Goal: Task Accomplishment & Management: Complete application form

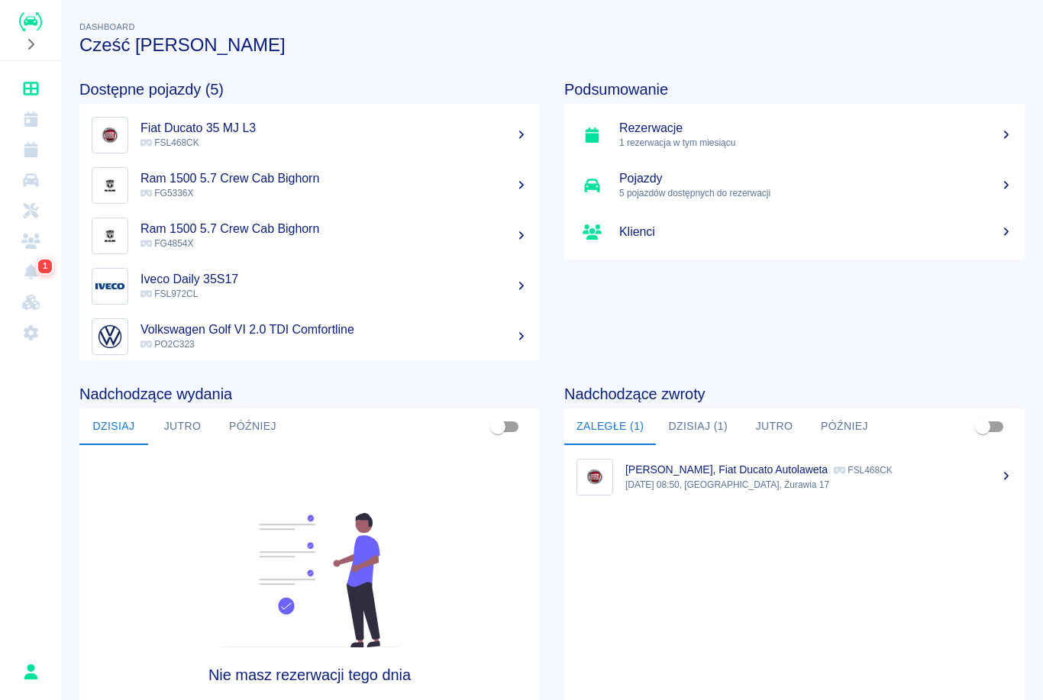
click at [30, 146] on icon "Rezerwacje" at bounding box center [31, 149] width 14 height 15
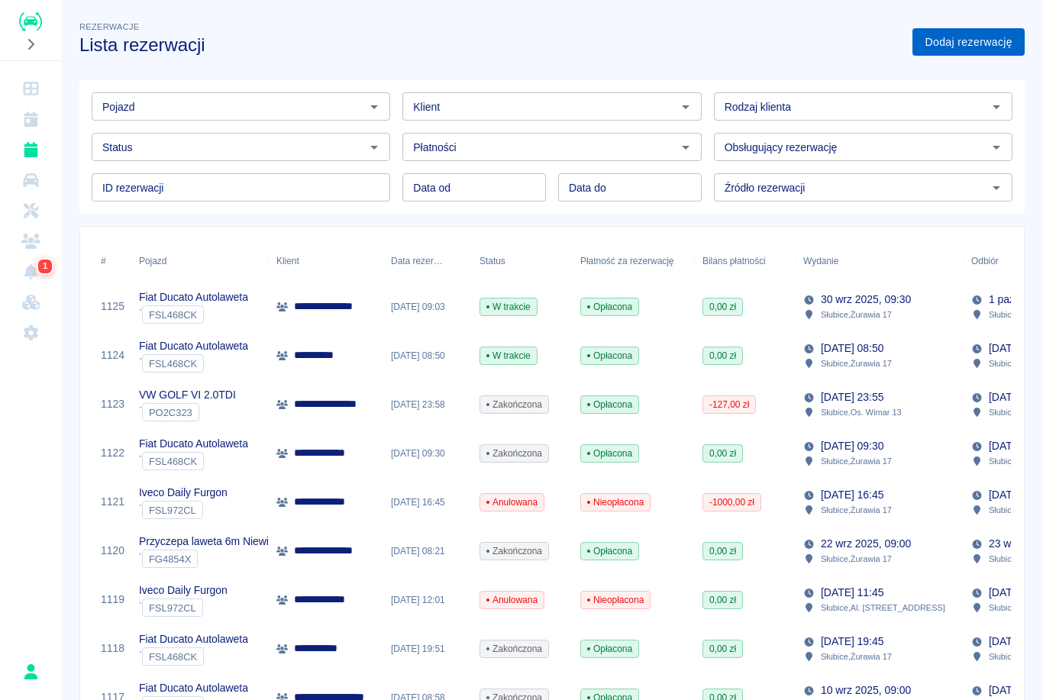
click at [965, 52] on link "Dodaj rezerwację" at bounding box center [968, 42] width 112 height 28
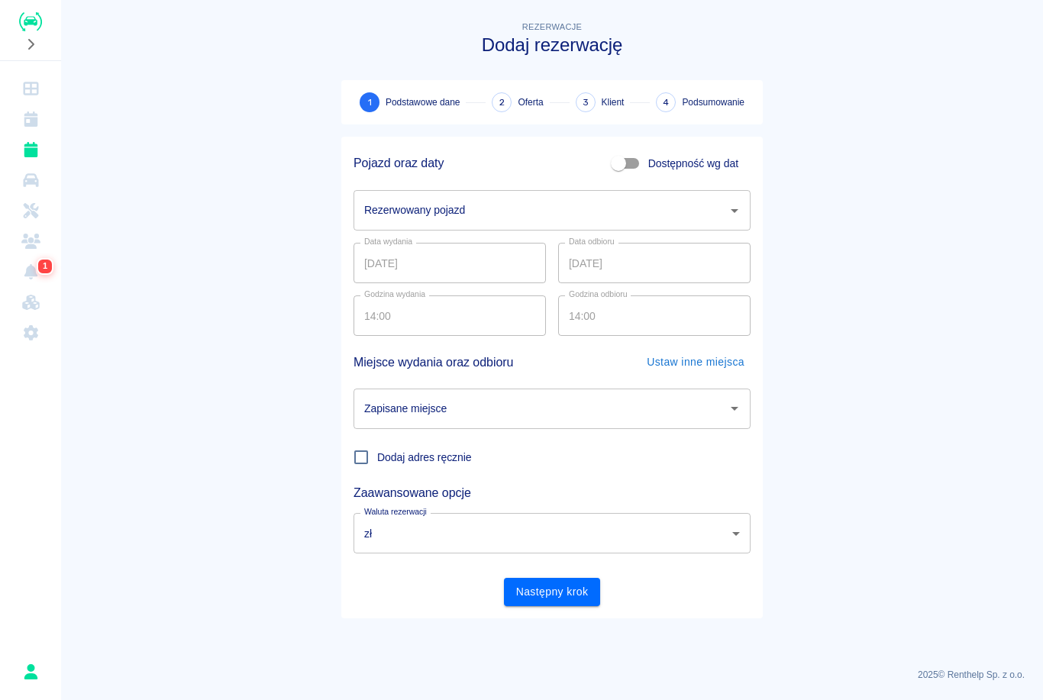
click at [482, 220] on input "Rezerwowany pojazd" at bounding box center [540, 210] width 360 height 27
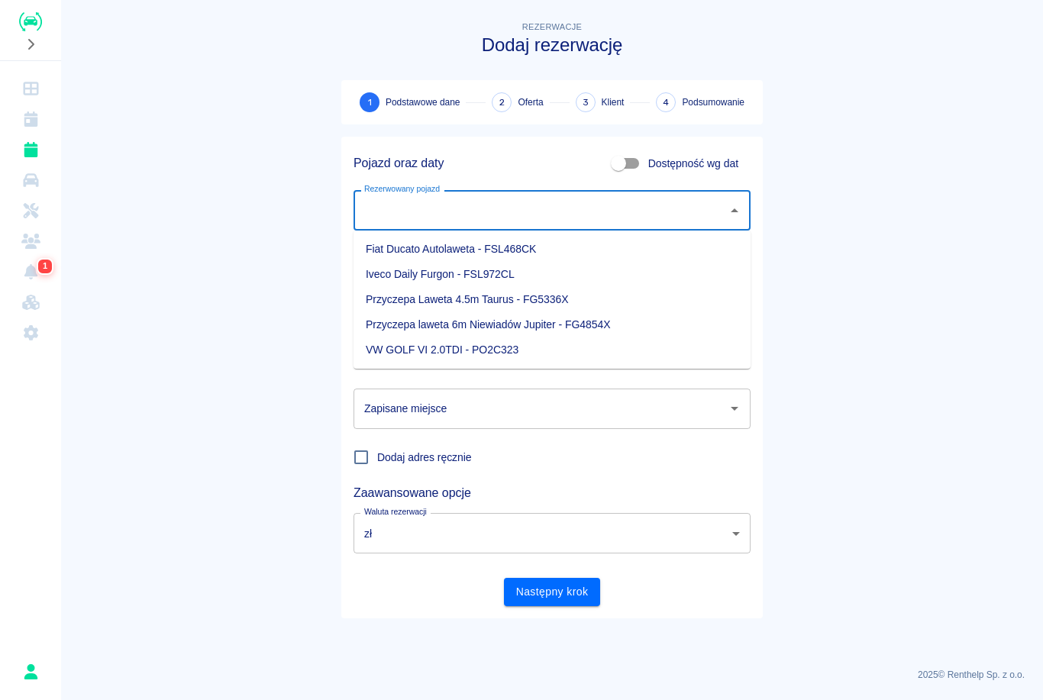
click at [476, 280] on li "Iveco Daily Furgon - FSL972CL" at bounding box center [551, 274] width 397 height 25
type input "Iveco Daily Furgon - FSL972CL"
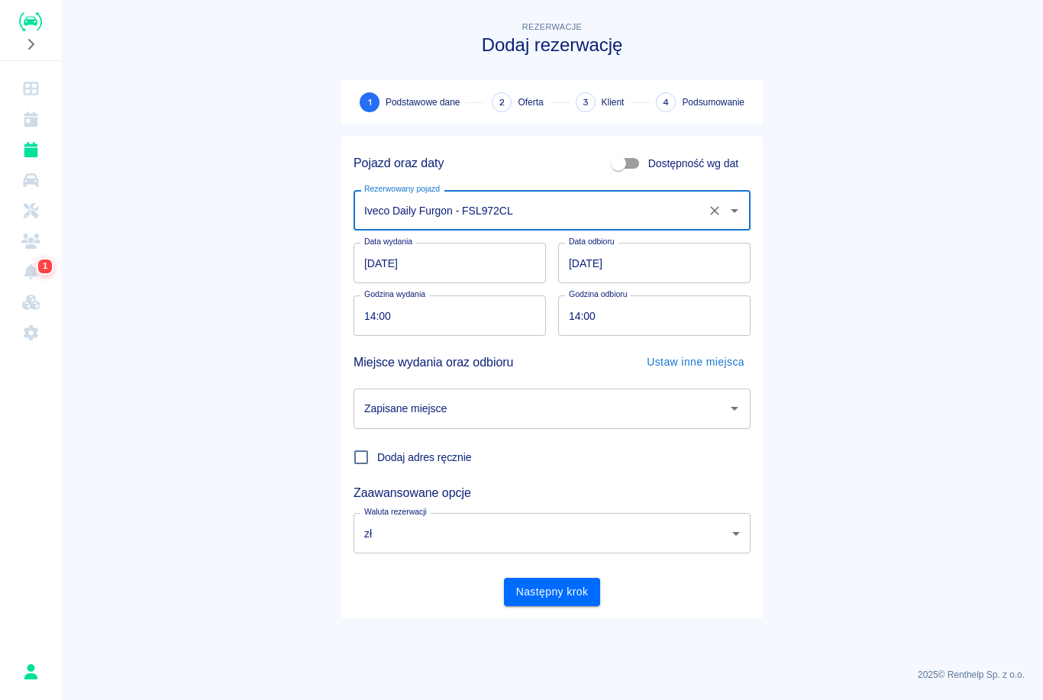
click at [363, 313] on input "14:00" at bounding box center [444, 315] width 182 height 40
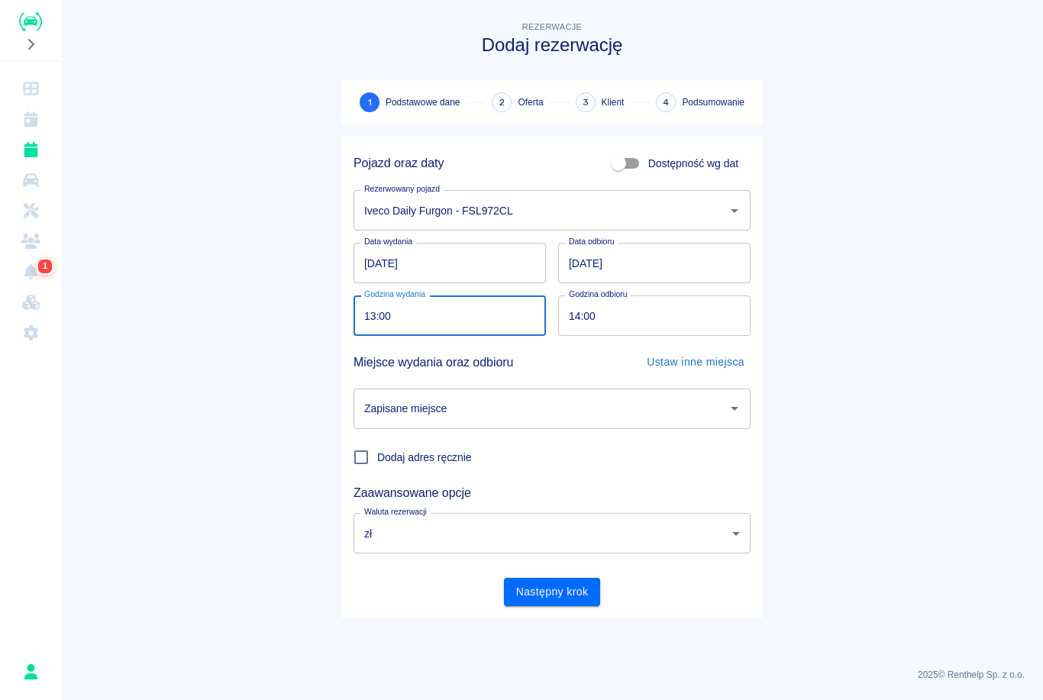
type input "13:00"
click at [552, 591] on button "Następny krok" at bounding box center [552, 592] width 97 height 28
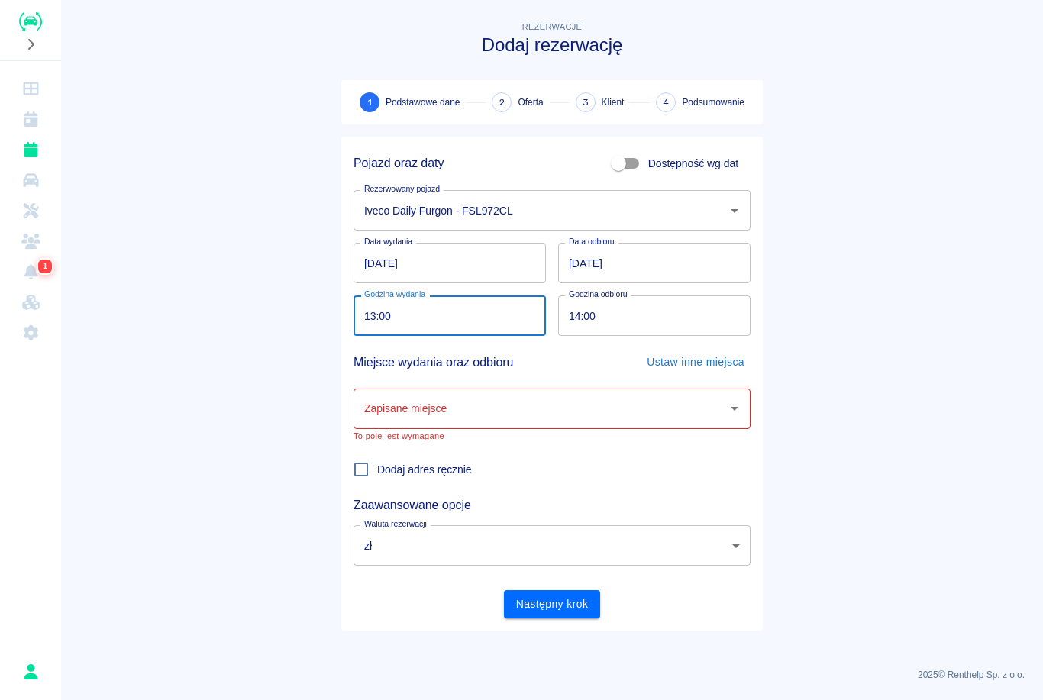
click at [573, 312] on input "14:00" at bounding box center [649, 315] width 182 height 40
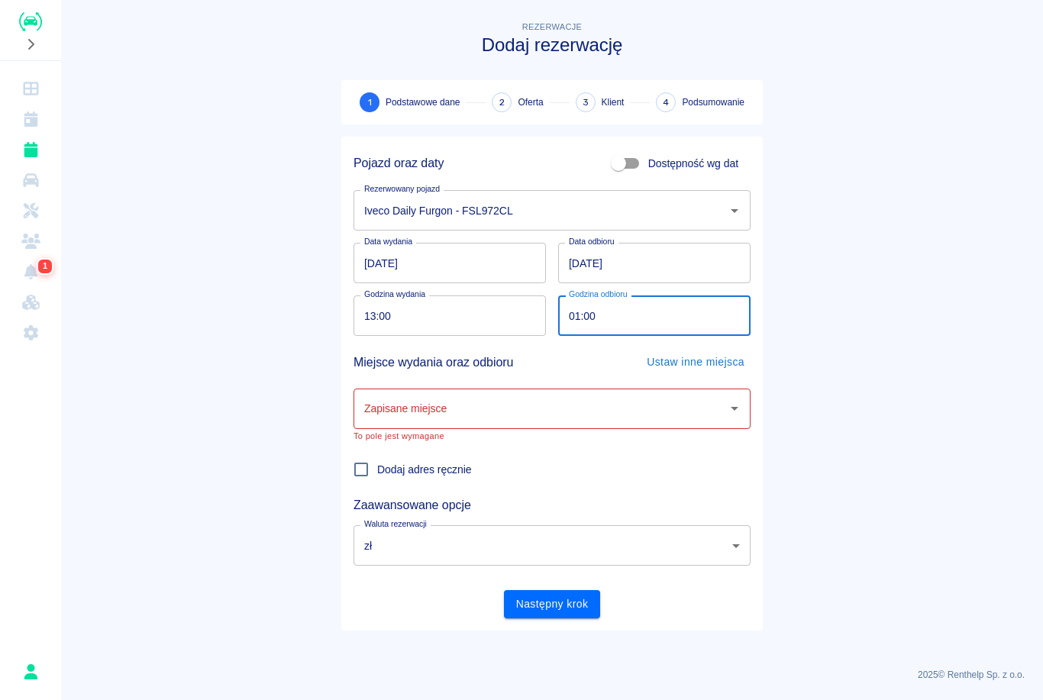
type input "13:00"
click at [552, 603] on button "Następny krok" at bounding box center [552, 604] width 97 height 28
click at [450, 409] on input "Zapisane miejsce" at bounding box center [540, 408] width 360 height 27
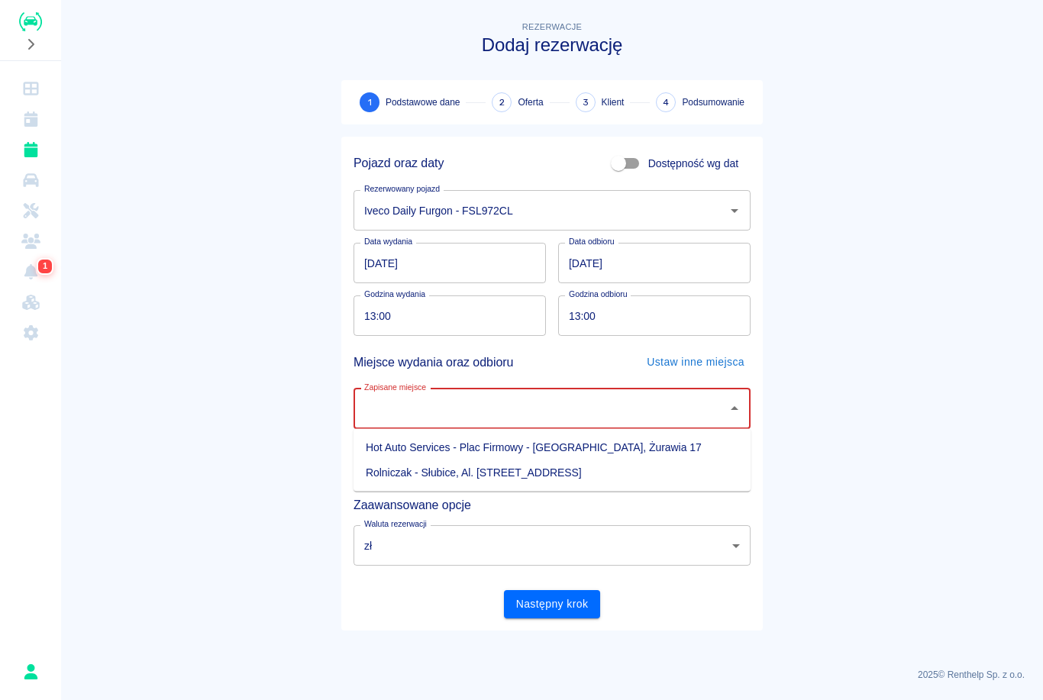
click at [442, 450] on li "Hot Auto Services - Plac Firmowy - [GEOGRAPHIC_DATA], Żurawia 17" at bounding box center [551, 447] width 397 height 25
type input "Hot Auto Services - Plac Firmowy - [GEOGRAPHIC_DATA], Żurawia 17"
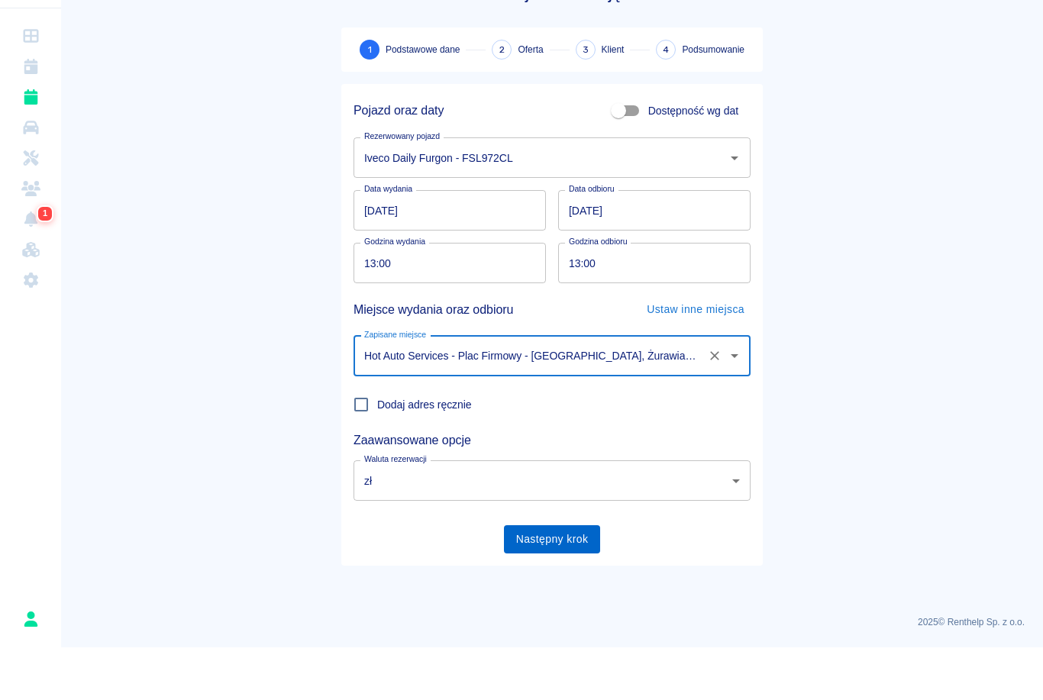
click at [576, 578] on button "Następny krok" at bounding box center [552, 592] width 97 height 28
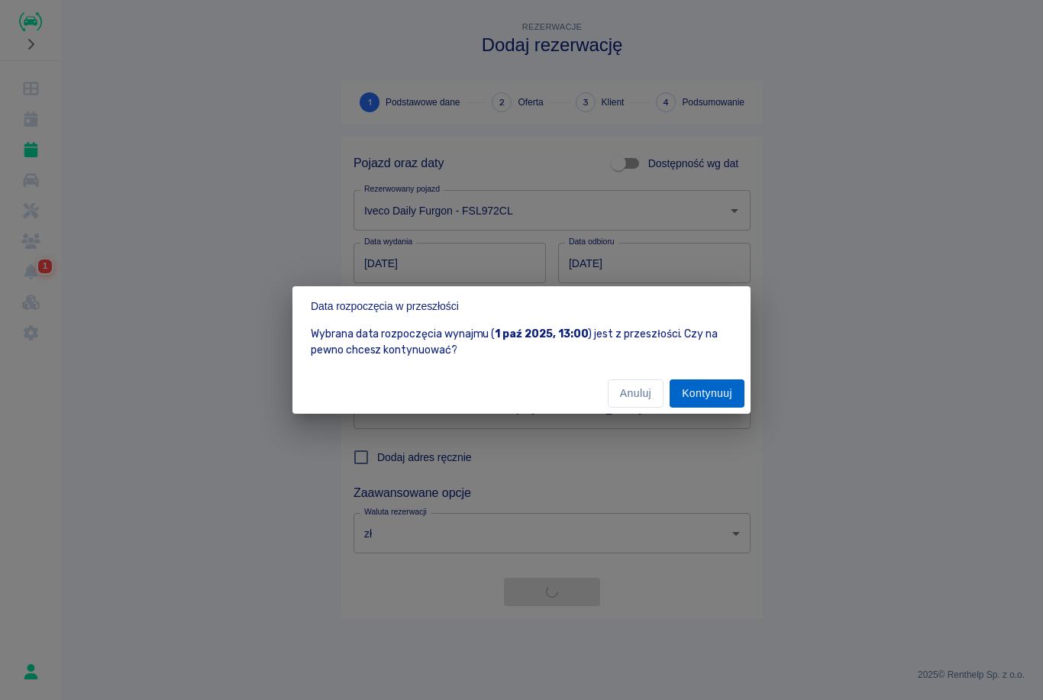
click at [718, 391] on button "Kontynuuj" at bounding box center [706, 393] width 75 height 28
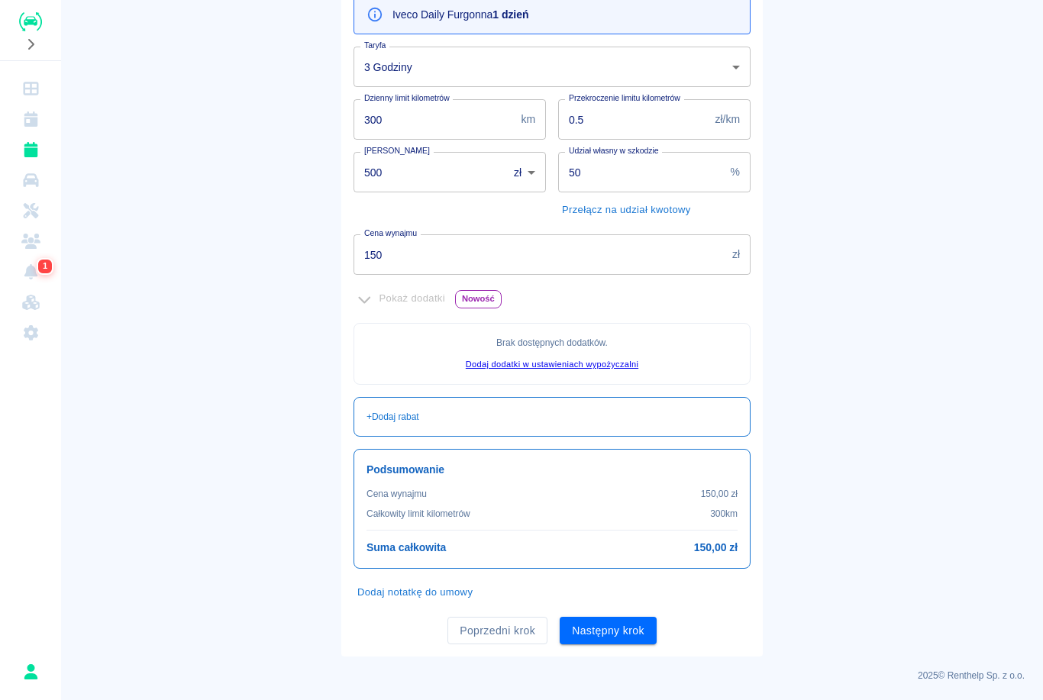
scroll to position [180, 0]
click at [717, 71] on body "Używamy plików Cookies, by zapewnić Ci najlepsze możliwe doświadczenie. Aby dow…" at bounding box center [521, 350] width 1043 height 700
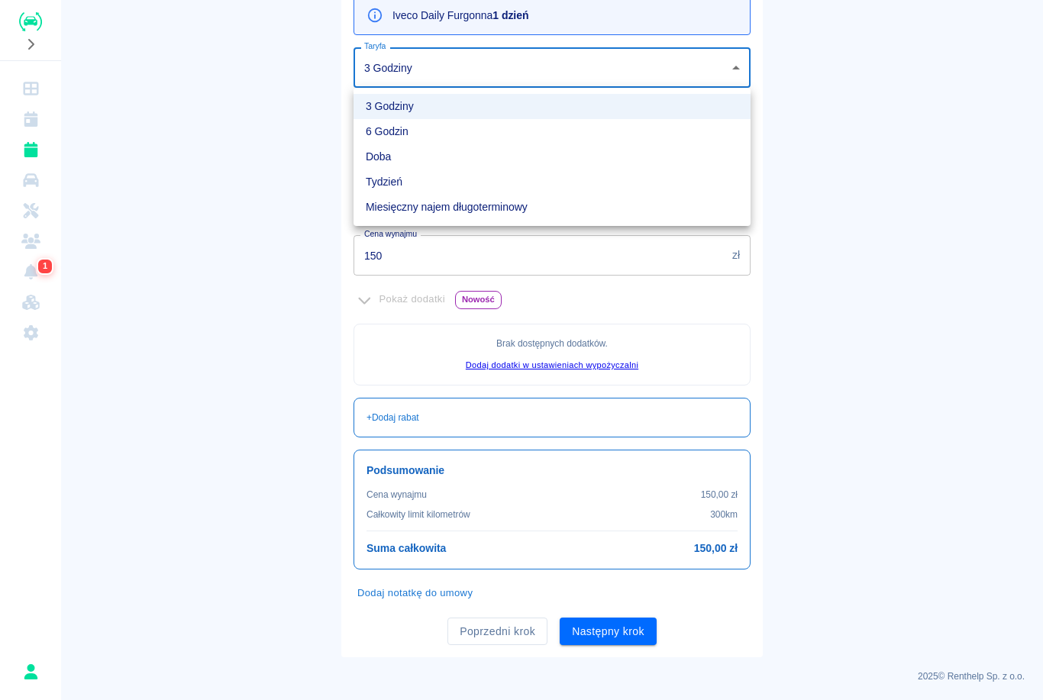
click at [848, 107] on div at bounding box center [521, 350] width 1043 height 700
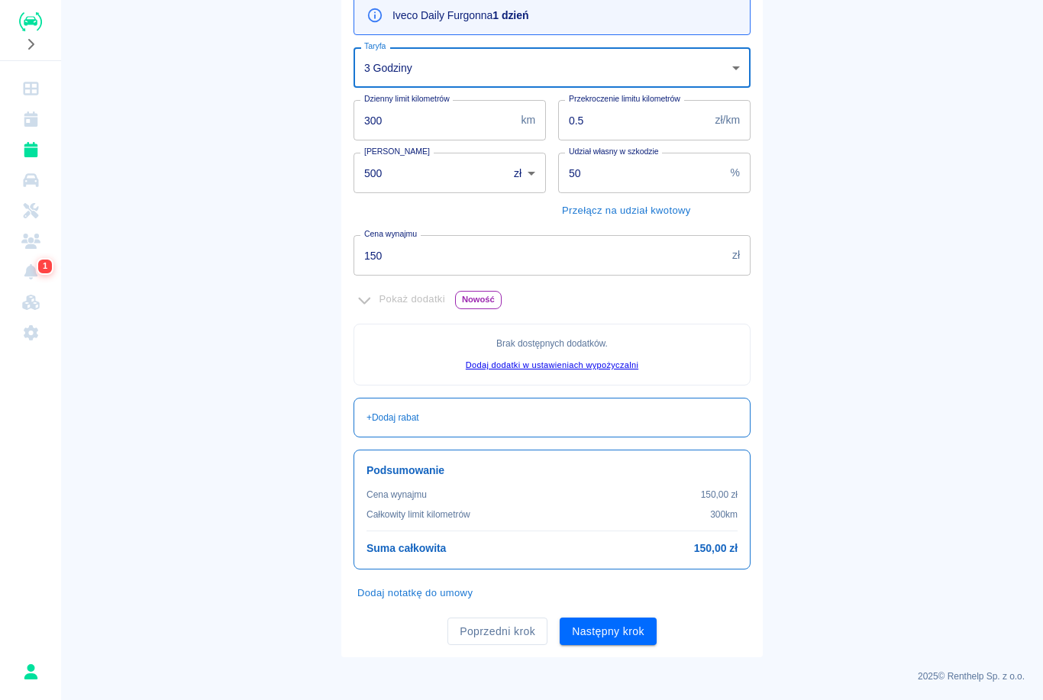
scroll to position [134, 0]
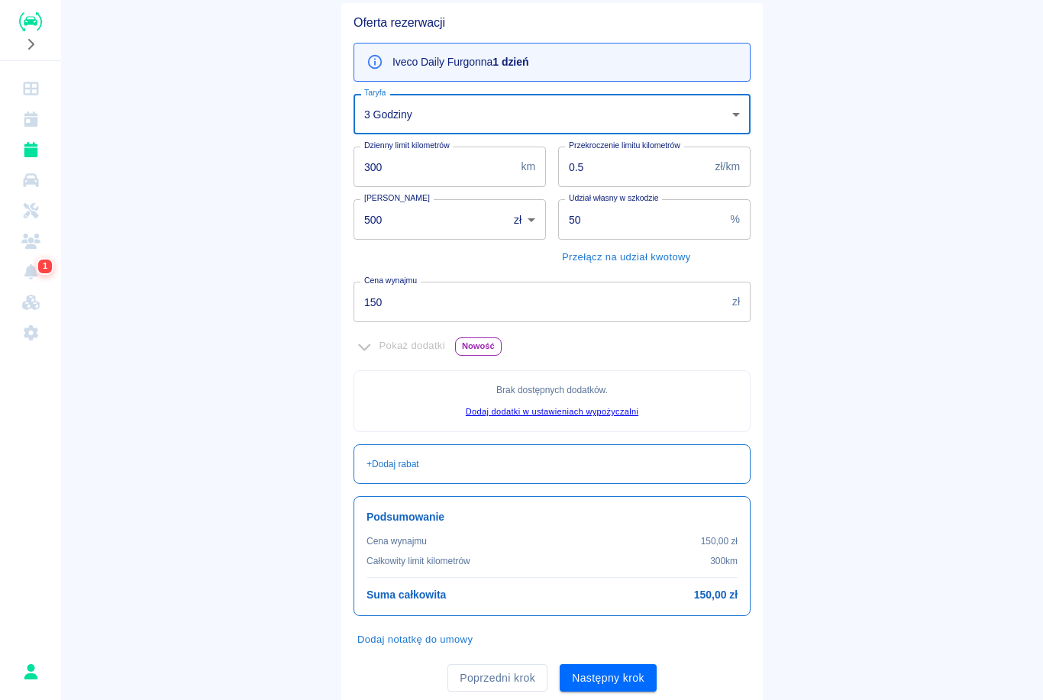
click at [738, 113] on body "Używamy plików Cookies, by zapewnić Ci najlepsze możliwe doświadczenie. Aby dow…" at bounding box center [521, 350] width 1043 height 700
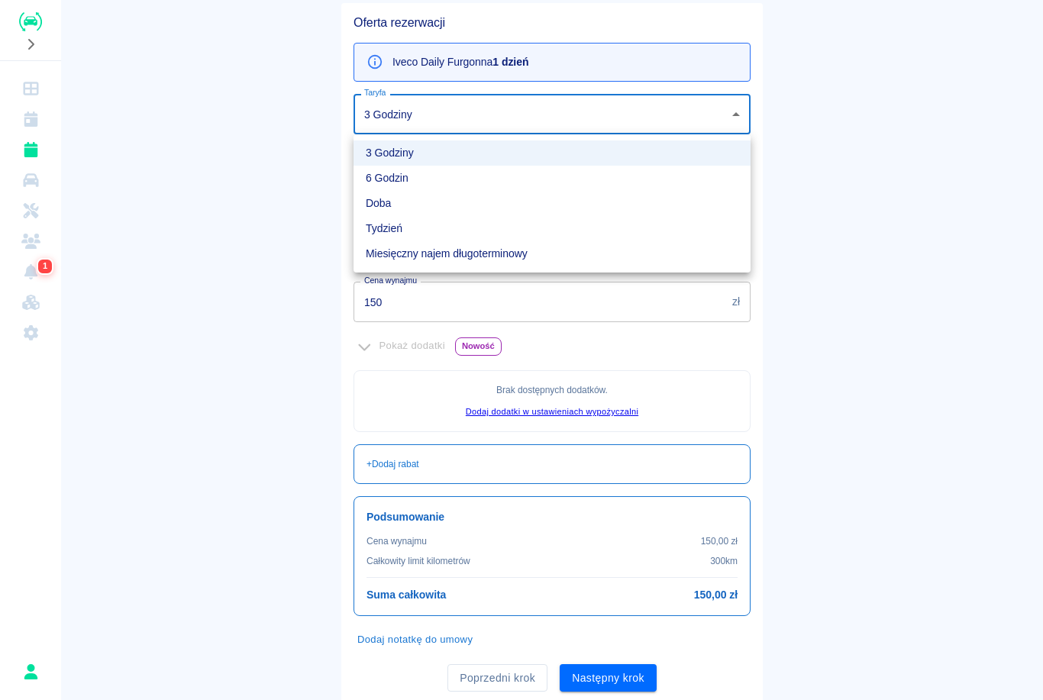
click at [617, 175] on li "6 Godzin" at bounding box center [551, 178] width 397 height 25
type input "b2317db0-dc28-4c26-a10e-5915ec7e814c"
type input "400"
type input "250"
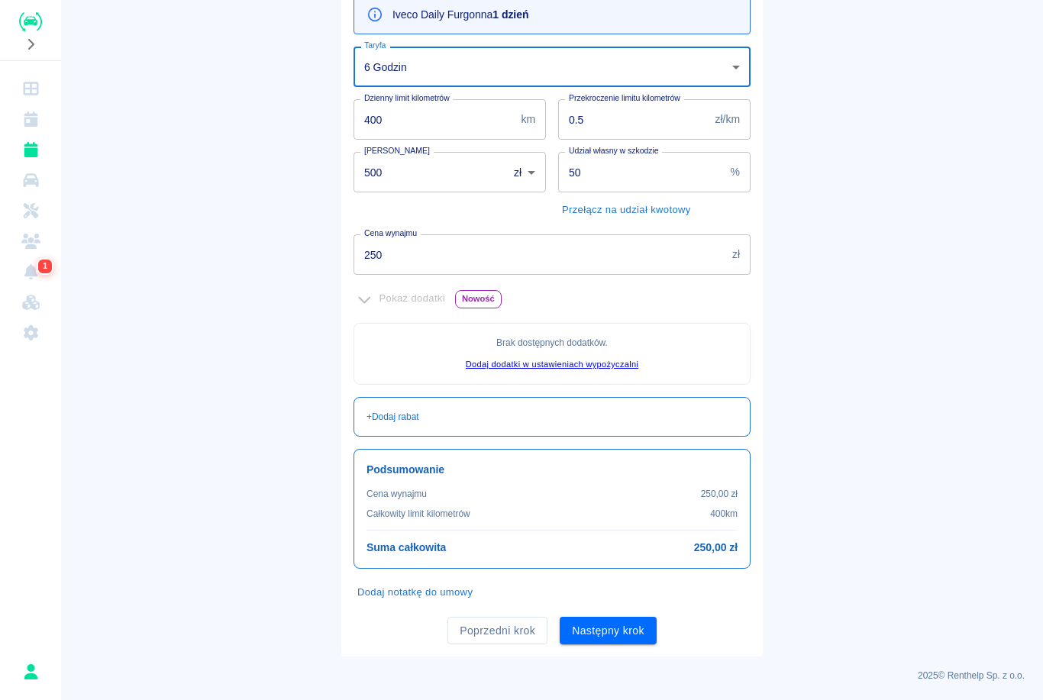
scroll to position [180, 0]
click at [638, 642] on button "Następny krok" at bounding box center [607, 631] width 97 height 28
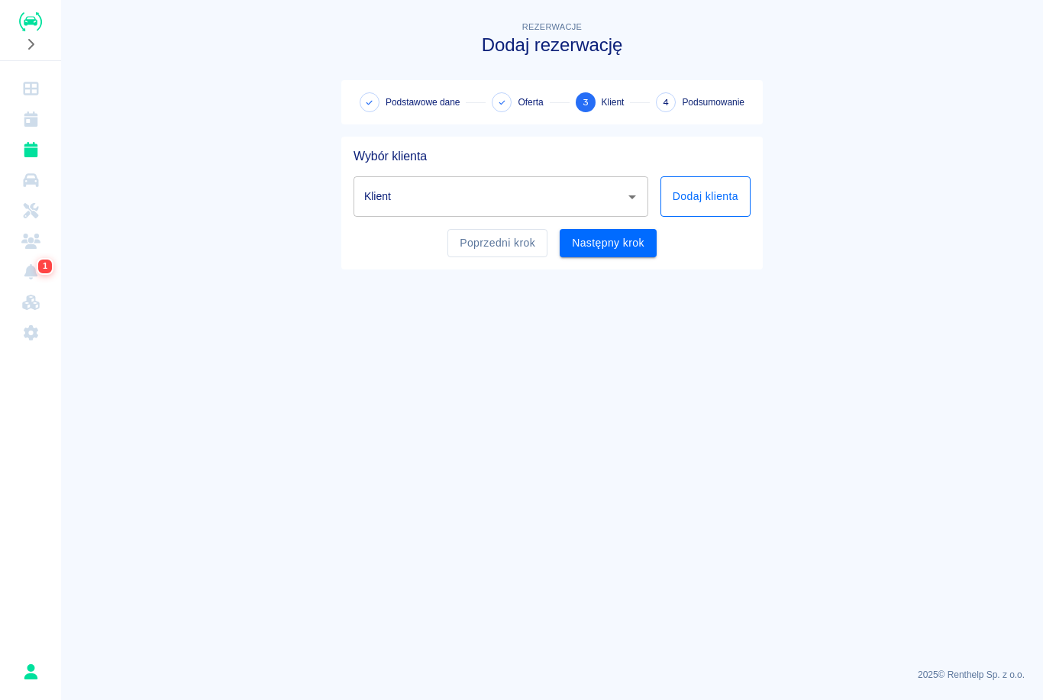
click at [727, 197] on button "Dodaj klienta" at bounding box center [705, 196] width 90 height 40
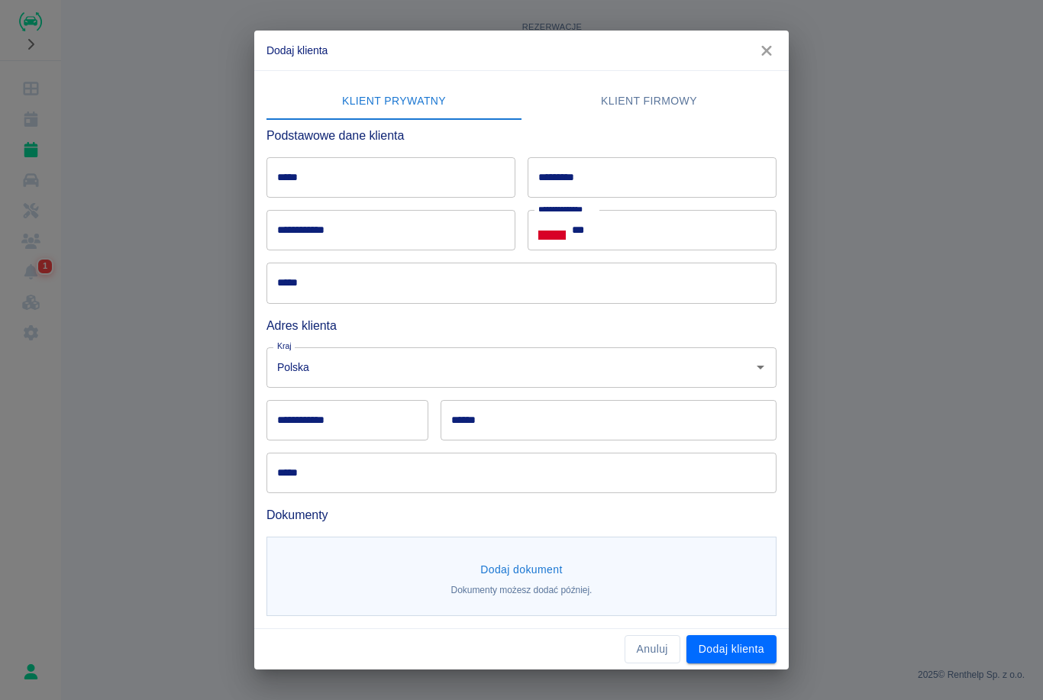
click at [466, 181] on input "*****" at bounding box center [390, 177] width 249 height 40
type input "*"
type input "*****"
click at [635, 179] on input "*********" at bounding box center [651, 177] width 249 height 40
type input "**********"
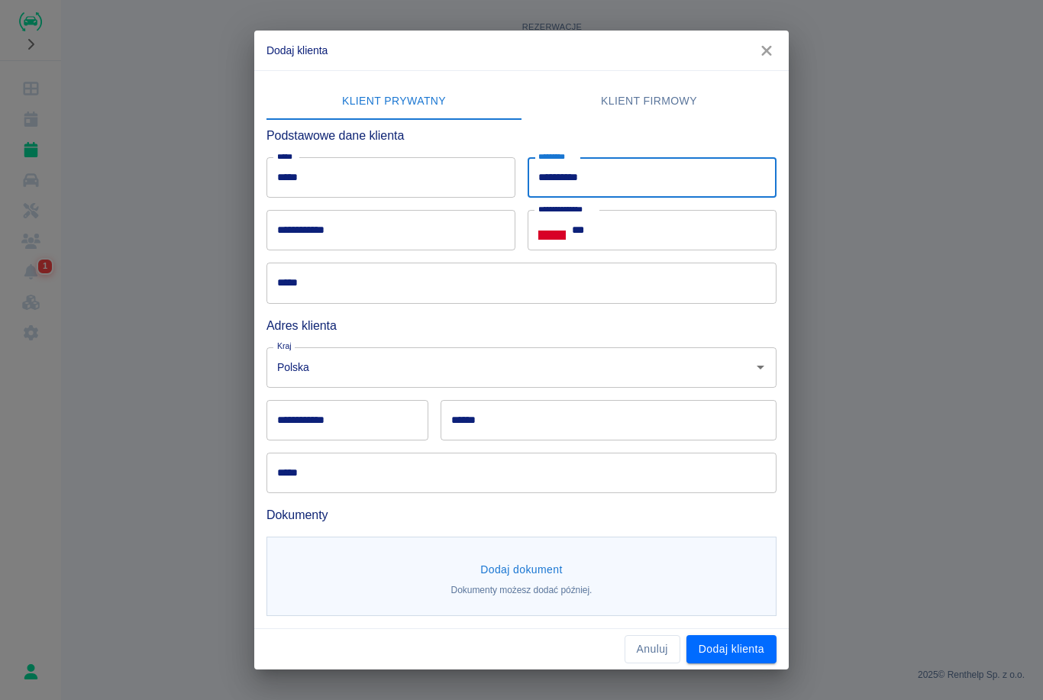
click at [365, 227] on input "**********" at bounding box center [390, 230] width 249 height 40
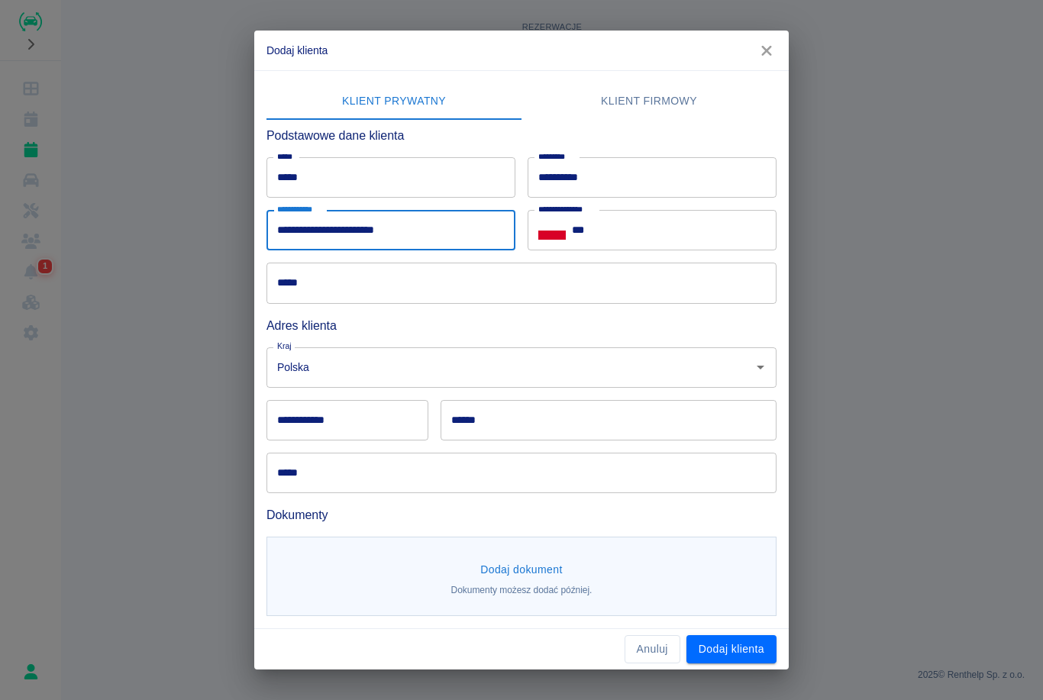
type input "**********"
click at [627, 240] on input "***" at bounding box center [674, 230] width 205 height 40
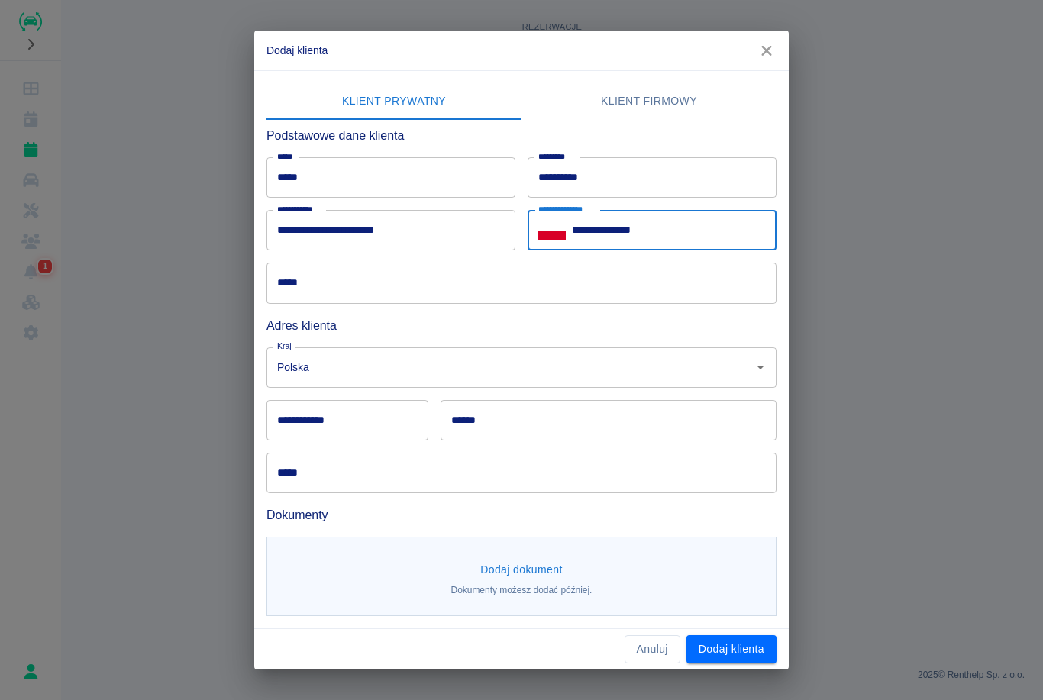
type input "**********"
click at [347, 279] on input "*****" at bounding box center [521, 283] width 510 height 40
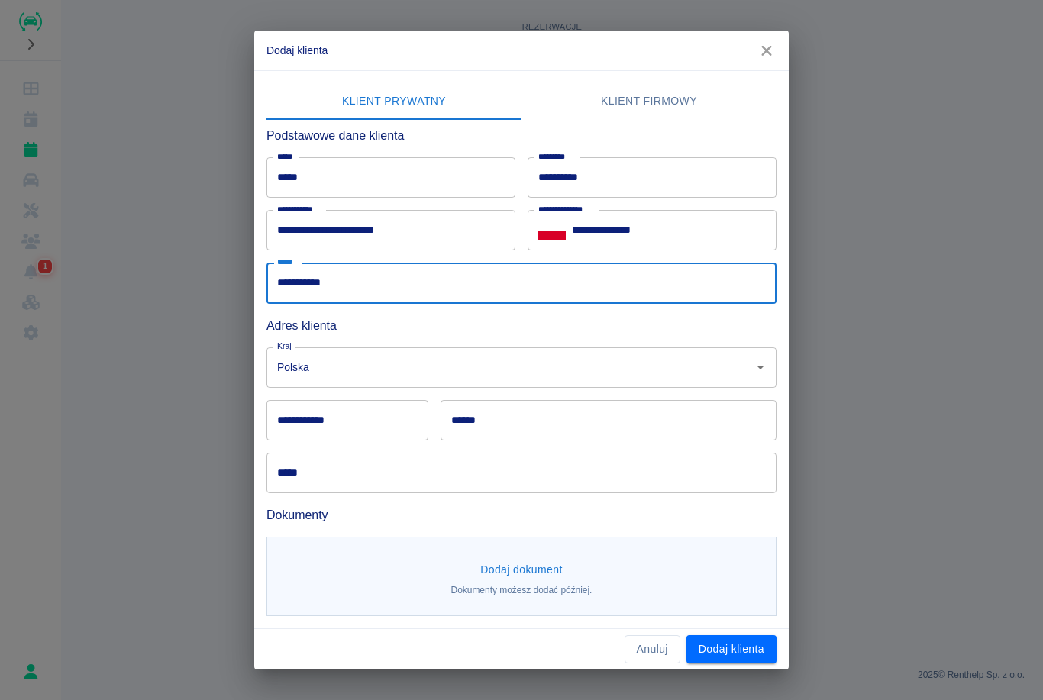
type input "**********"
click at [367, 380] on input "Polska" at bounding box center [499, 367] width 453 height 27
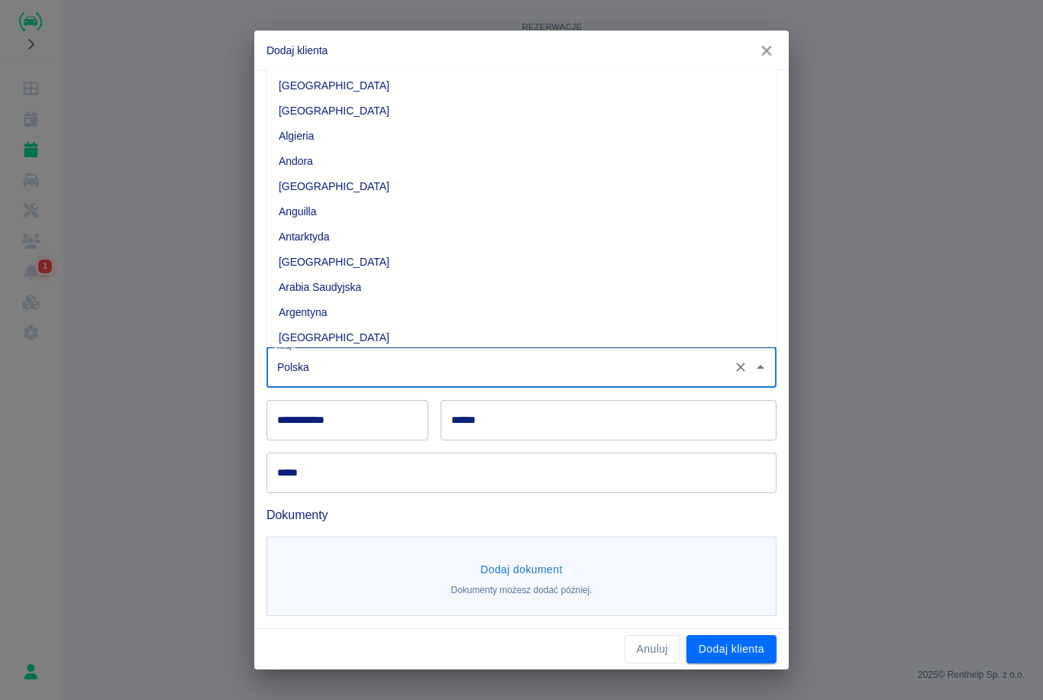
scroll to position [3939, 0]
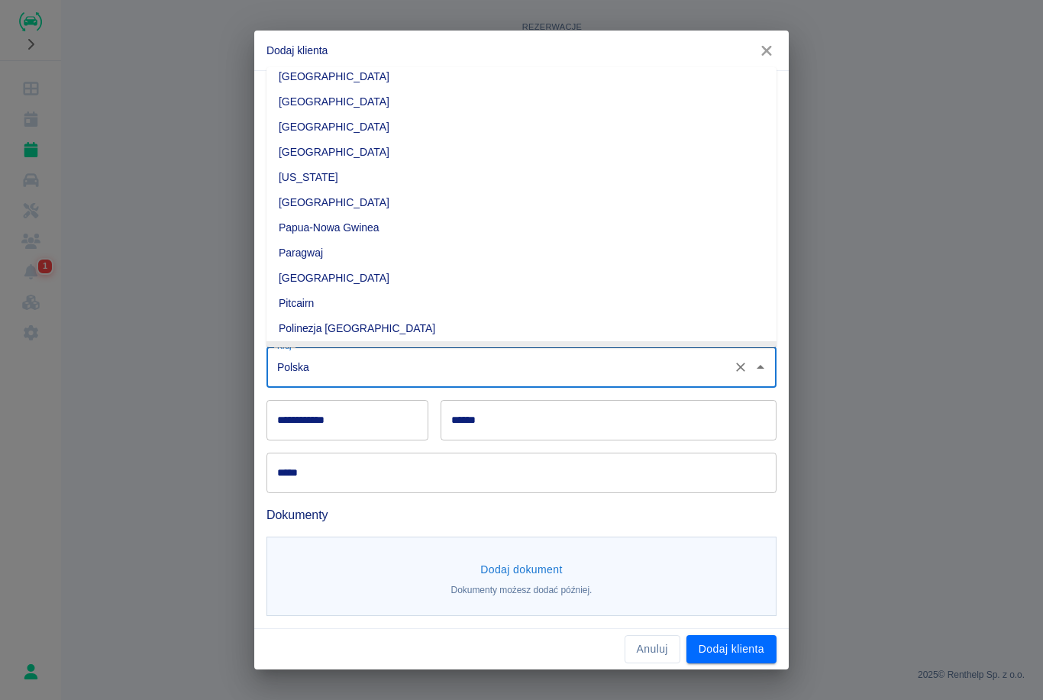
click at [381, 372] on input "Polska" at bounding box center [499, 367] width 453 height 27
click at [356, 427] on input "**********" at bounding box center [347, 420] width 162 height 40
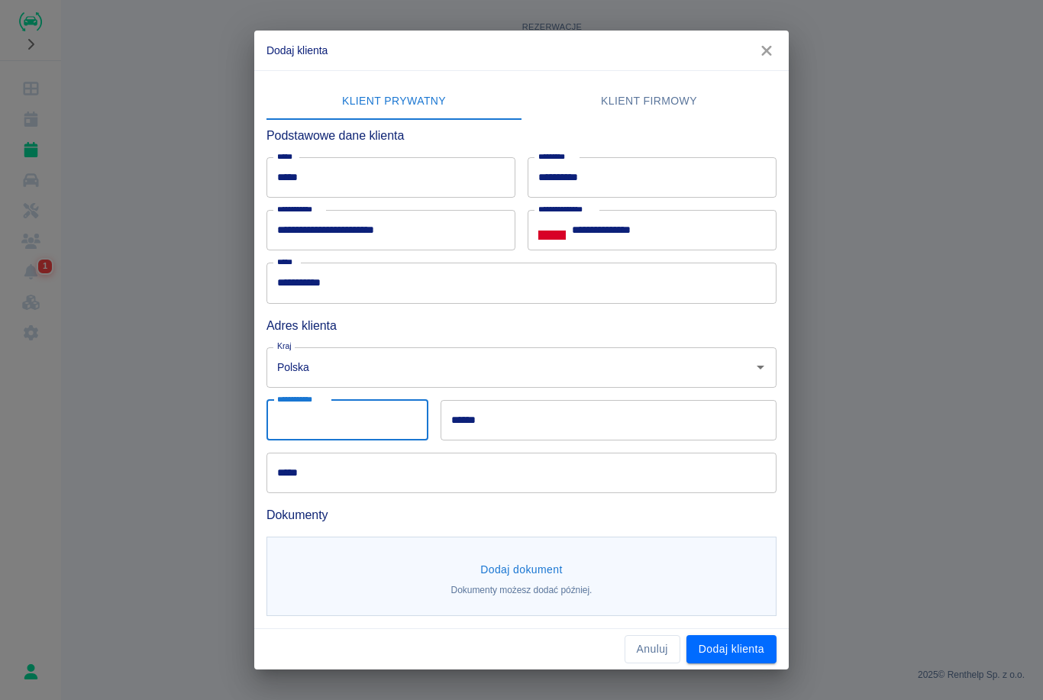
click at [313, 426] on input "**********" at bounding box center [347, 420] width 162 height 40
type input "******"
click at [605, 450] on div "***** *****" at bounding box center [515, 466] width 522 height 53
click at [635, 426] on input "******" at bounding box center [608, 420] width 336 height 40
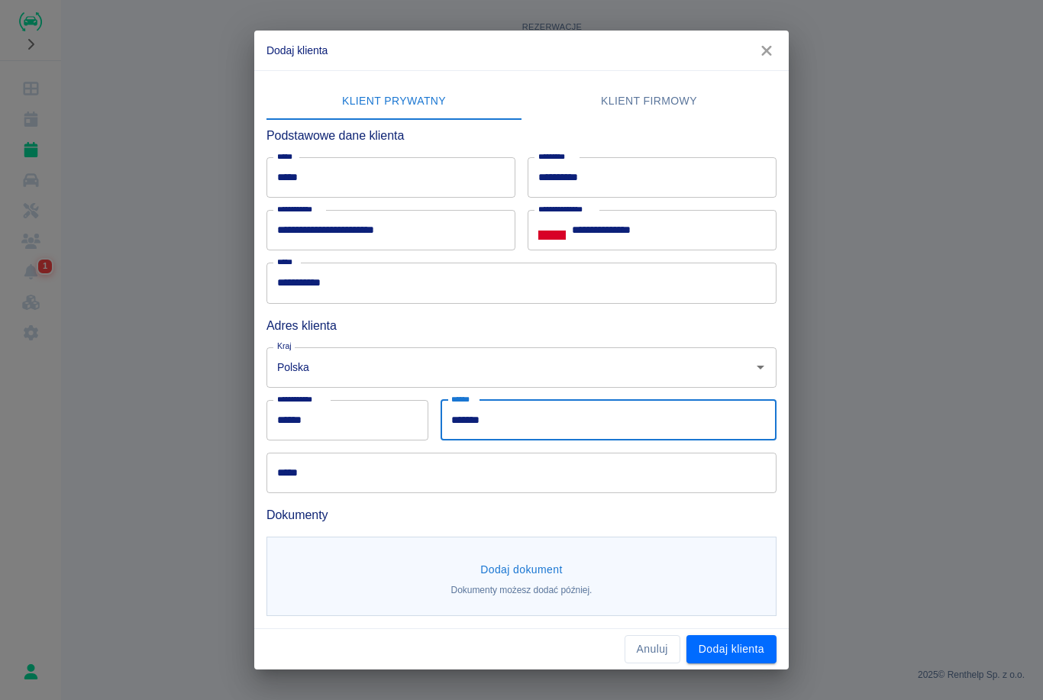
type input "*******"
click at [398, 465] on input "*****" at bounding box center [521, 473] width 510 height 40
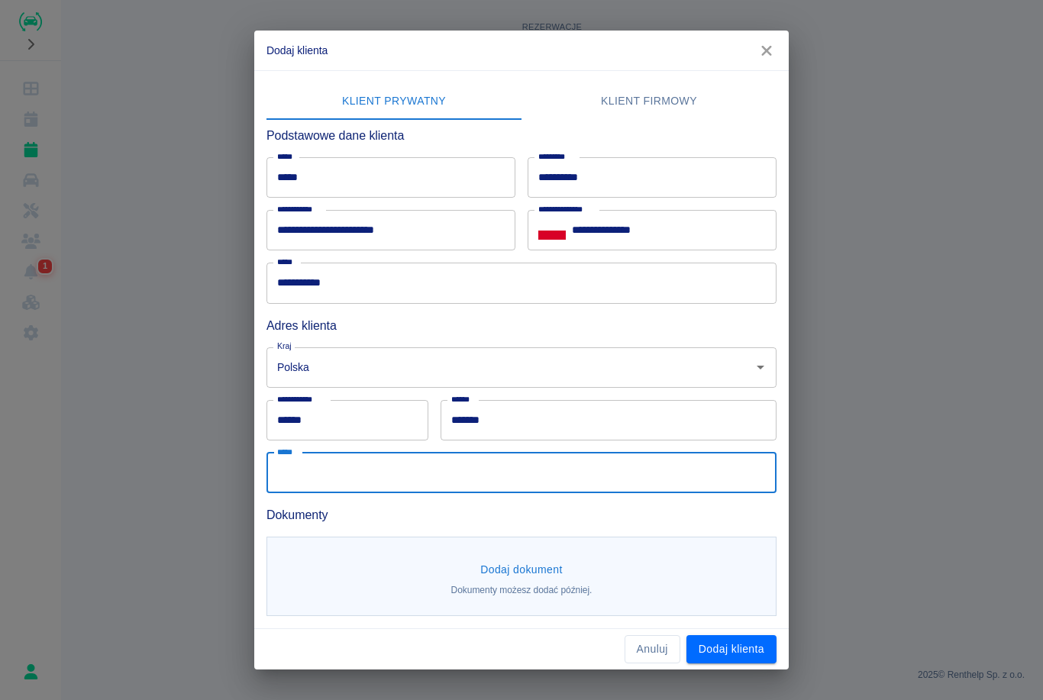
type input "*"
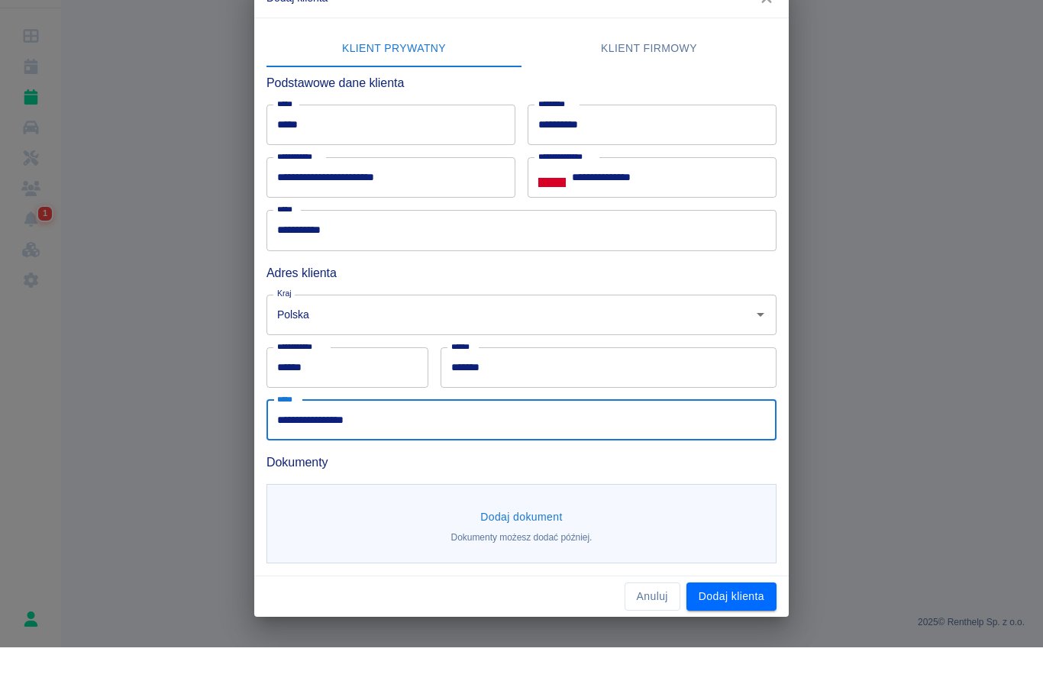
type input "**********"
click at [549, 556] on button "Dodaj dokument" at bounding box center [521, 570] width 95 height 28
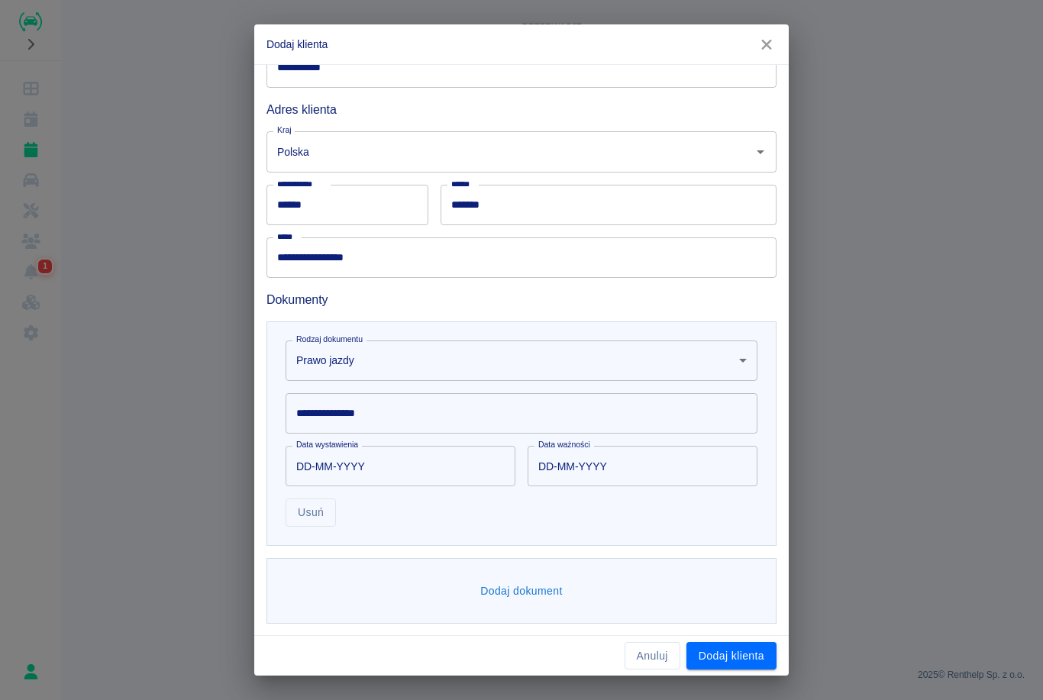
scroll to position [209, 0]
click at [421, 407] on input "**********" at bounding box center [521, 413] width 472 height 40
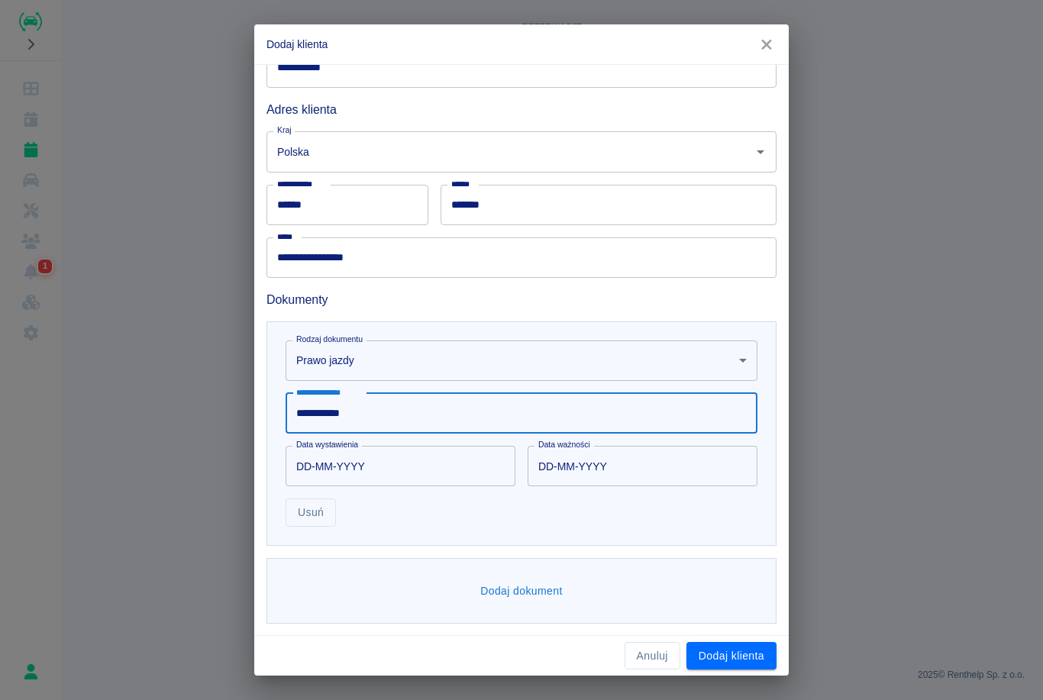
type input "**********"
click at [307, 465] on input "DD-MM-YYYY" at bounding box center [394, 466] width 219 height 40
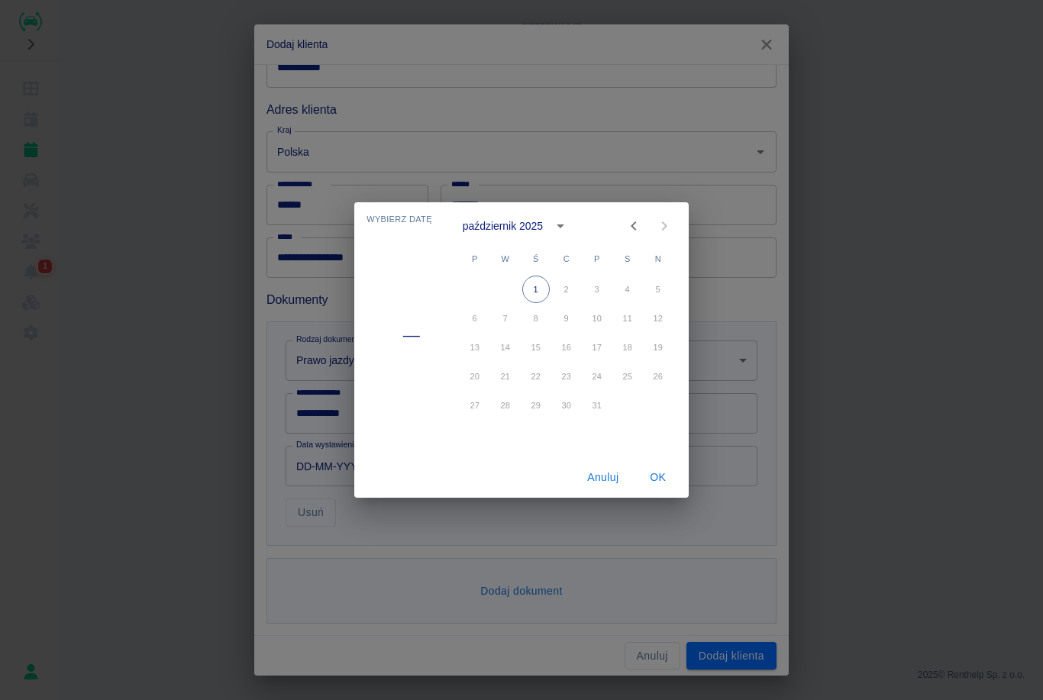
click at [521, 224] on div "październik 2025" at bounding box center [503, 226] width 80 height 16
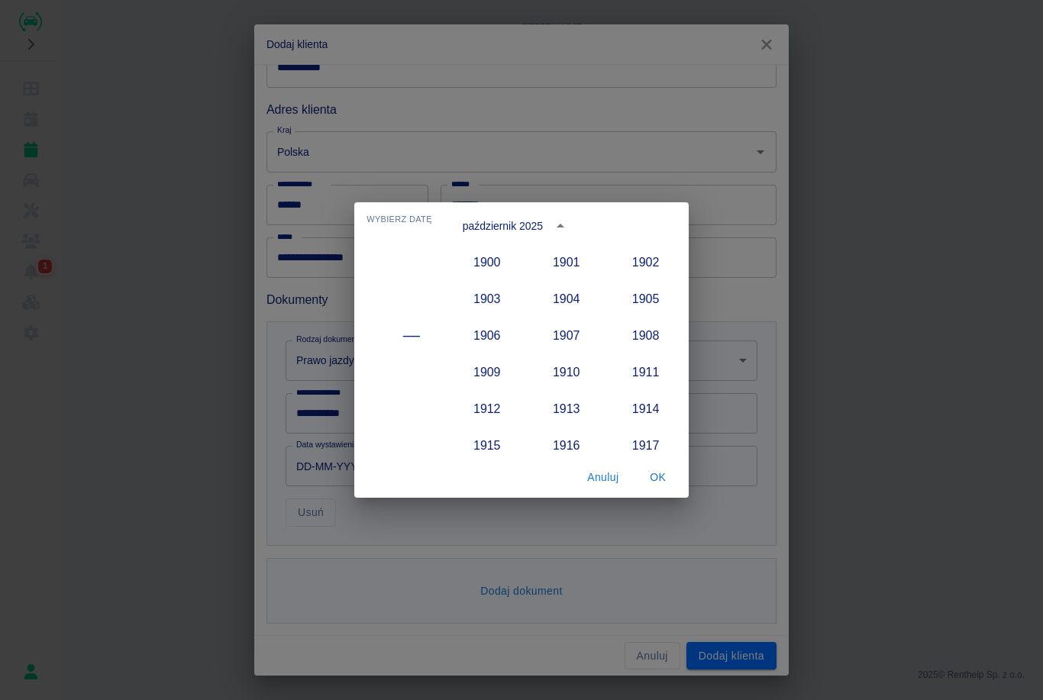
scroll to position [1414, 0]
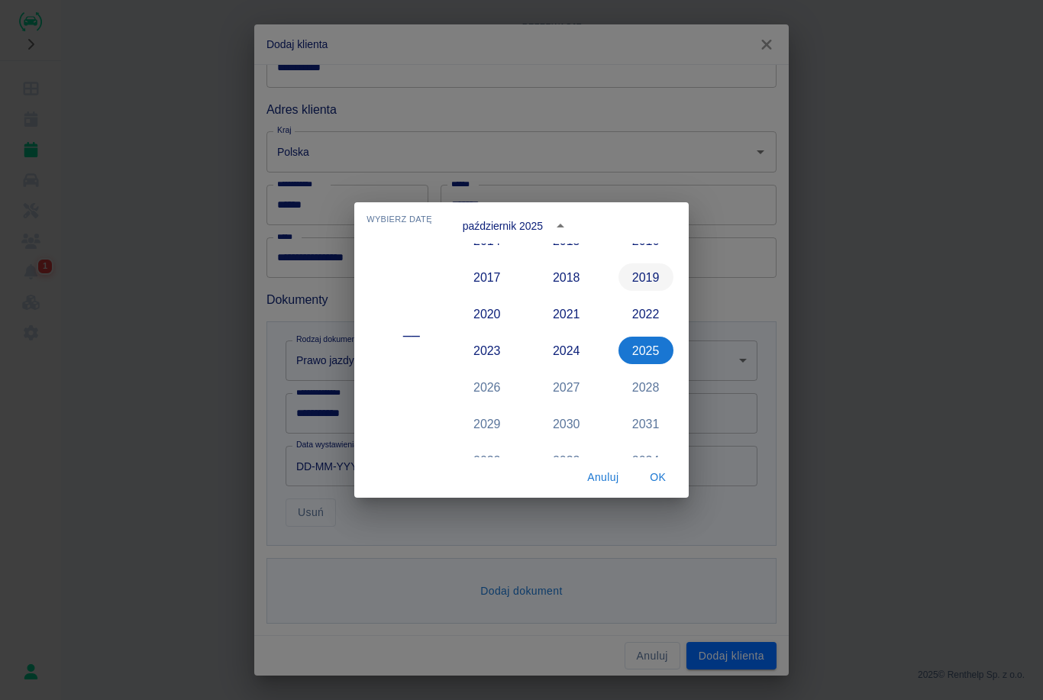
click at [644, 279] on button "2019" at bounding box center [645, 276] width 55 height 27
type input "[DATE]"
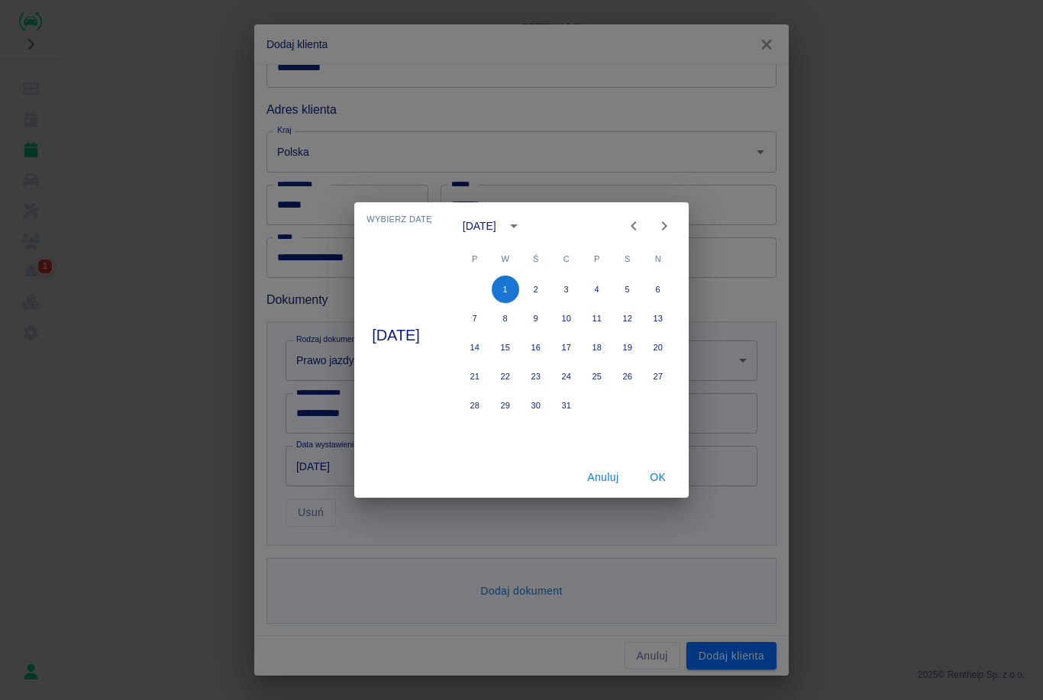
click at [496, 232] on div "[DATE]" at bounding box center [480, 226] width 34 height 16
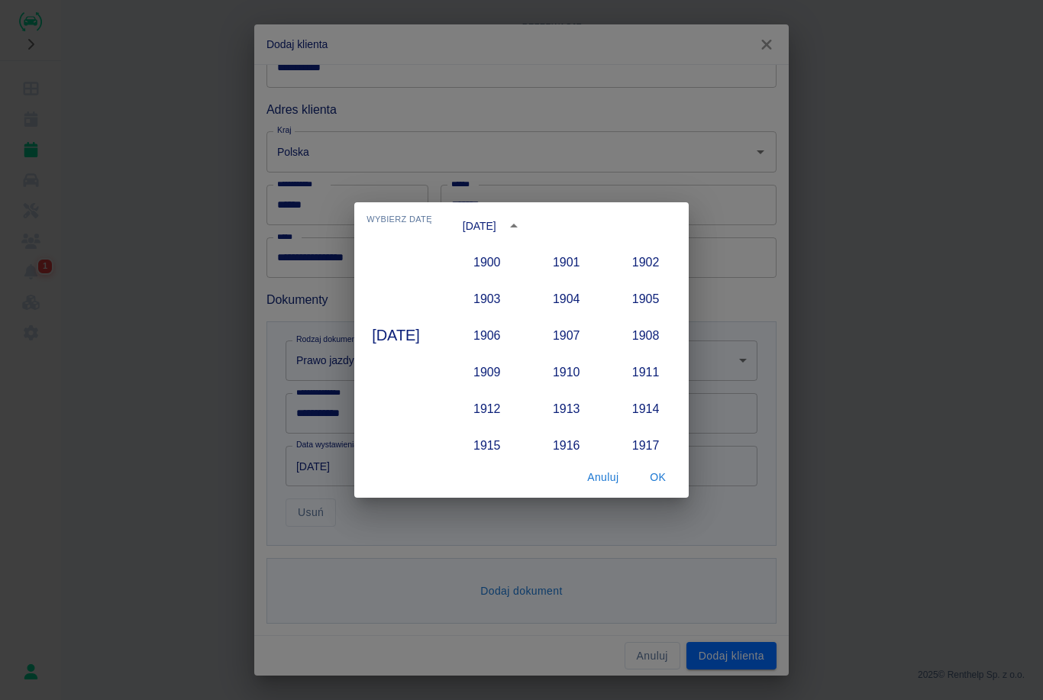
scroll to position [1340, 0]
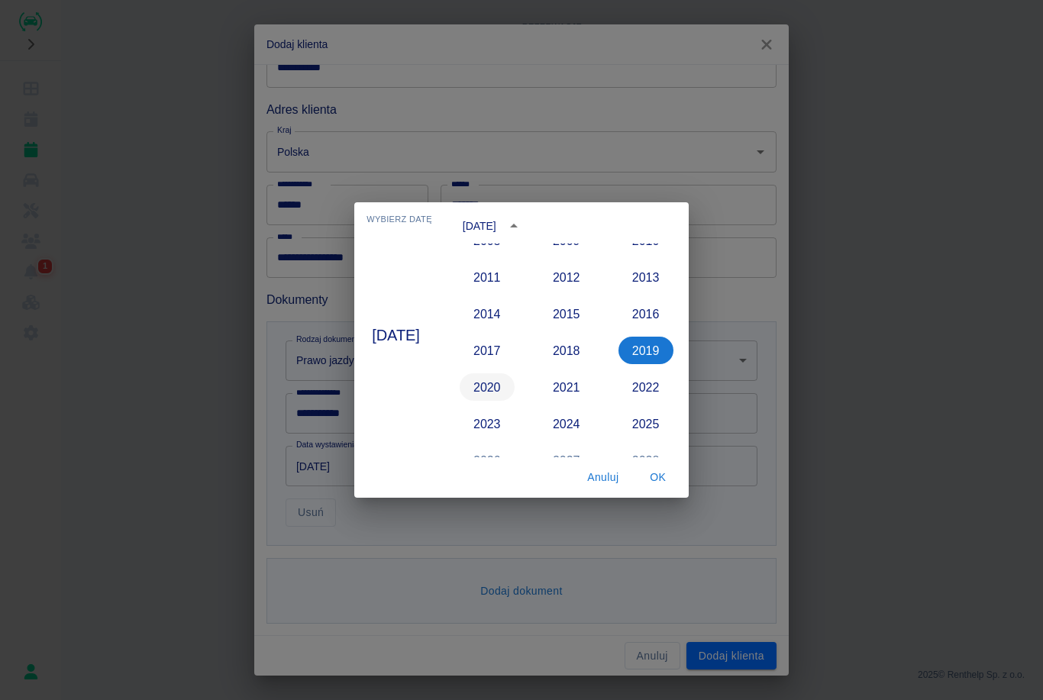
click at [513, 395] on button "2020" at bounding box center [486, 386] width 55 height 27
type input "[DATE]"
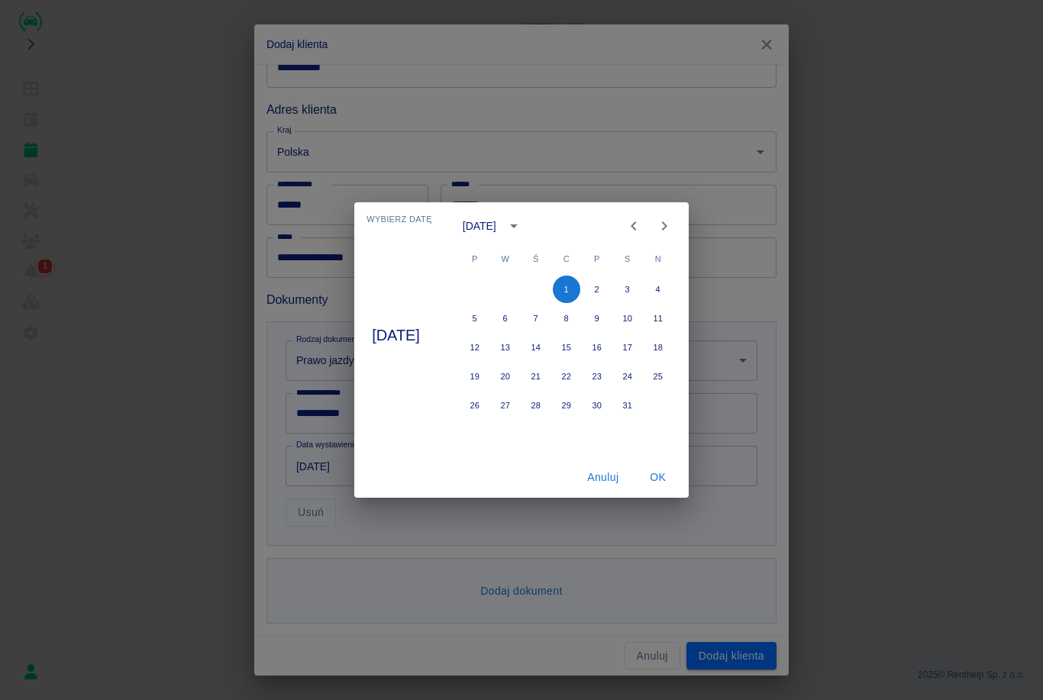
click at [496, 226] on div "[DATE]" at bounding box center [480, 226] width 34 height 16
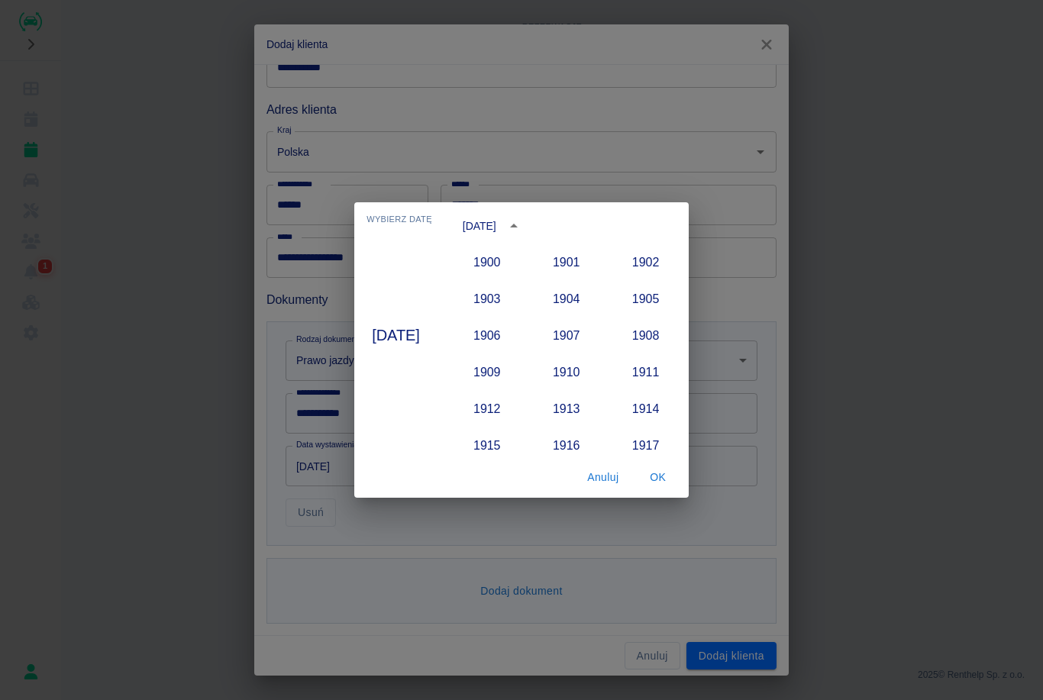
scroll to position [1377, 0]
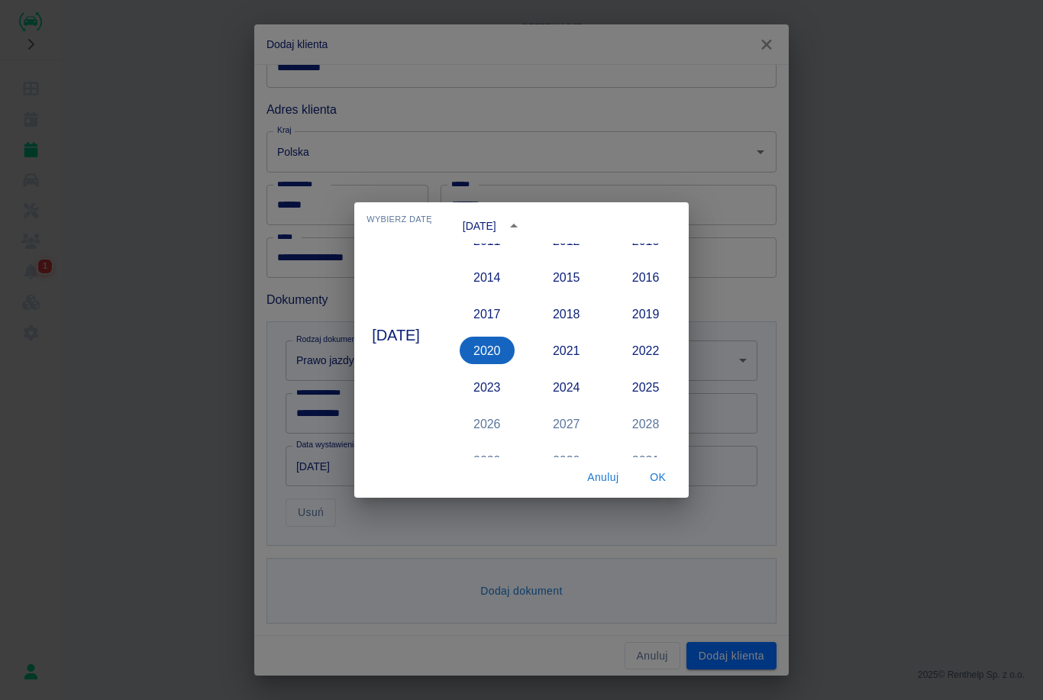
click at [509, 346] on button "2020" at bounding box center [486, 350] width 55 height 27
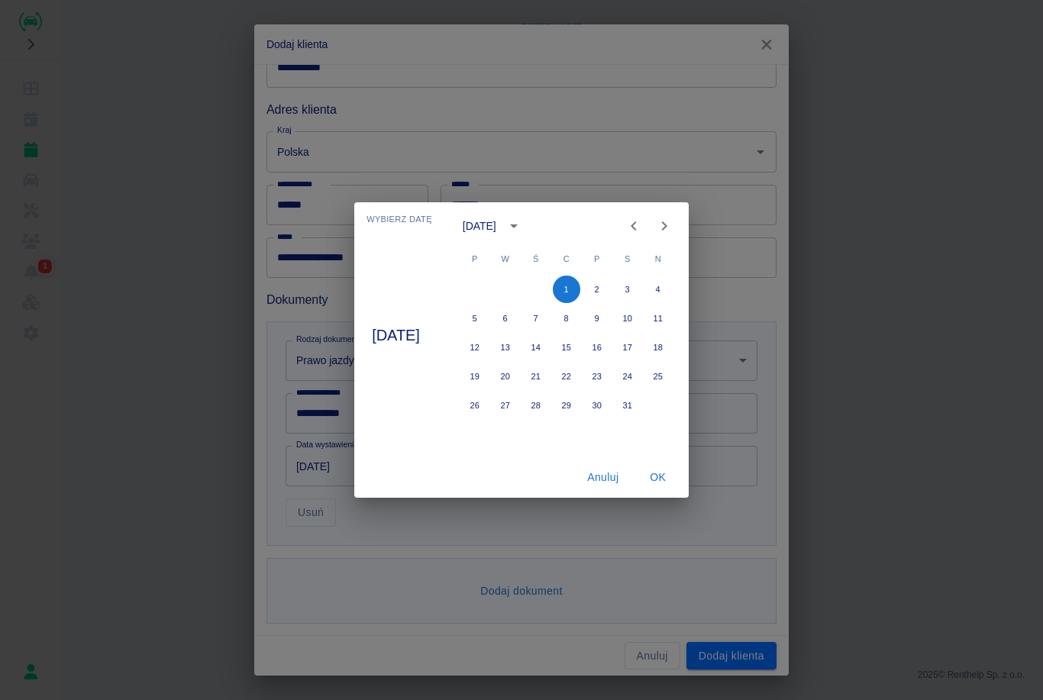
click at [643, 225] on icon "Previous month" at bounding box center [633, 226] width 18 height 18
click at [643, 224] on icon "Previous month" at bounding box center [633, 226] width 18 height 18
click at [636, 225] on icon "Previous month" at bounding box center [632, 225] width 5 height 9
click at [643, 224] on icon "Previous month" at bounding box center [633, 226] width 18 height 18
click at [643, 220] on icon "Previous month" at bounding box center [633, 226] width 18 height 18
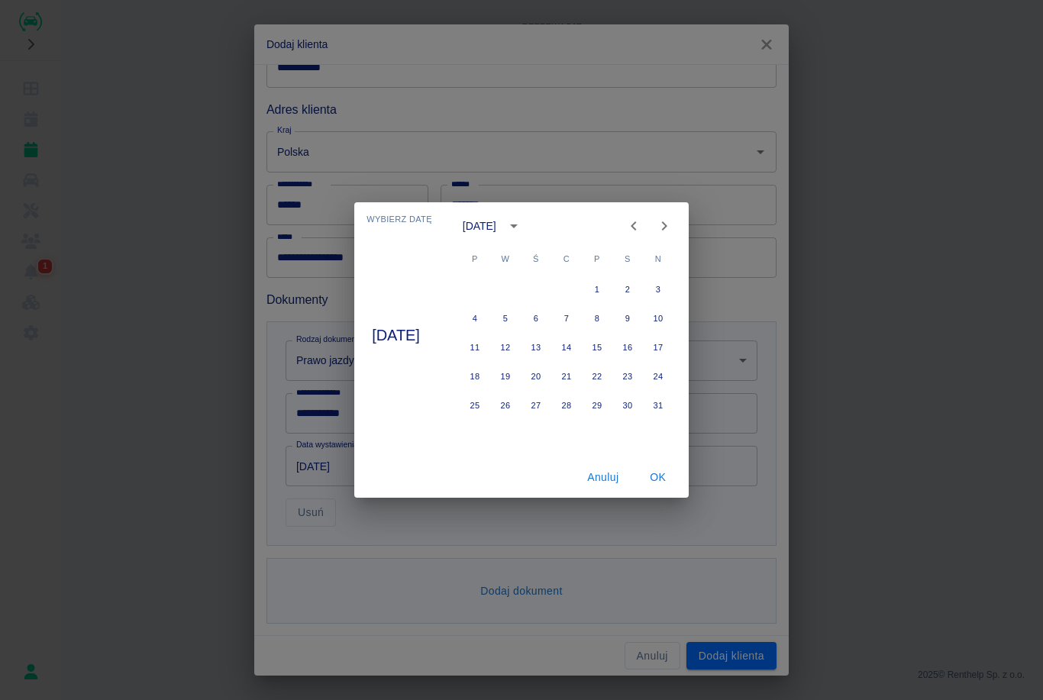
click at [643, 218] on icon "Previous month" at bounding box center [633, 226] width 18 height 18
click at [649, 216] on button "Previous month" at bounding box center [633, 226] width 31 height 31
click at [649, 215] on button "Previous month" at bounding box center [633, 226] width 31 height 31
click at [488, 343] on button "13" at bounding box center [474, 347] width 27 height 27
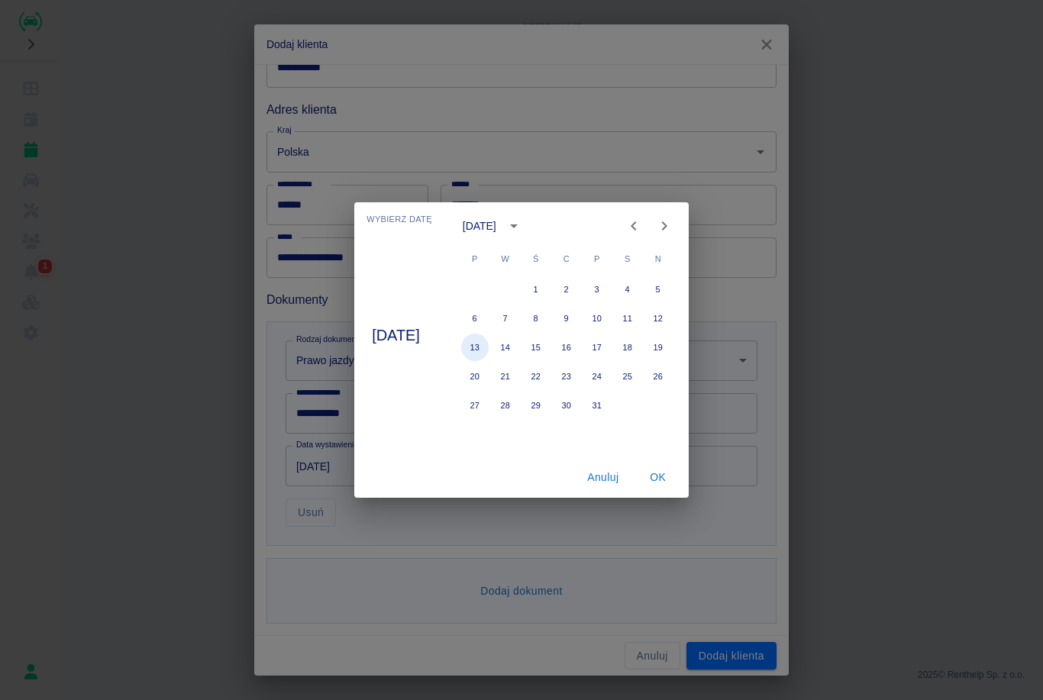
type input "[DATE]"
click at [668, 470] on button "OK" at bounding box center [658, 477] width 49 height 28
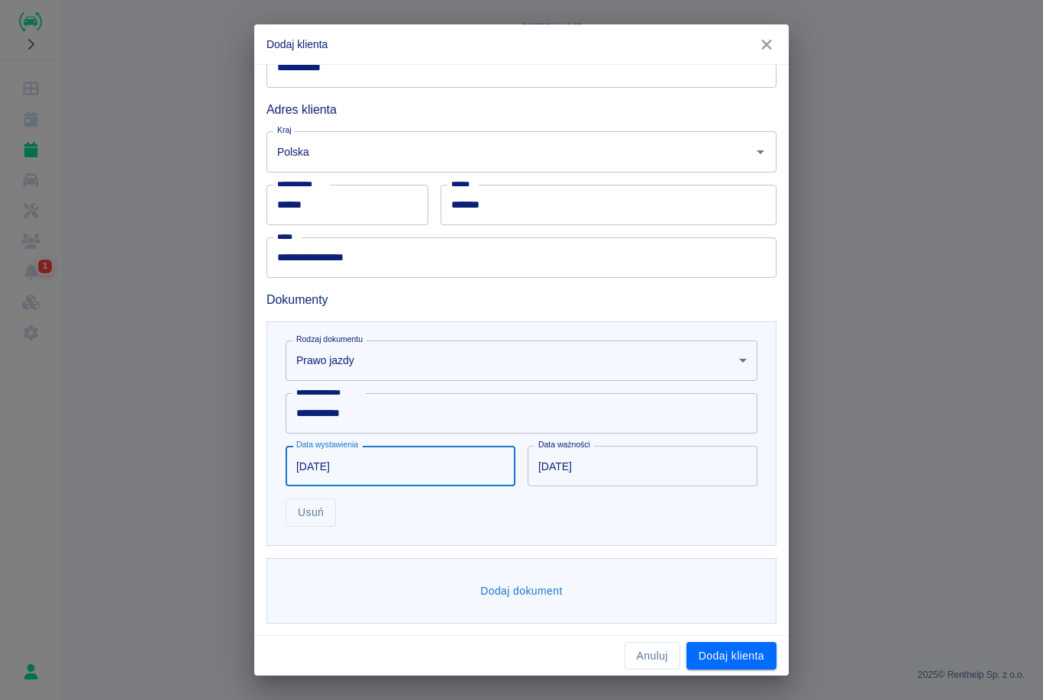
click at [482, 585] on button "Dodaj dokument" at bounding box center [521, 591] width 95 height 28
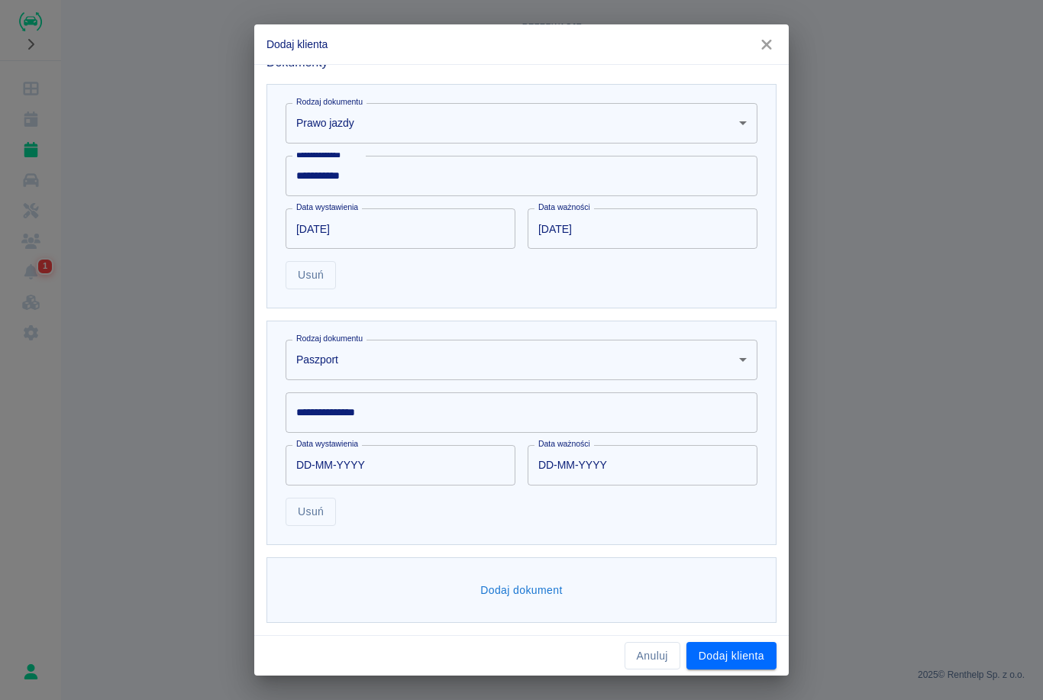
scroll to position [446, 0]
click at [559, 600] on button "Dodaj dokument" at bounding box center [521, 591] width 95 height 28
click at [379, 412] on div "**********" at bounding box center [521, 414] width 472 height 40
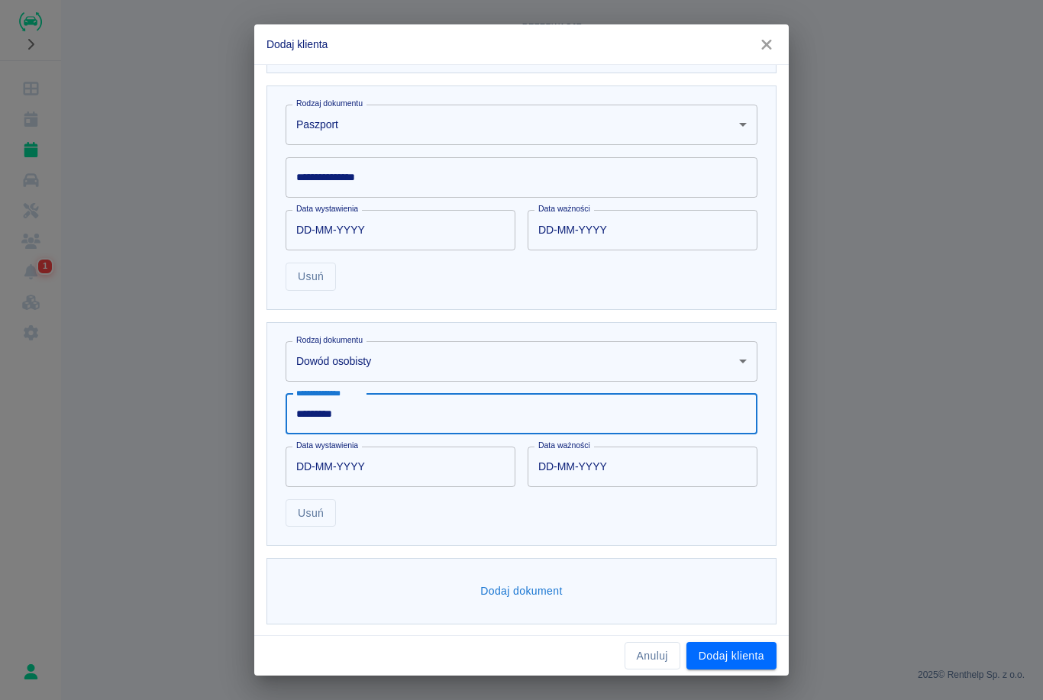
type input "*********"
click at [359, 469] on input "DD-MM-YYYY" at bounding box center [394, 467] width 219 height 40
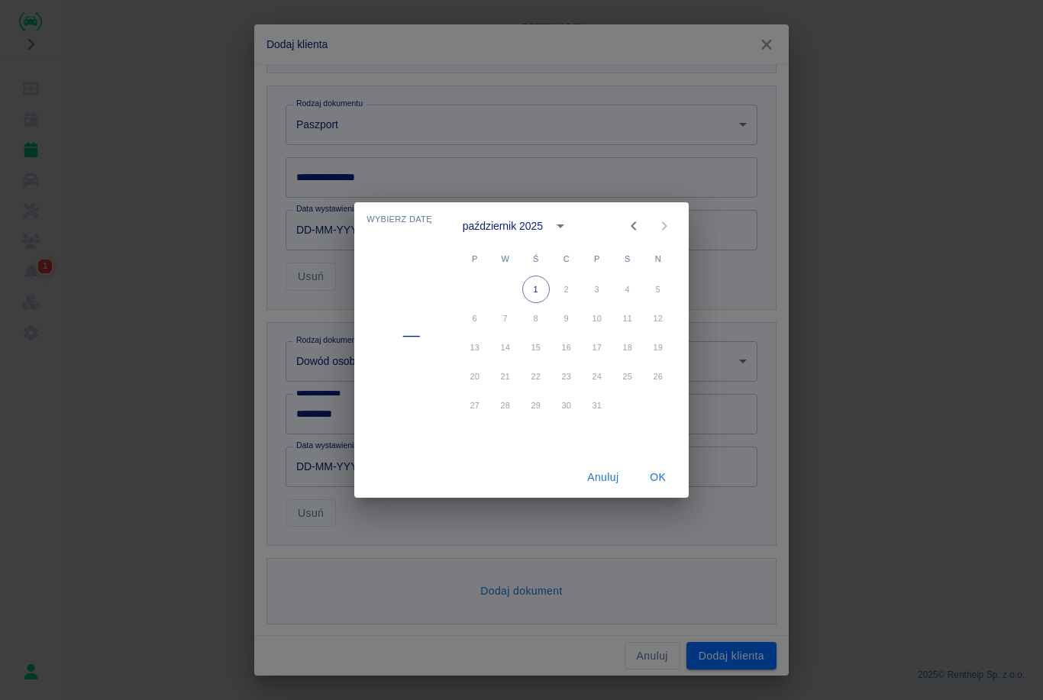
click at [549, 231] on button "calendar view is open, switch to year view" at bounding box center [560, 226] width 26 height 26
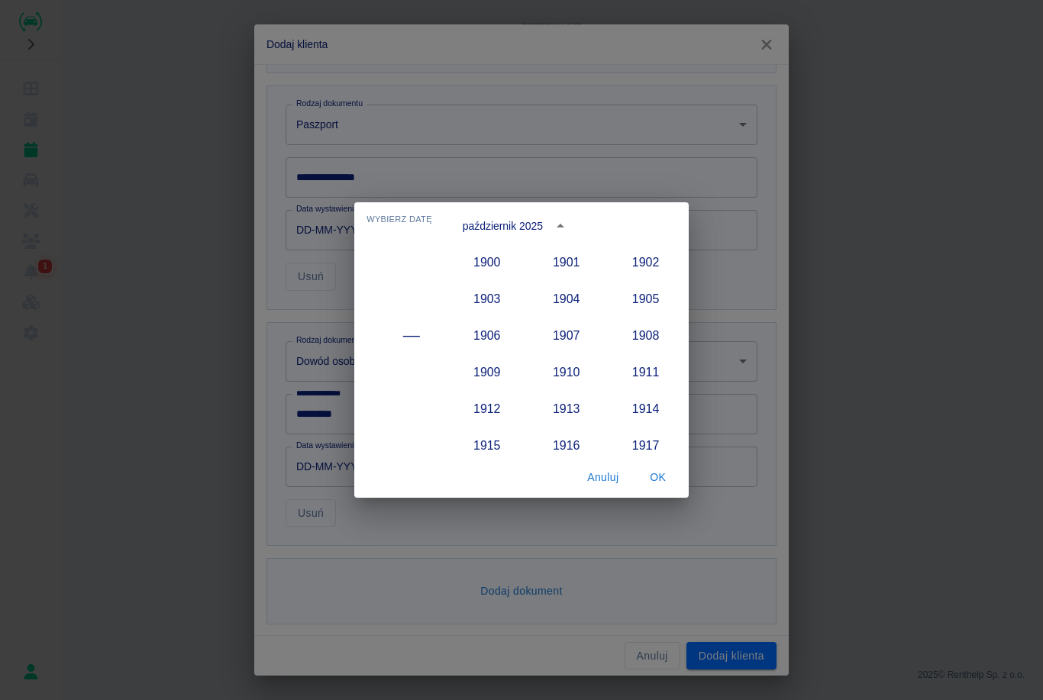
scroll to position [1414, 0]
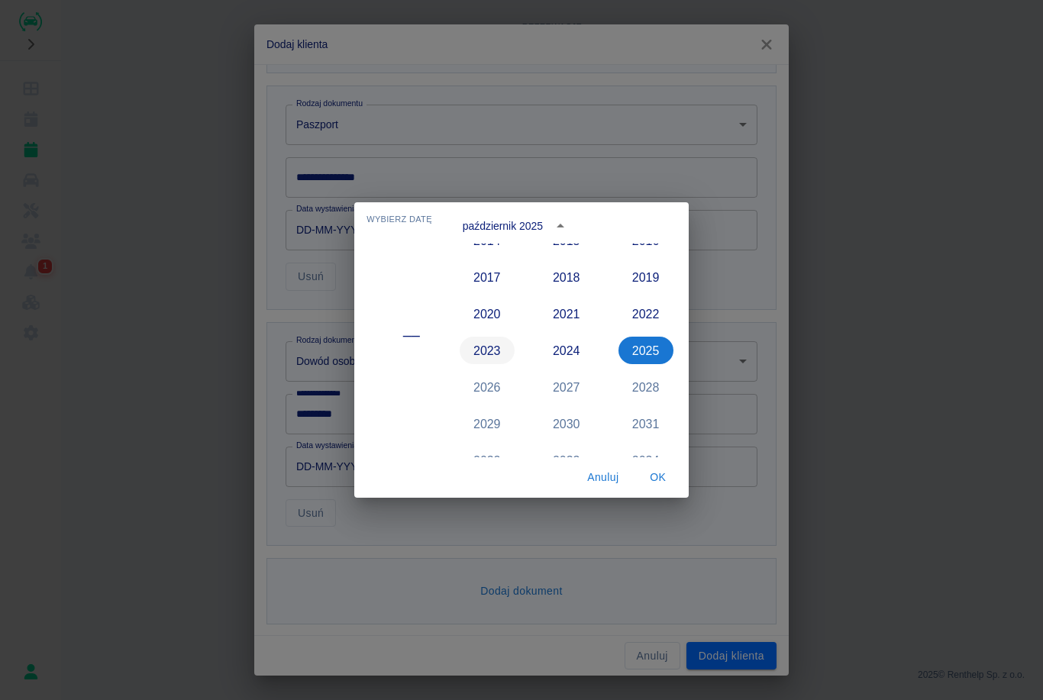
click at [484, 358] on button "2023" at bounding box center [486, 350] width 55 height 27
type input "[DATE]"
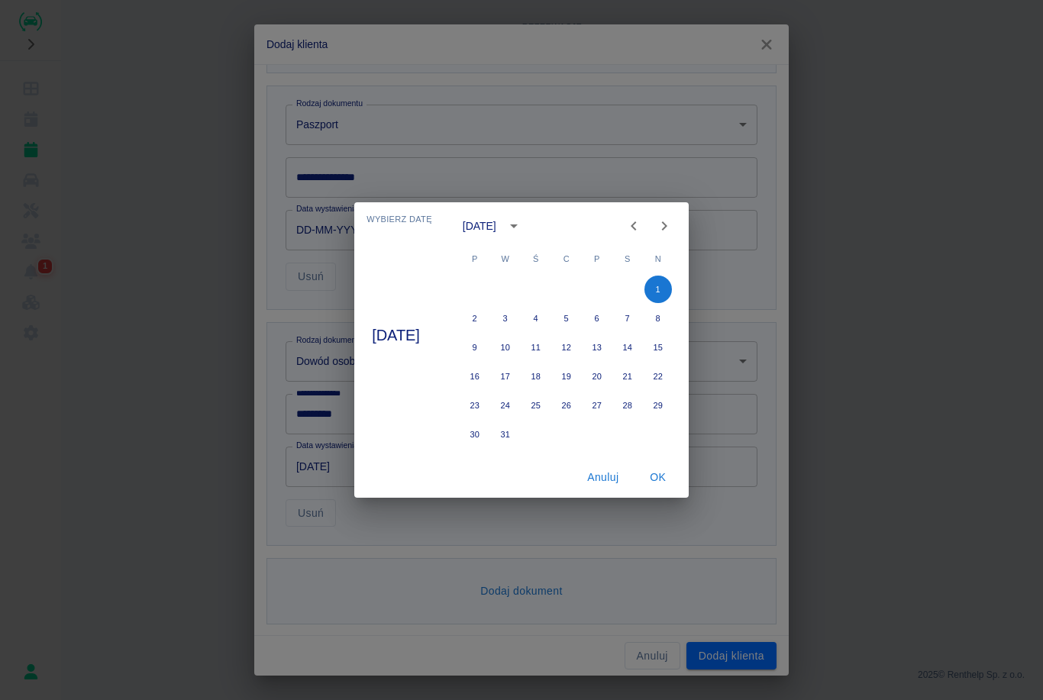
click at [673, 233] on icon "Next month" at bounding box center [664, 226] width 18 height 18
click at [673, 232] on icon "Next month" at bounding box center [664, 226] width 18 height 18
click at [673, 225] on icon "Next month" at bounding box center [664, 226] width 18 height 18
click at [636, 224] on icon "Previous month" at bounding box center [632, 225] width 5 height 9
click at [643, 223] on icon "Previous month" at bounding box center [633, 226] width 18 height 18
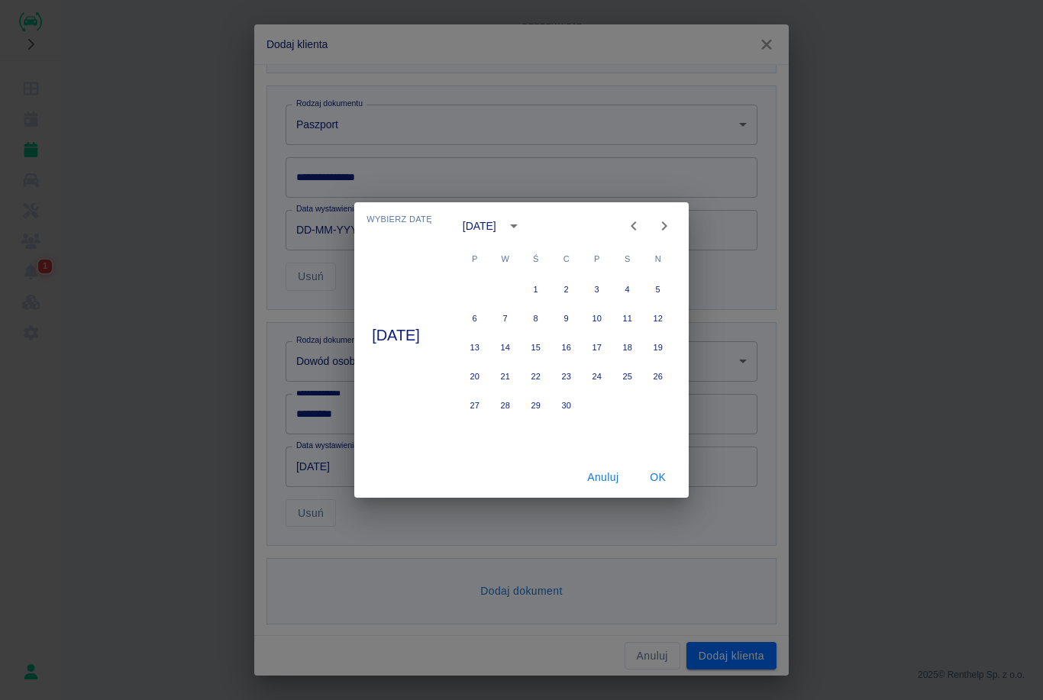
click at [673, 227] on icon "Next month" at bounding box center [664, 226] width 18 height 18
click at [580, 378] on button "21" at bounding box center [566, 376] width 27 height 27
type input "[DATE]"
click at [672, 476] on button "OK" at bounding box center [658, 477] width 49 height 28
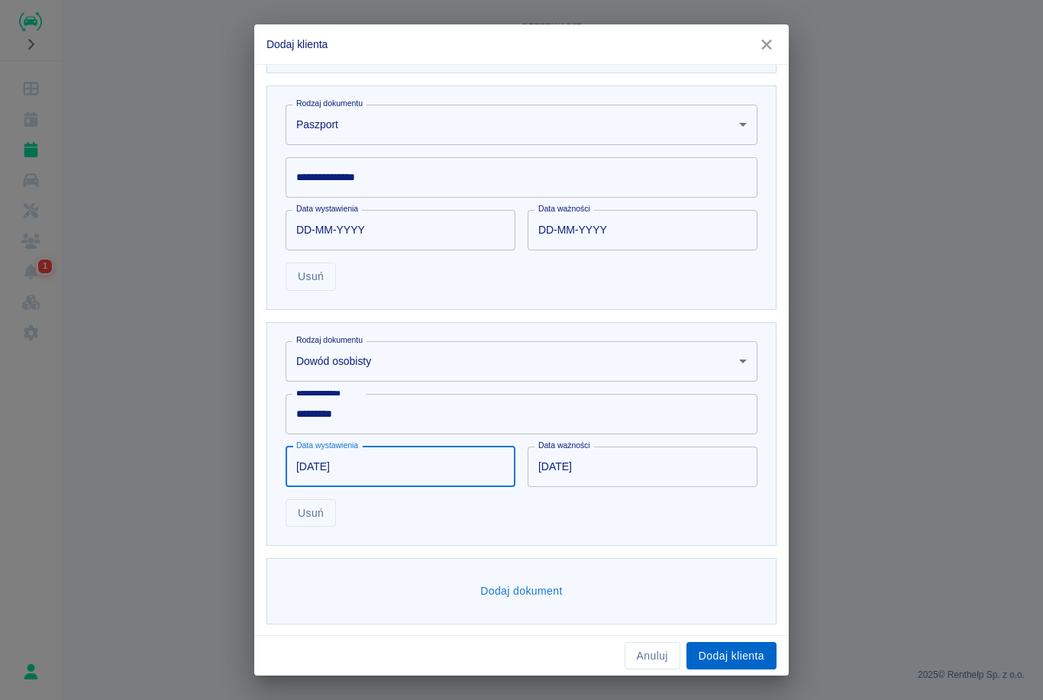
click at [750, 653] on button "Dodaj klienta" at bounding box center [731, 656] width 90 height 28
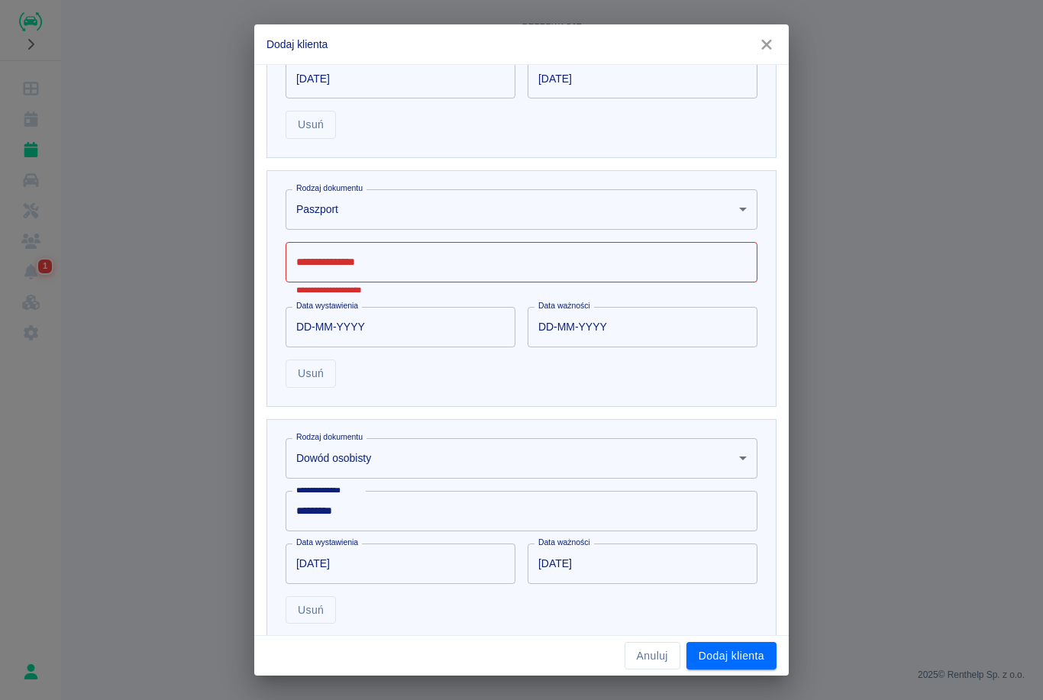
scroll to position [593, 0]
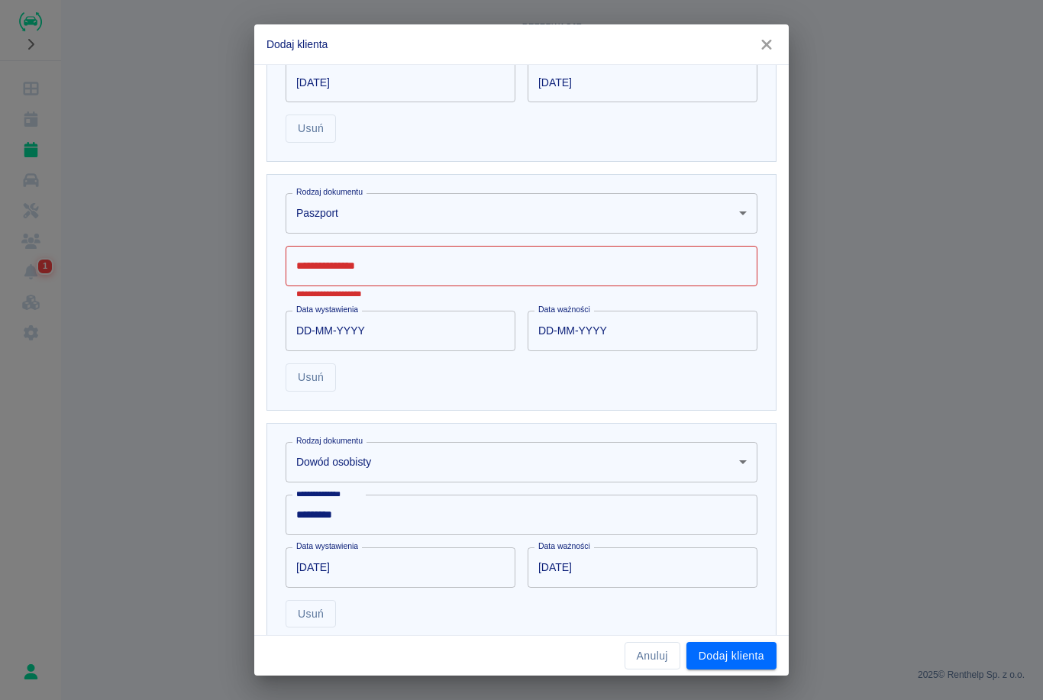
click at [461, 227] on body "**********" at bounding box center [521, 350] width 1043 height 700
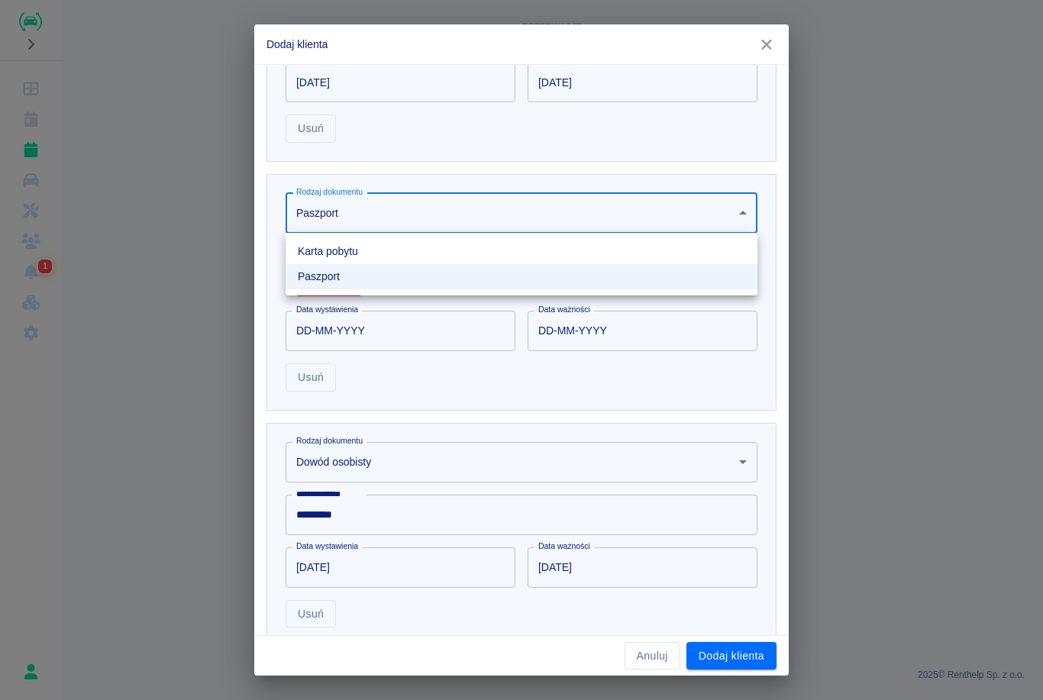
click at [537, 402] on div at bounding box center [521, 350] width 1043 height 700
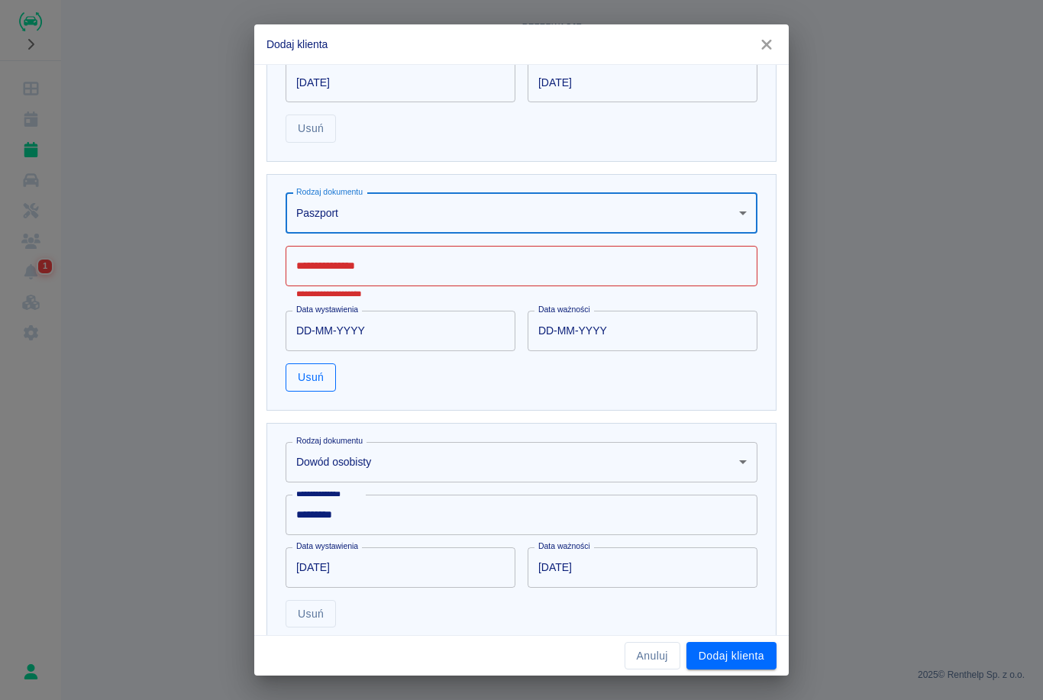
click at [326, 375] on button "Usuń" at bounding box center [310, 377] width 50 height 28
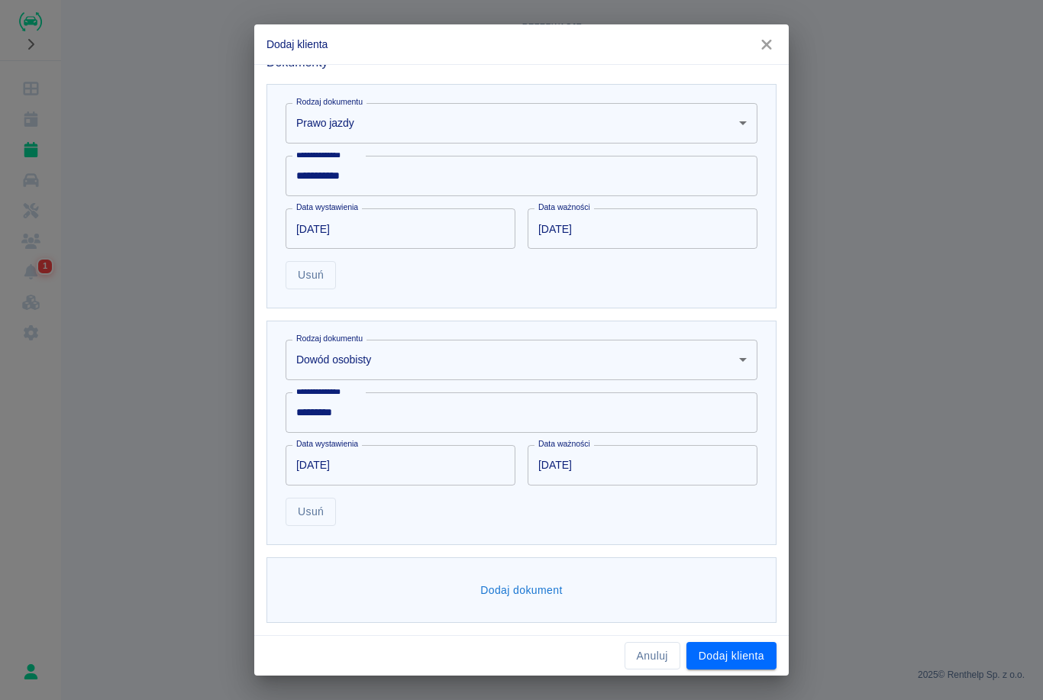
scroll to position [446, 0]
click at [743, 660] on button "Dodaj klienta" at bounding box center [731, 656] width 90 height 28
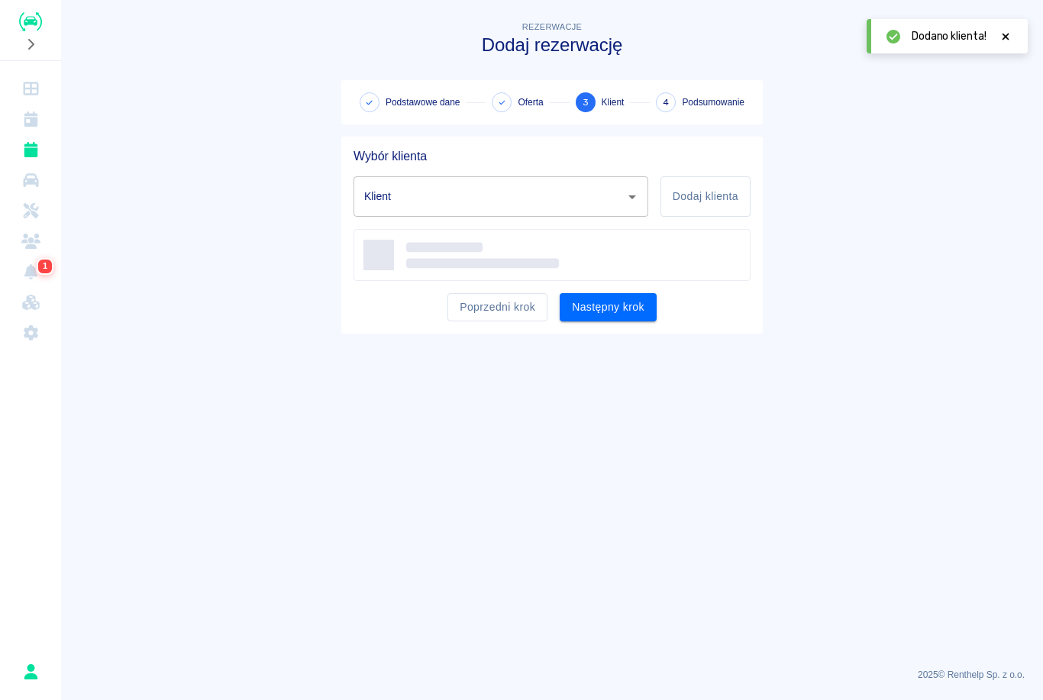
type input "[PERSON_NAME] ([PHONE_NUMBER])"
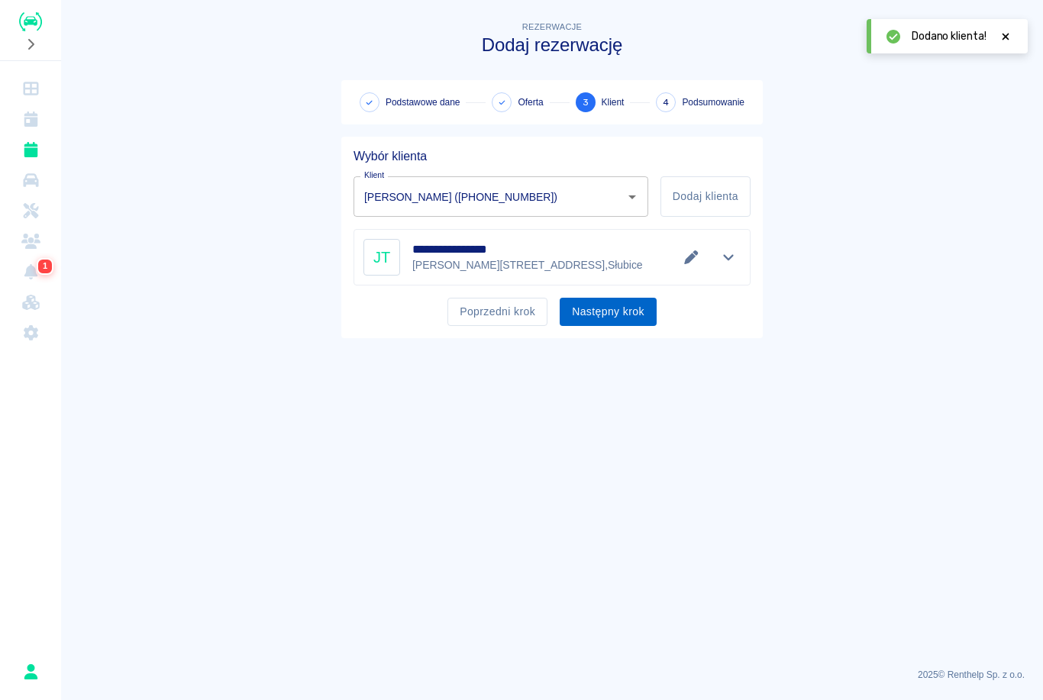
click at [625, 313] on button "Następny krok" at bounding box center [607, 312] width 97 height 28
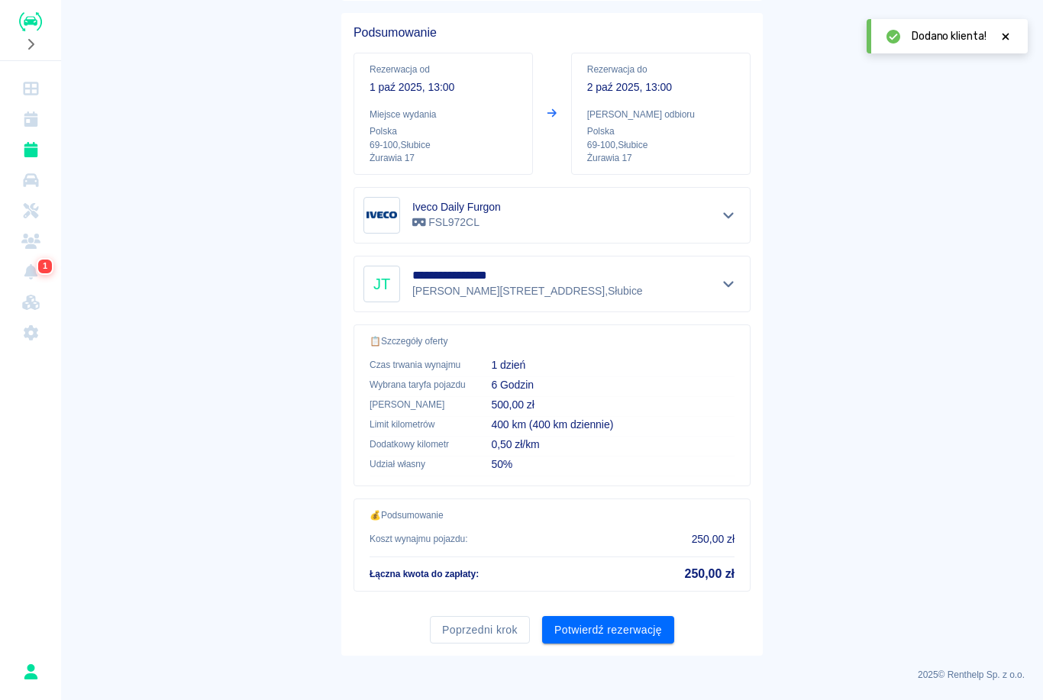
scroll to position [123, 0]
click at [626, 635] on button "Potwierdź rezerwację" at bounding box center [608, 631] width 132 height 28
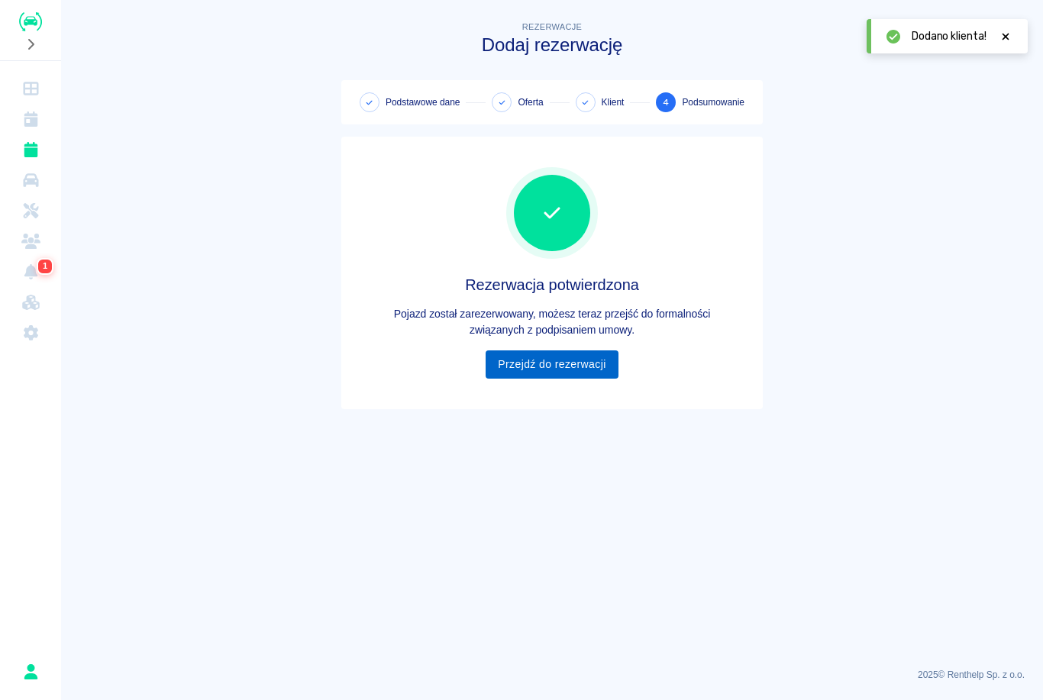
click at [580, 359] on link "Przejdź do rezerwacji" at bounding box center [551, 364] width 132 height 28
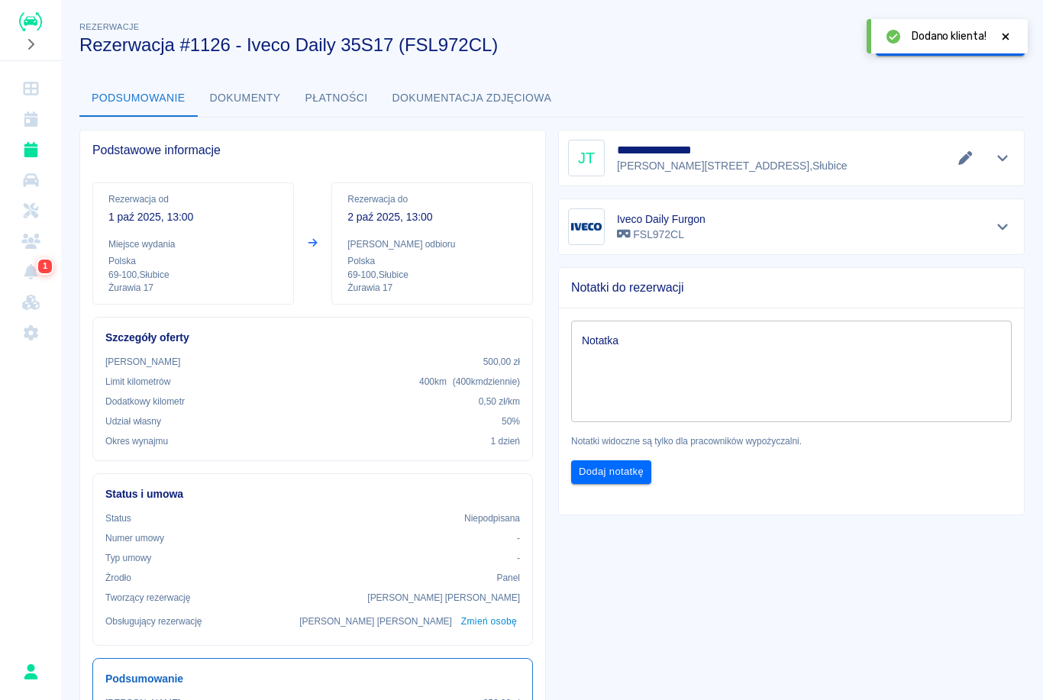
click at [1004, 37] on icon at bounding box center [1005, 36] width 7 height 7
click at [937, 37] on button "Wygeneruj umowę" at bounding box center [934, 42] width 118 height 28
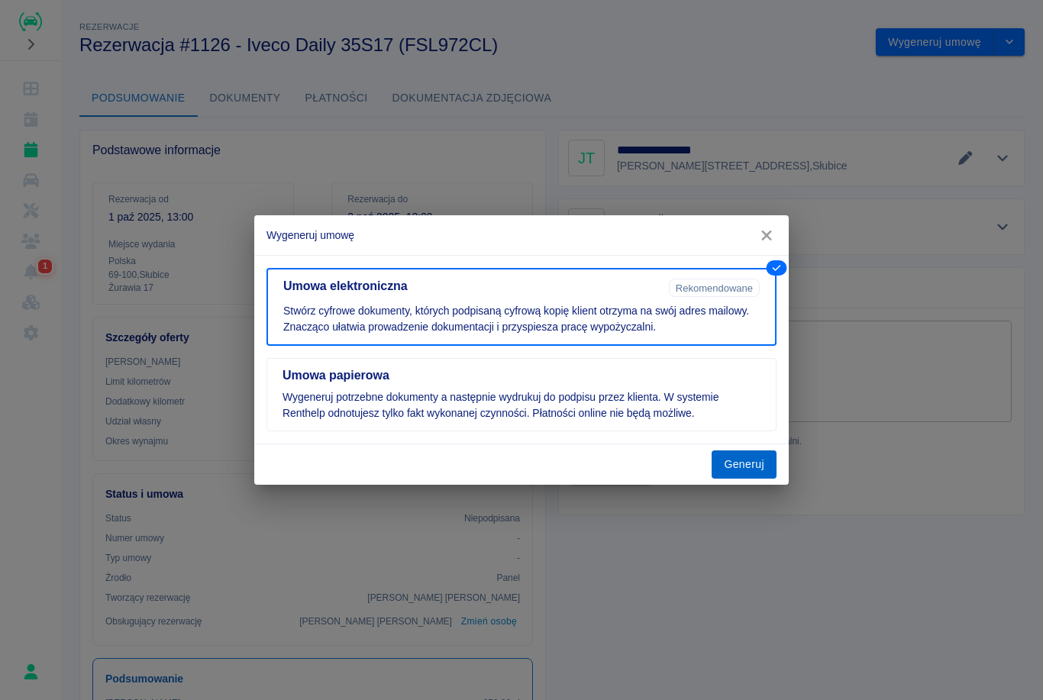
click at [760, 472] on button "Generuj" at bounding box center [743, 464] width 65 height 28
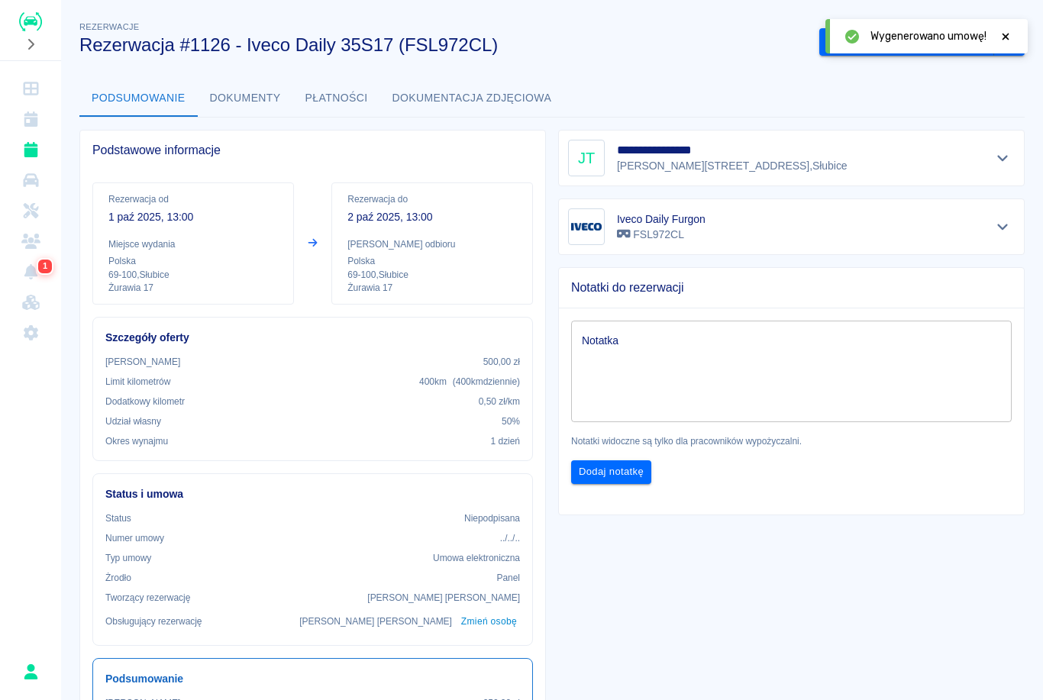
click at [1010, 36] on icon at bounding box center [1005, 36] width 14 height 11
click at [924, 34] on button "Podpisz umowę elektroniczną" at bounding box center [906, 42] width 175 height 28
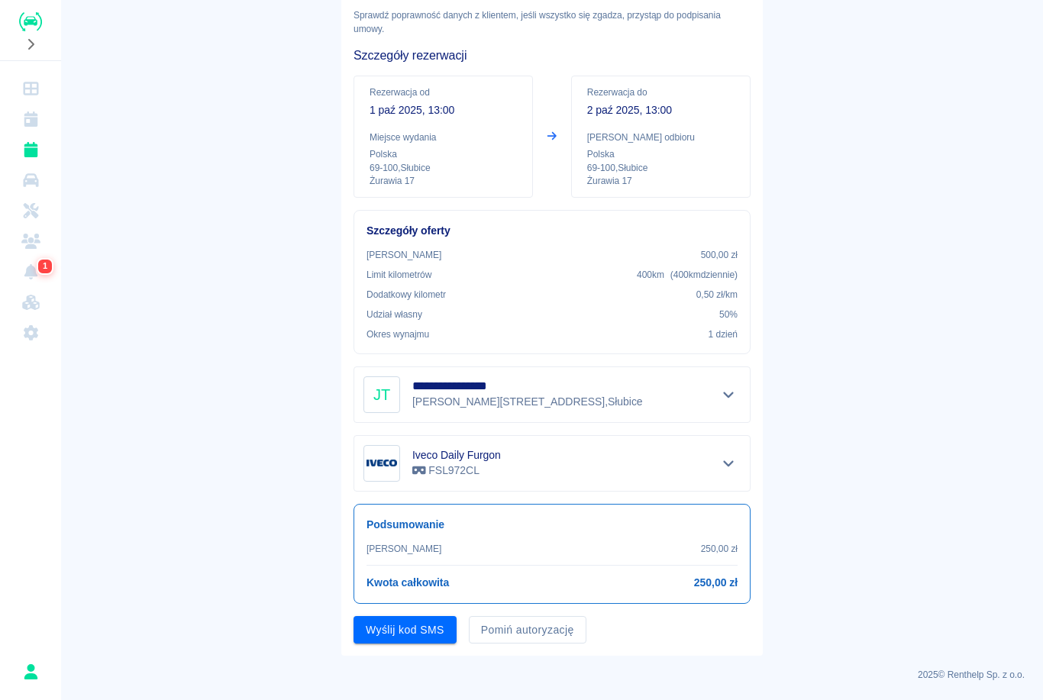
scroll to position [83, 0]
click at [533, 630] on button "Pomiń autoryzację" at bounding box center [528, 631] width 118 height 28
click at [415, 632] on button "Podpisz umowę" at bounding box center [405, 631] width 104 height 28
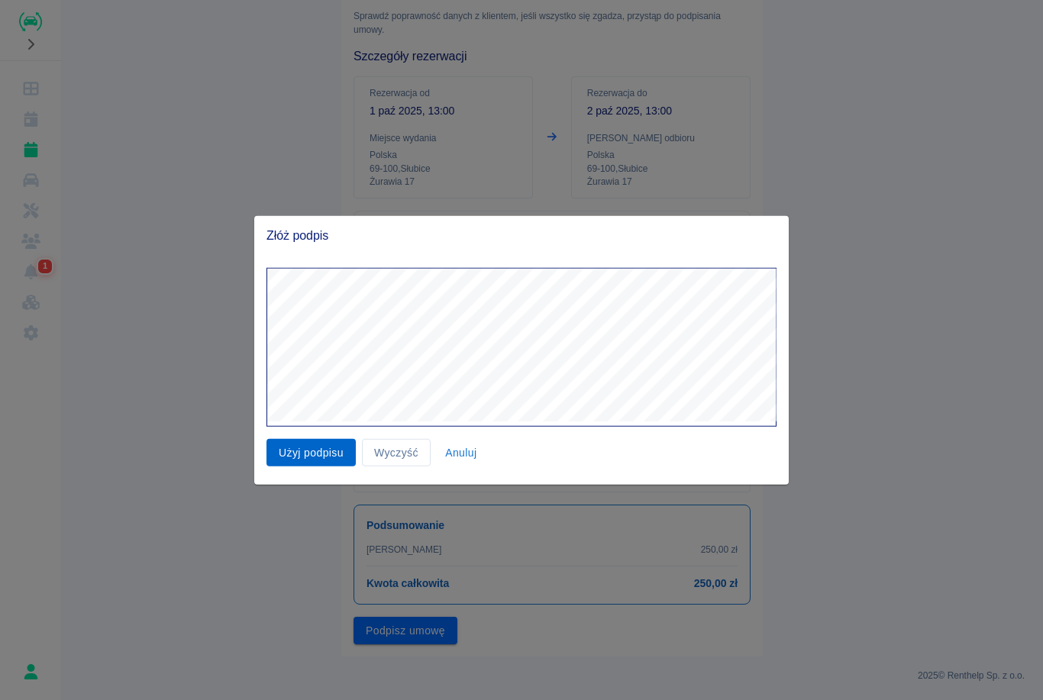
click at [278, 453] on button "Użyj podpisu" at bounding box center [310, 452] width 89 height 28
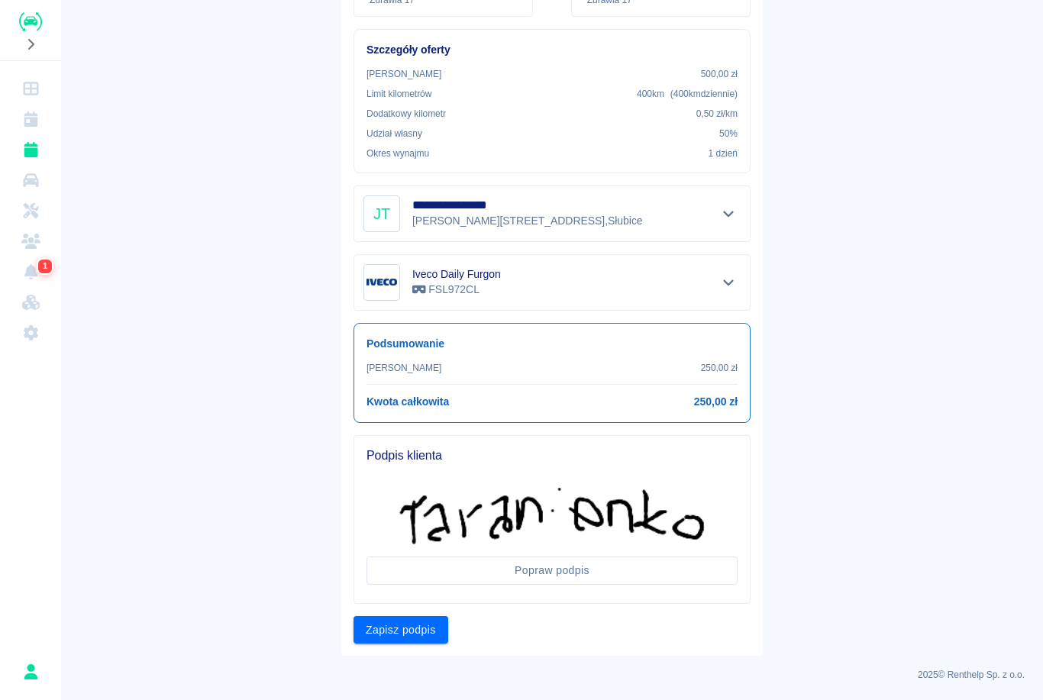
scroll to position [264, 0]
click at [406, 630] on button "Zapisz podpis" at bounding box center [400, 631] width 95 height 28
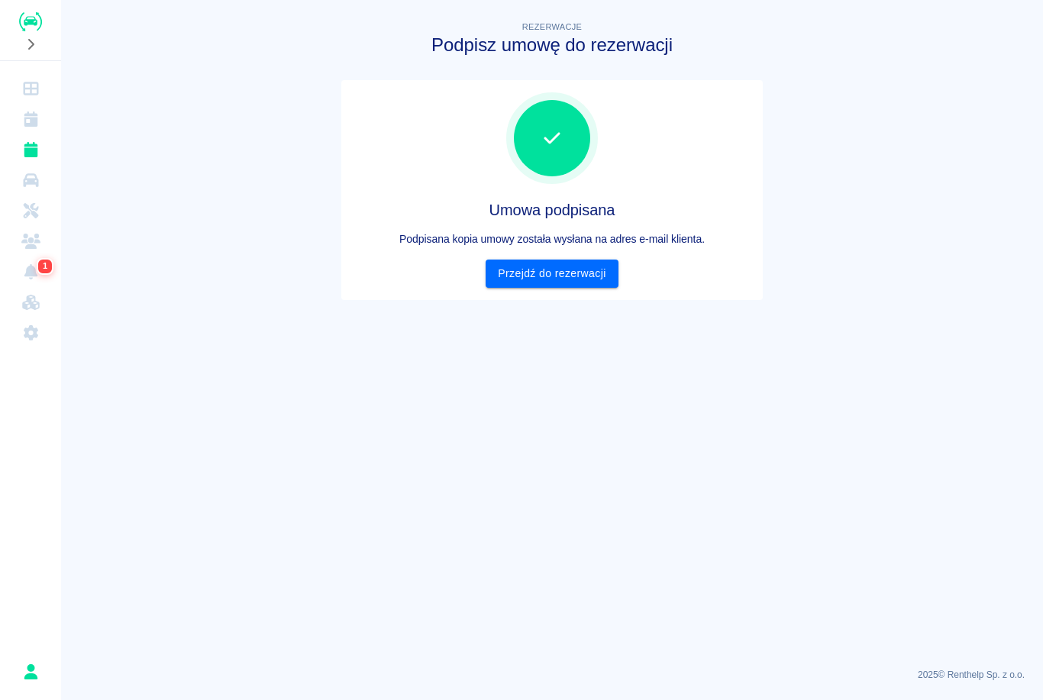
scroll to position [0, 0]
click at [553, 278] on link "Przejdź do rezerwacji" at bounding box center [551, 274] width 132 height 28
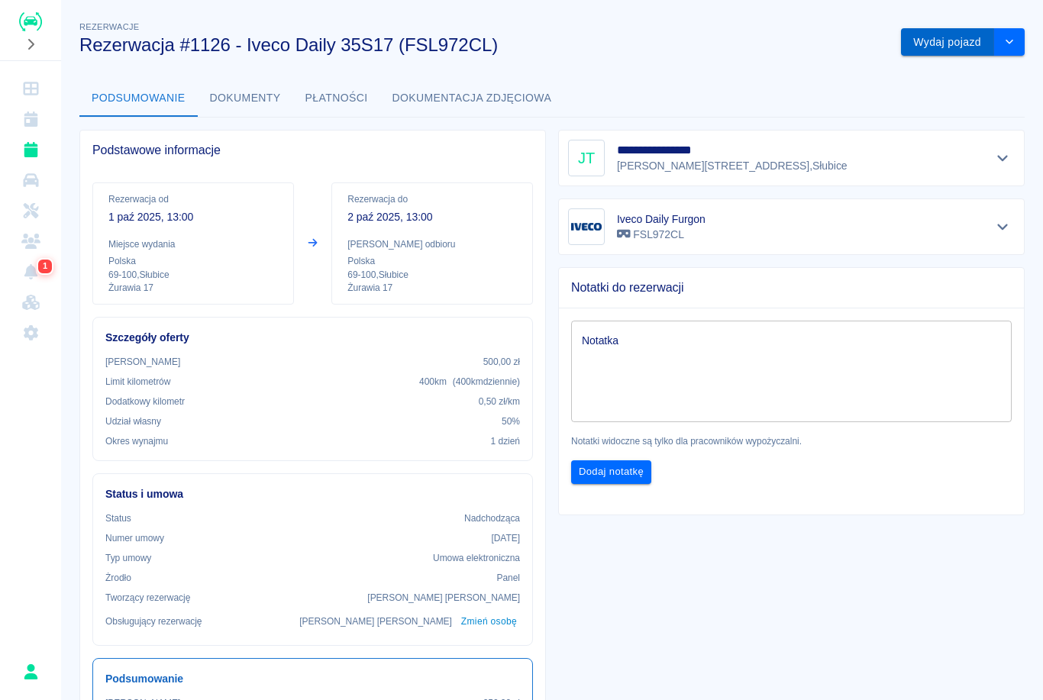
click at [956, 42] on button "Wydaj pojazd" at bounding box center [947, 42] width 93 height 28
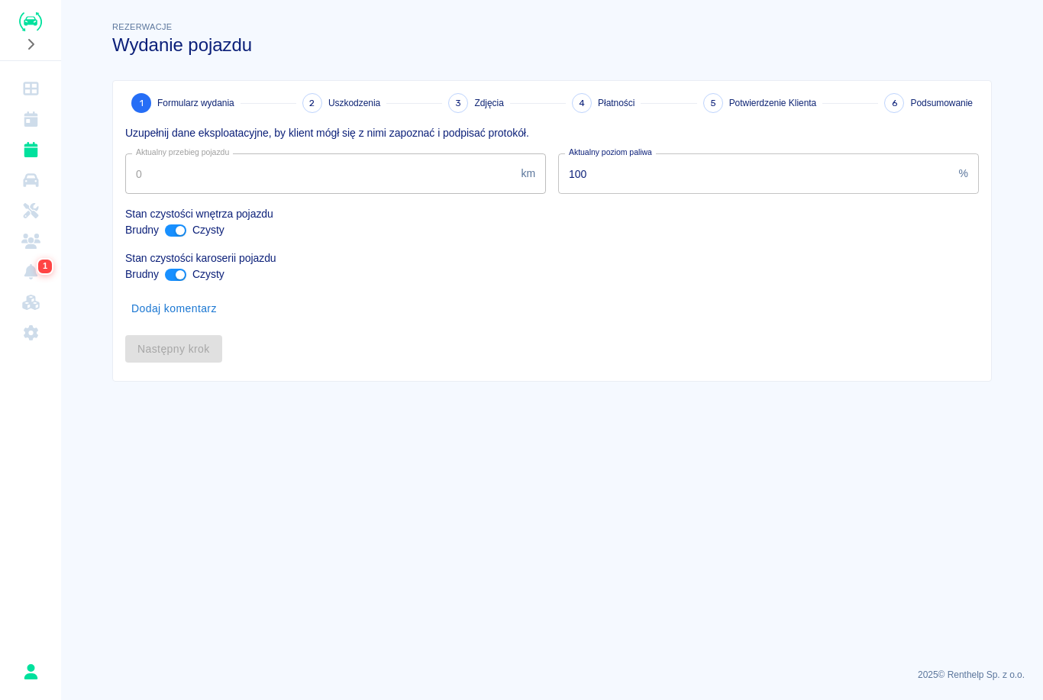
type input "426996"
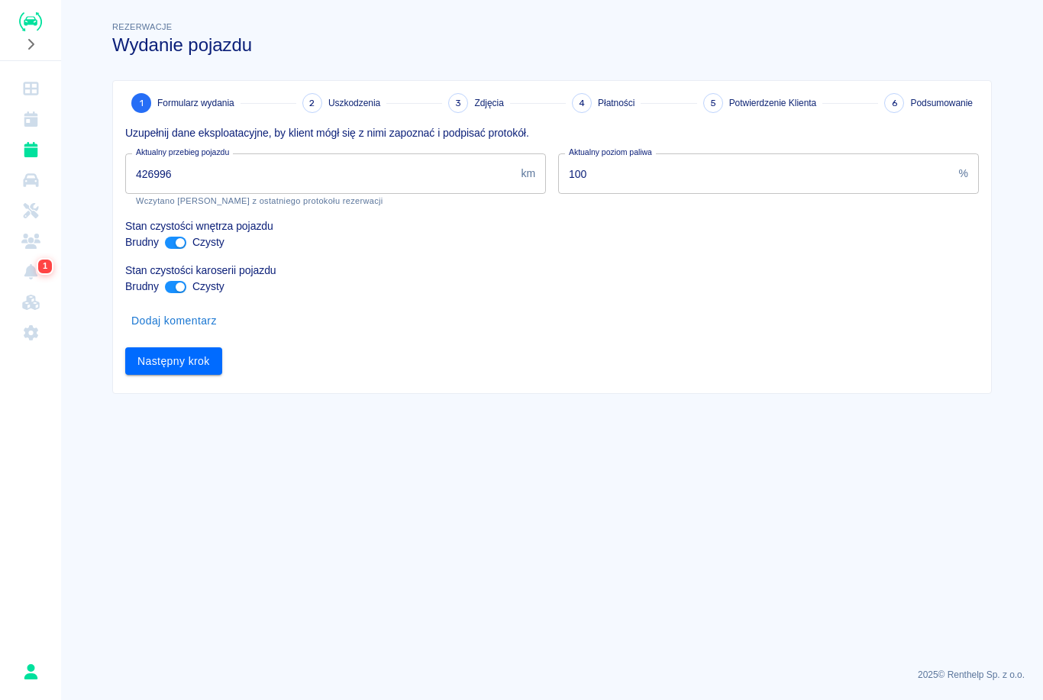
click at [307, 169] on input "426996" at bounding box center [319, 173] width 389 height 40
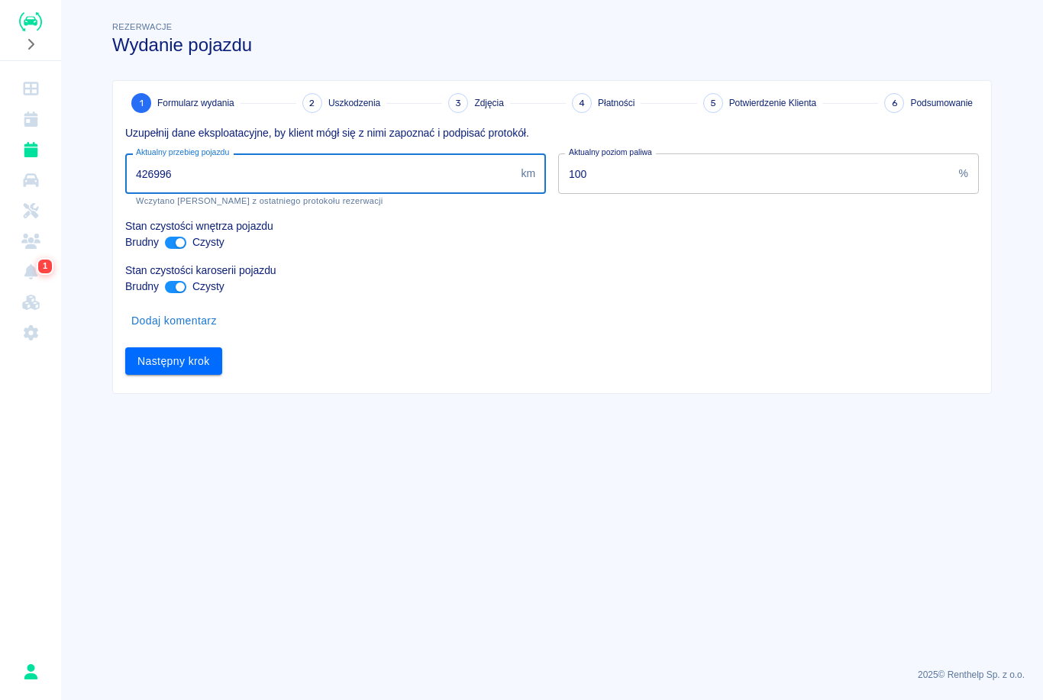
click at [178, 282] on input "ant design" at bounding box center [180, 287] width 37 height 12
checkbox input "false"
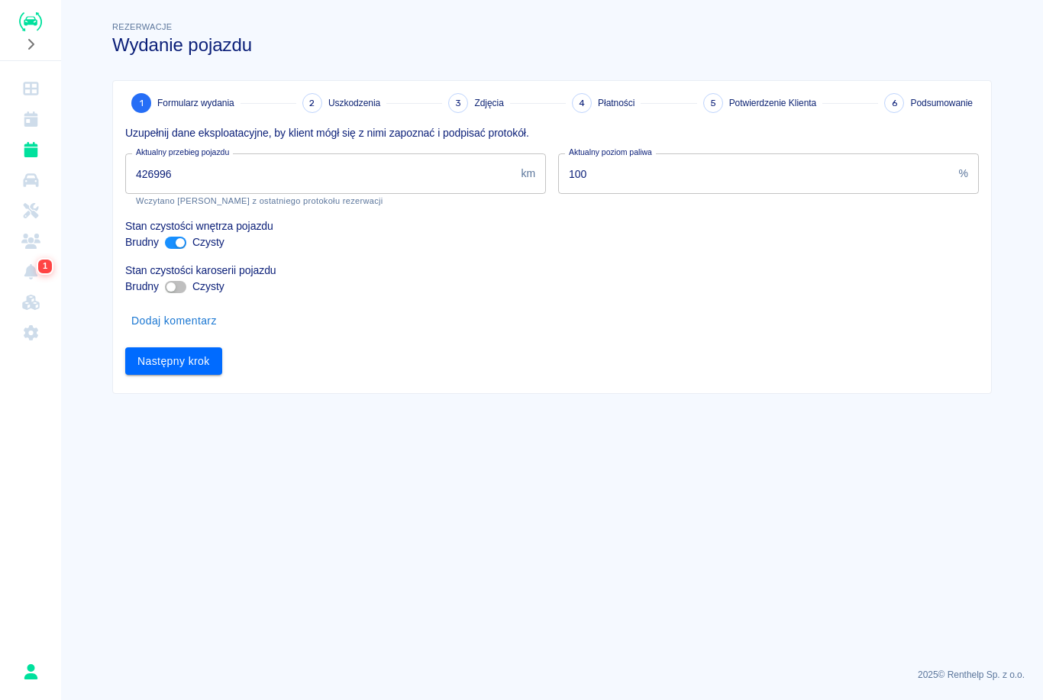
click at [173, 237] on input "ant design" at bounding box center [180, 243] width 37 height 12
checkbox input "false"
click at [172, 362] on button "Następny krok" at bounding box center [173, 361] width 97 height 28
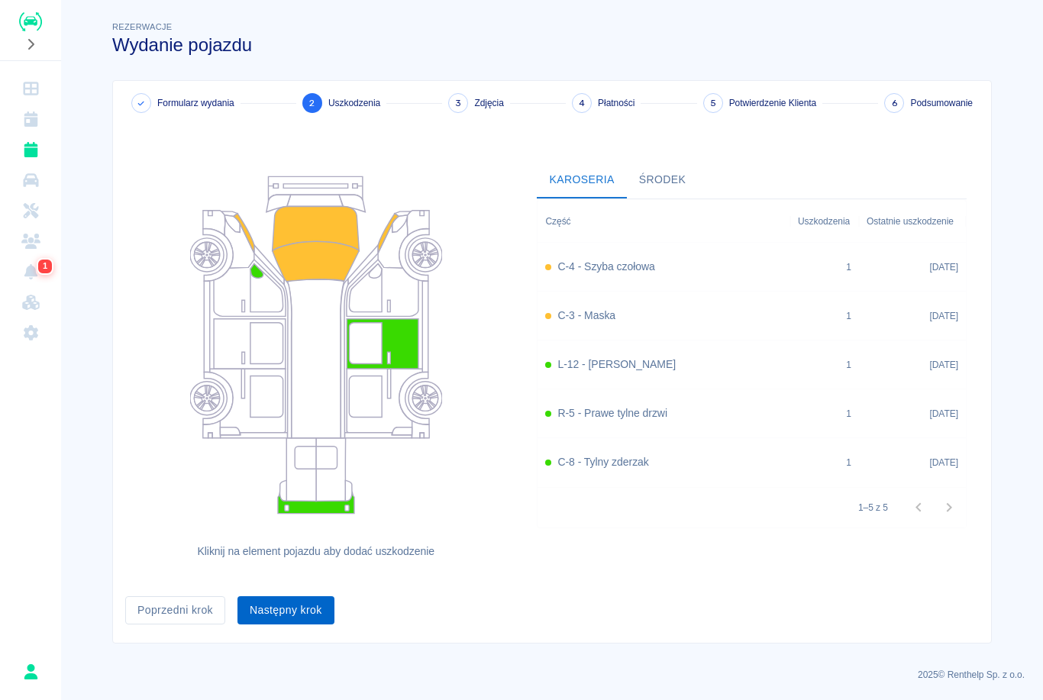
click at [308, 598] on button "Następny krok" at bounding box center [285, 610] width 97 height 28
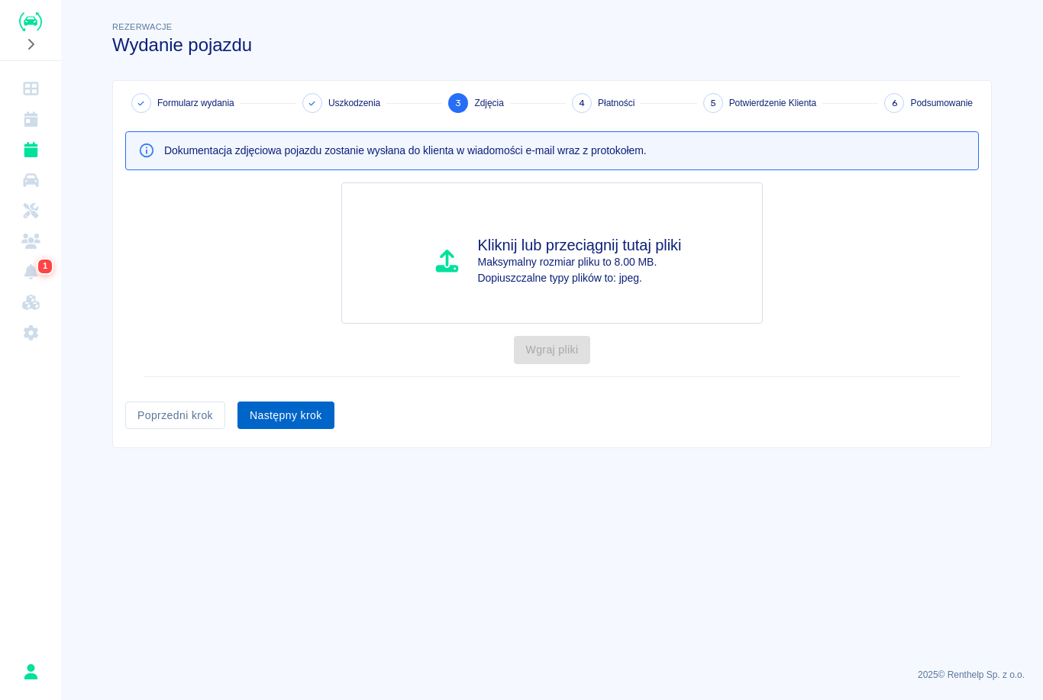
click at [317, 414] on button "Następny krok" at bounding box center [285, 415] width 97 height 28
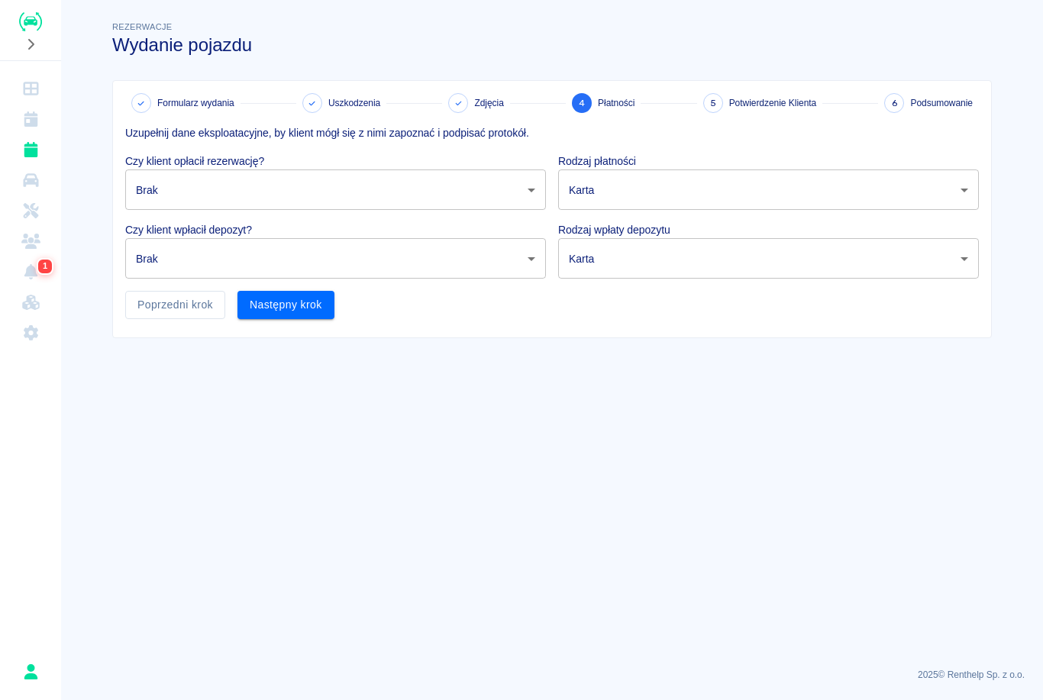
click at [534, 184] on body "Używamy plików Cookies, by zapewnić Ci najlepsze możliwe doświadczenie. Aby dow…" at bounding box center [521, 350] width 1043 height 700
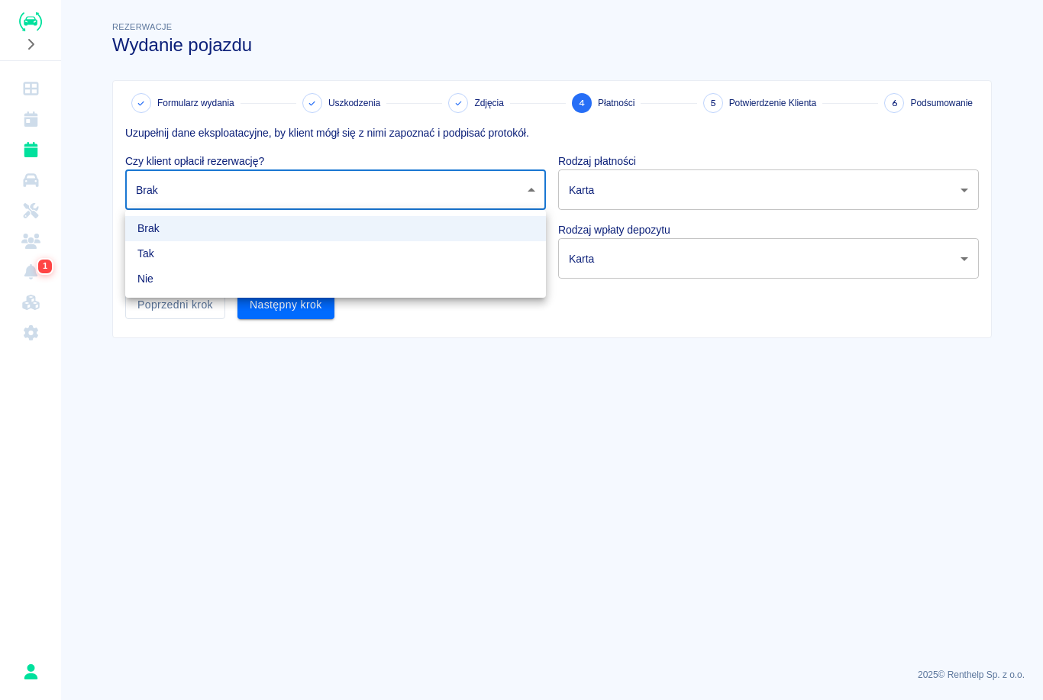
click at [492, 246] on li "Tak" at bounding box center [335, 253] width 421 height 25
type input "true"
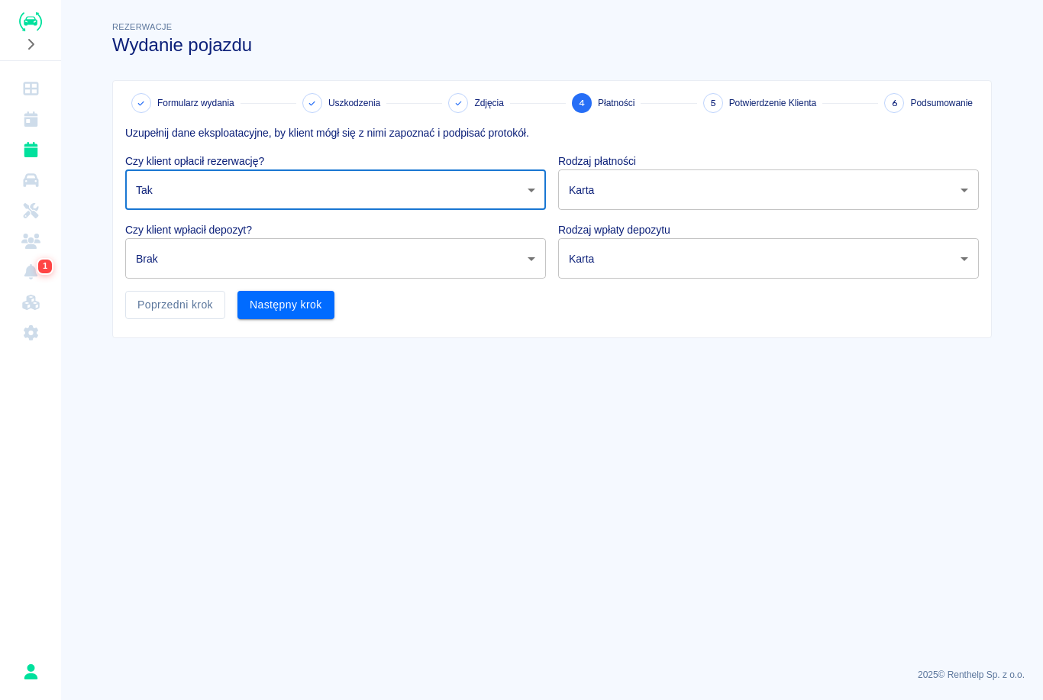
click at [681, 192] on body "Używamy plików Cookies, by zapewnić Ci najlepsze możliwe doświadczenie. Aby dow…" at bounding box center [521, 350] width 1043 height 700
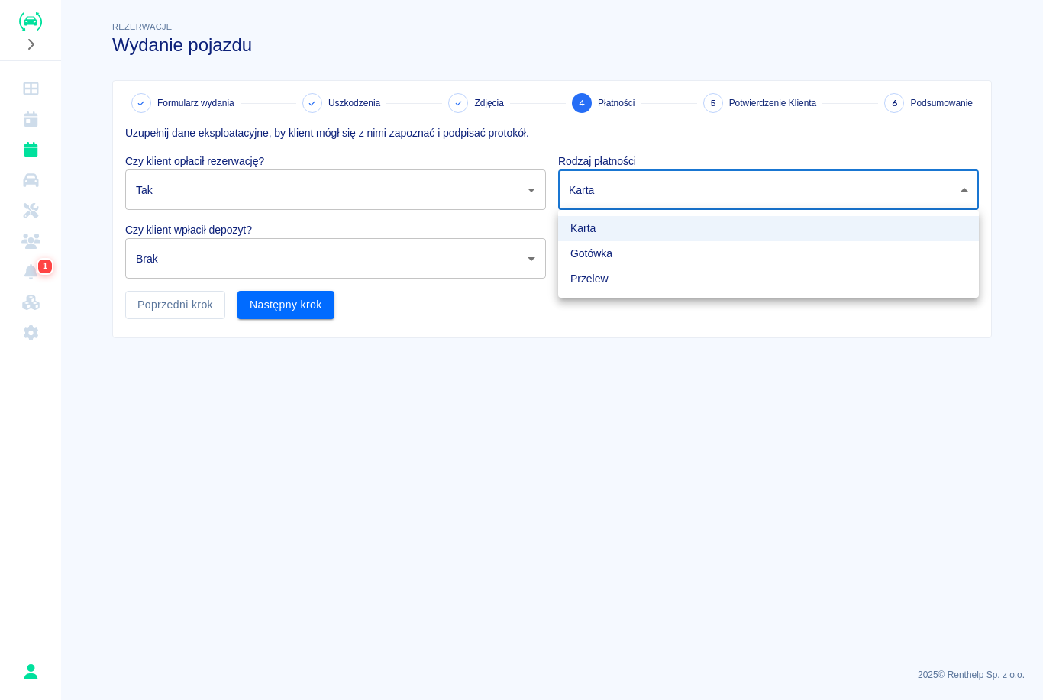
click at [650, 256] on li "Gotówka" at bounding box center [768, 253] width 421 height 25
type input "cash"
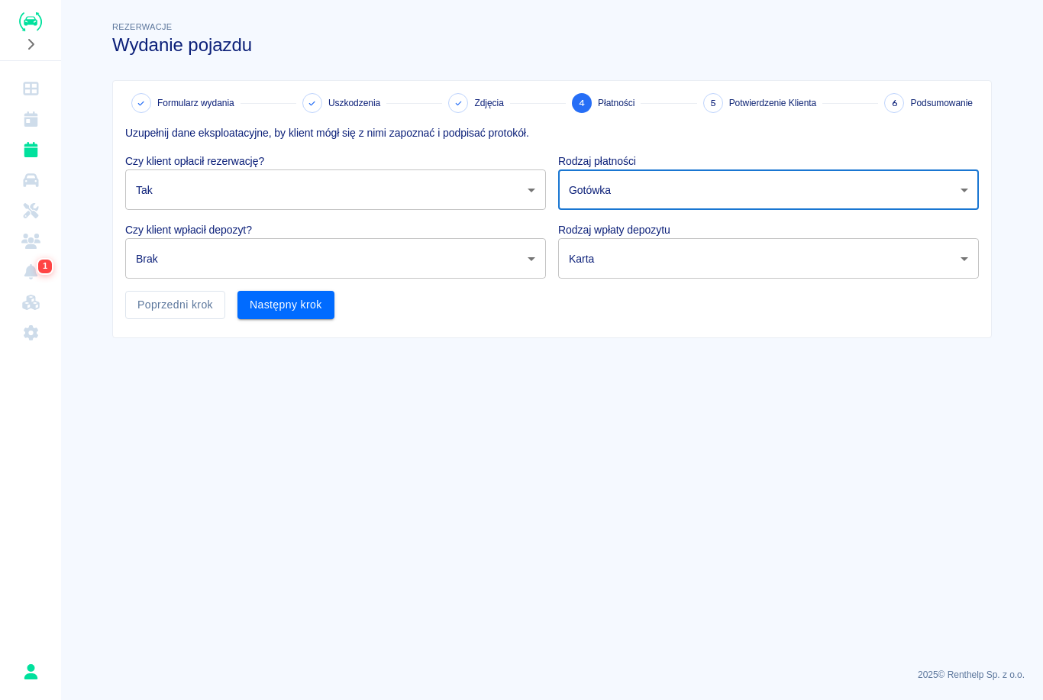
click at [539, 254] on body "Używamy plików Cookies, by zapewnić Ci najlepsze możliwe doświadczenie. Aby dow…" at bounding box center [521, 350] width 1043 height 700
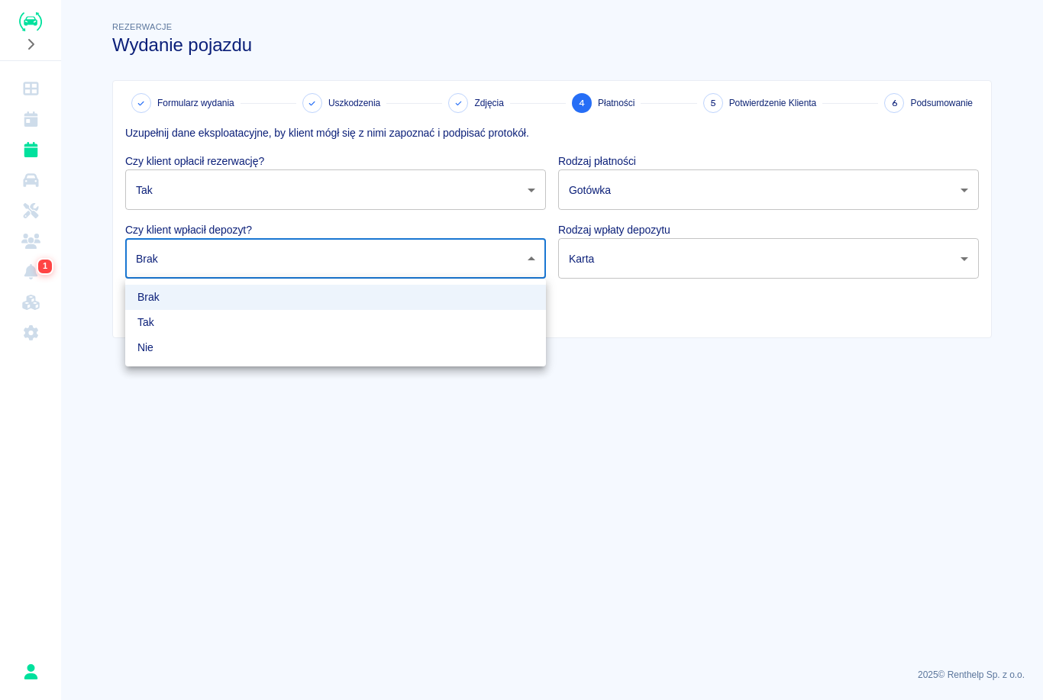
click at [425, 326] on li "Tak" at bounding box center [335, 322] width 421 height 25
type input "true"
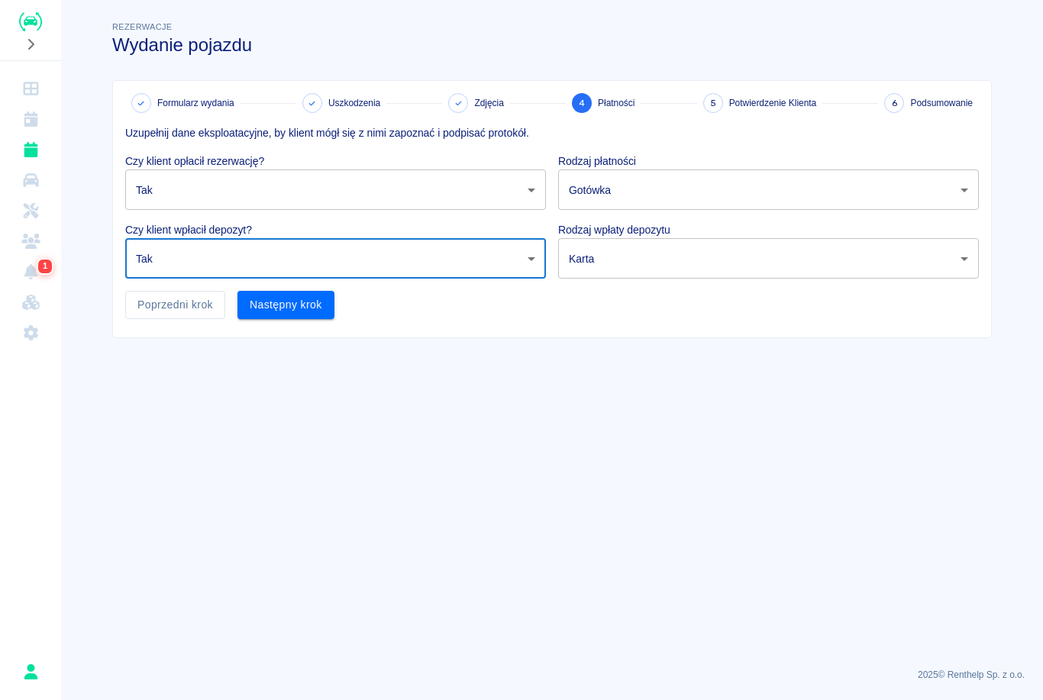
click at [676, 263] on body "Używamy plików Cookies, by zapewnić Ci najlepsze możliwe doświadczenie. Aby dow…" at bounding box center [521, 350] width 1043 height 700
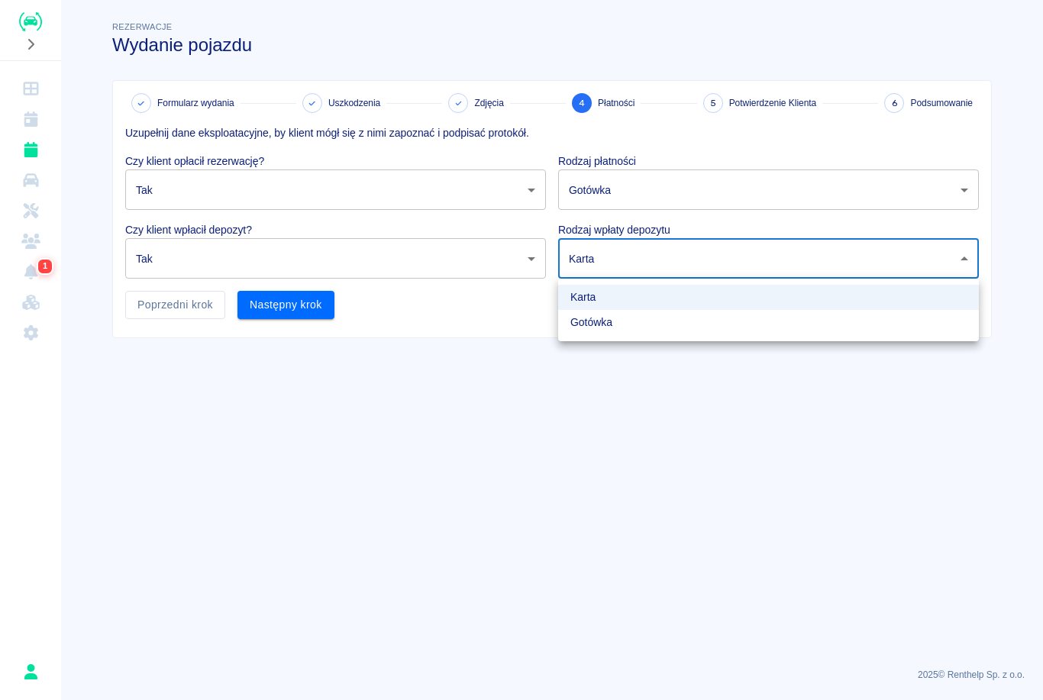
click at [630, 316] on li "Gotówka" at bounding box center [768, 322] width 421 height 25
type input "cash"
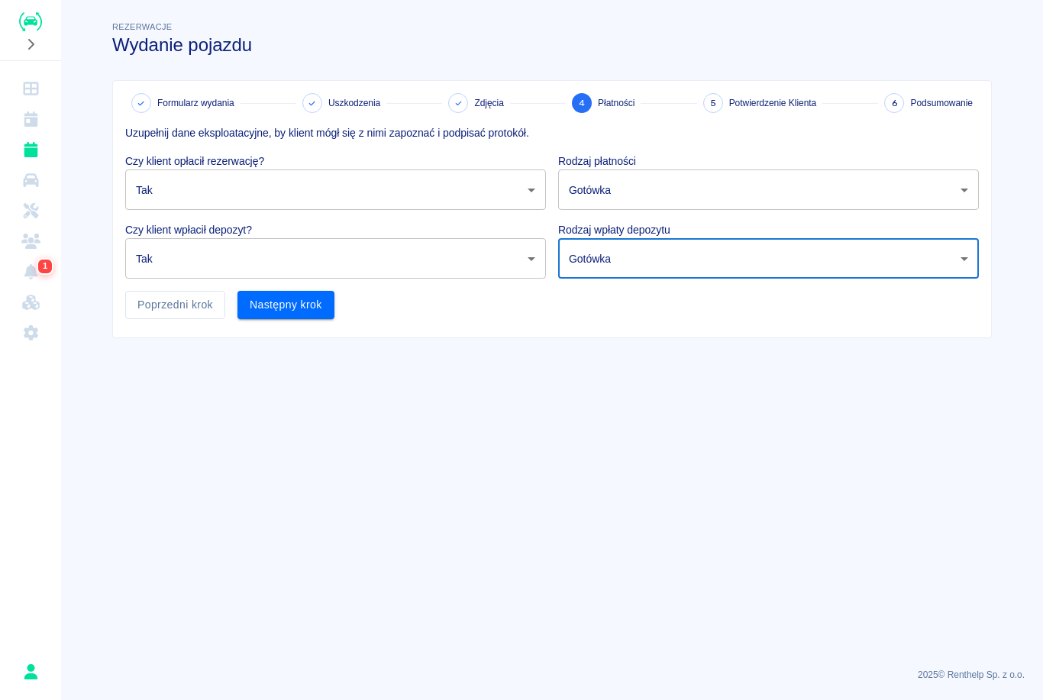
click at [534, 247] on body "Używamy plików Cookies, by zapewnić Ci najlepsze możliwe doświadczenie. Aby dow…" at bounding box center [521, 350] width 1043 height 700
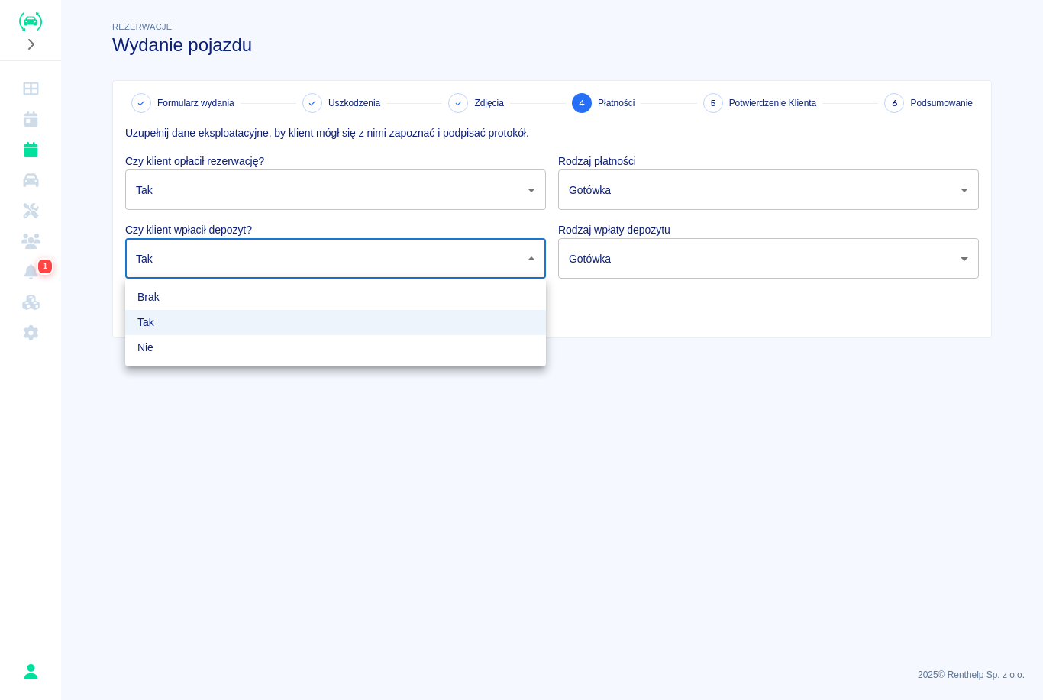
click at [503, 438] on div at bounding box center [521, 350] width 1043 height 700
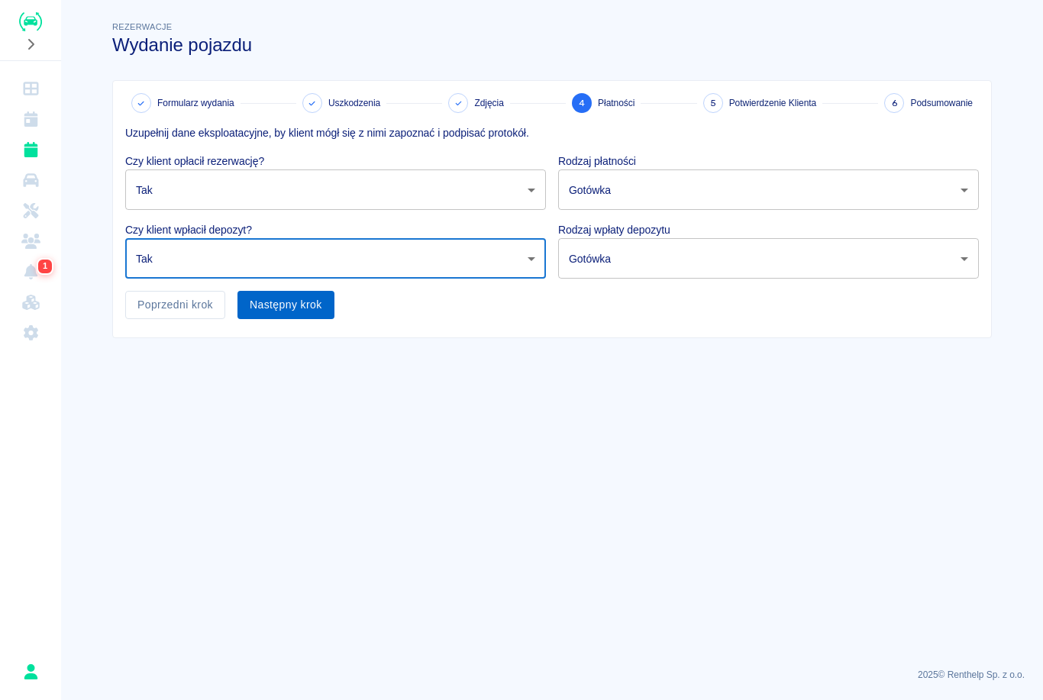
click at [282, 306] on button "Następny krok" at bounding box center [285, 305] width 97 height 28
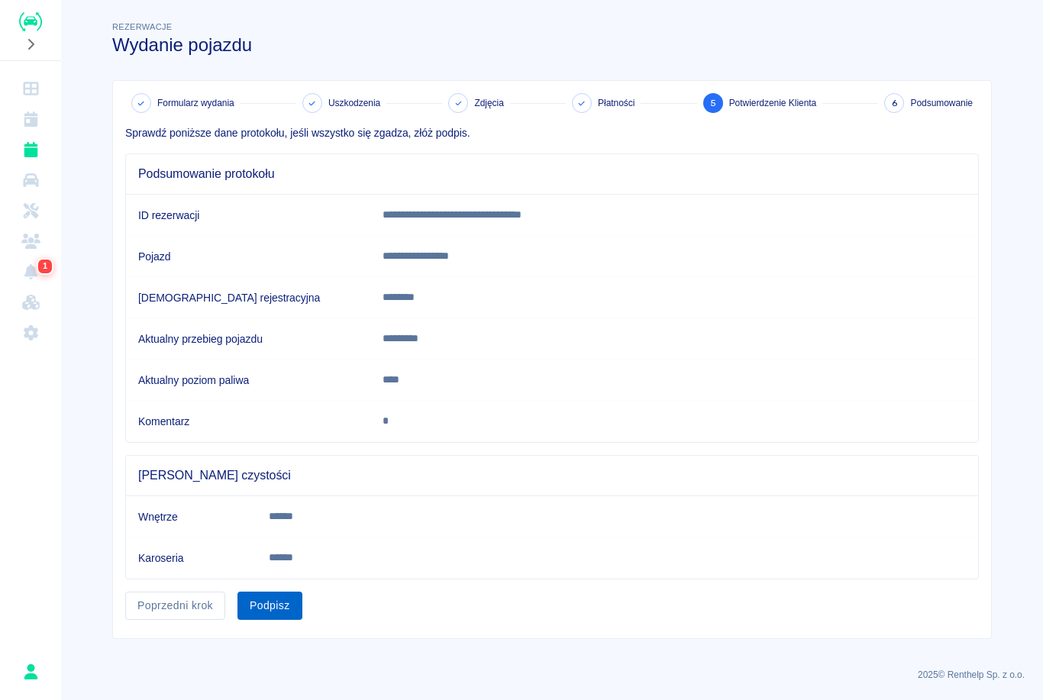
click at [275, 600] on button "Podpisz" at bounding box center [269, 606] width 65 height 28
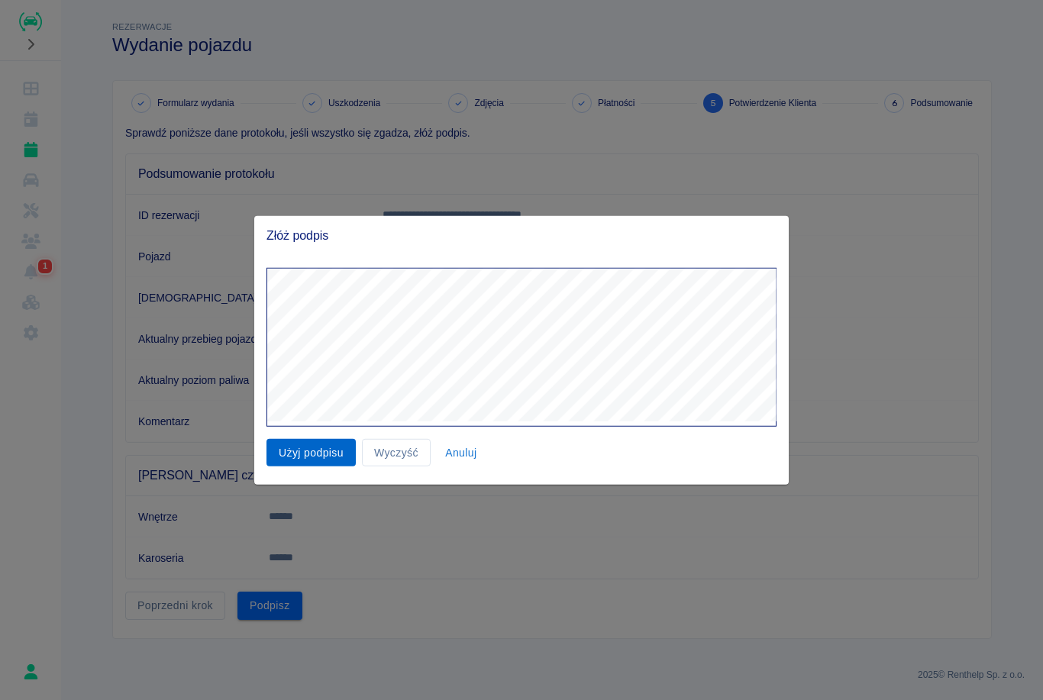
click at [308, 457] on button "Użyj podpisu" at bounding box center [310, 452] width 89 height 28
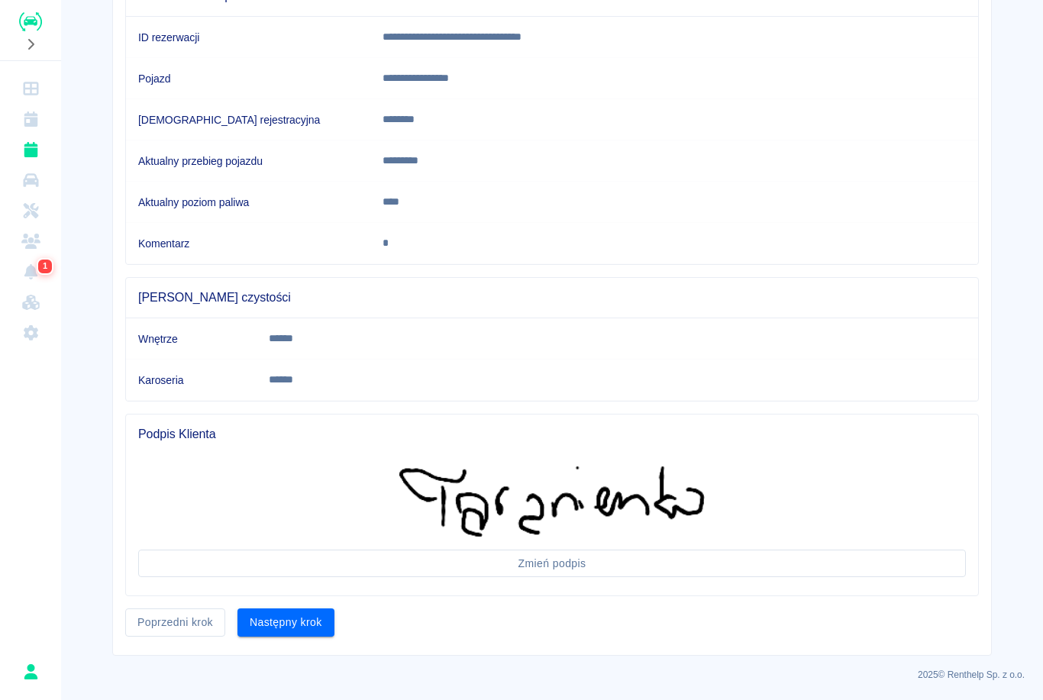
scroll to position [177, 0]
click at [285, 621] on button "Następny krok" at bounding box center [285, 623] width 97 height 28
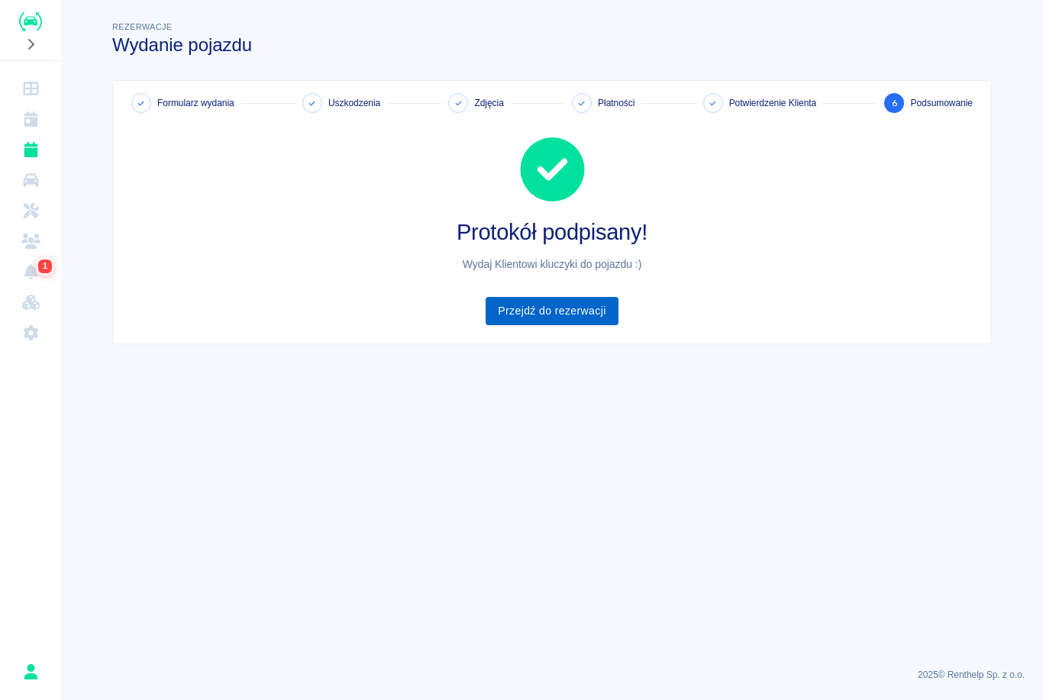
click at [558, 321] on link "Przejdź do rezerwacji" at bounding box center [551, 311] width 132 height 28
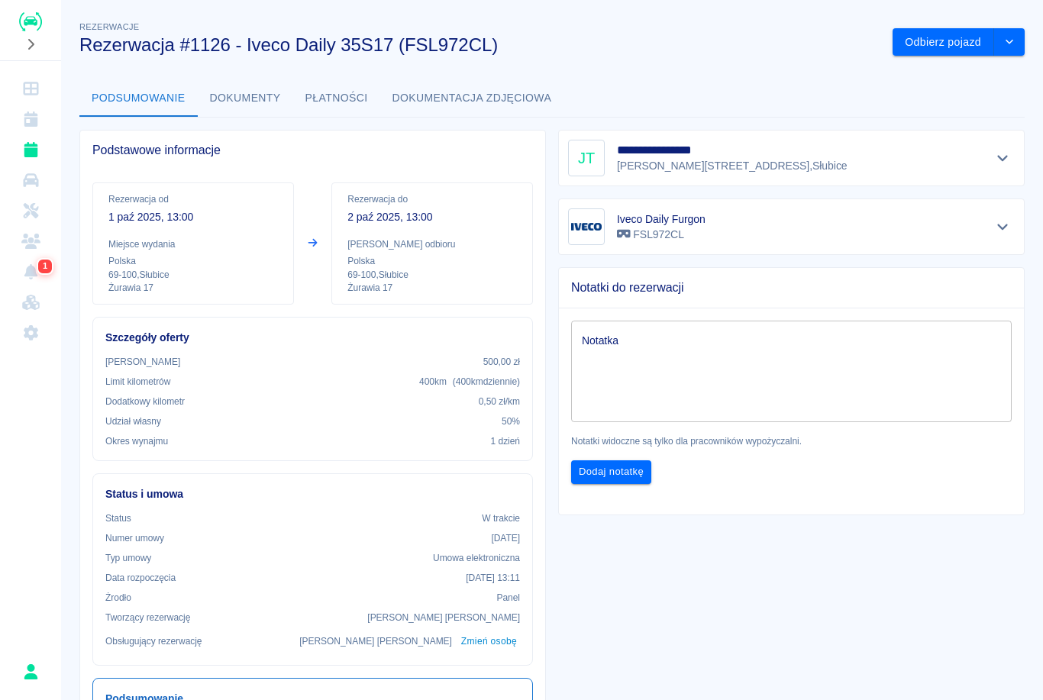
click at [32, 151] on icon "Rezerwacje" at bounding box center [31, 149] width 14 height 15
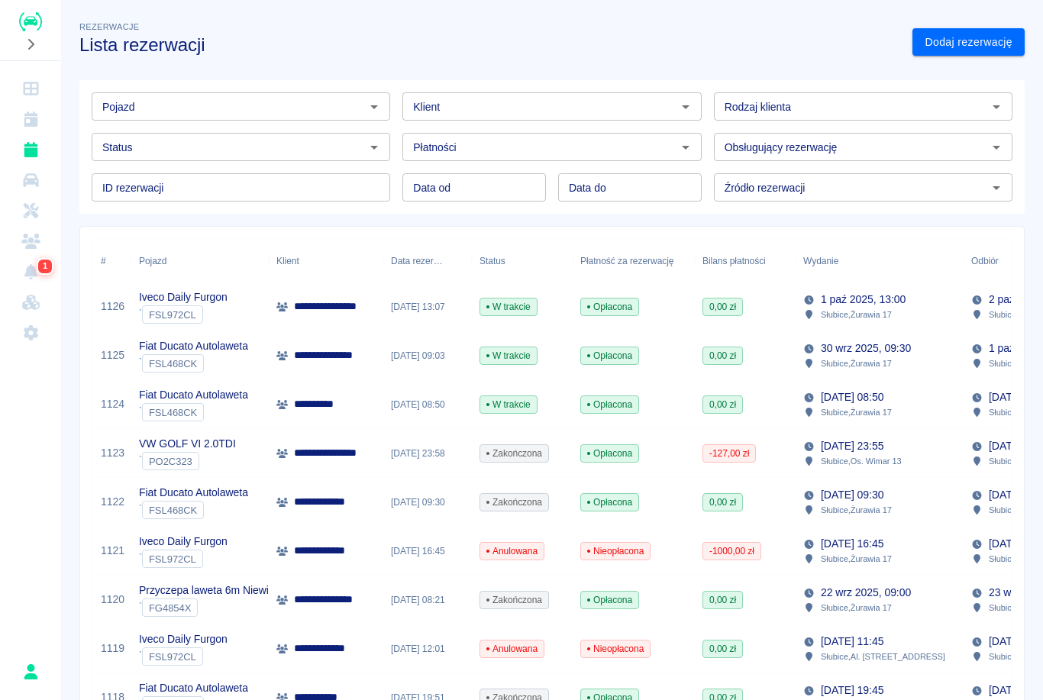
click at [856, 299] on p "1 paź 2025, 13:00" at bounding box center [863, 300] width 85 height 16
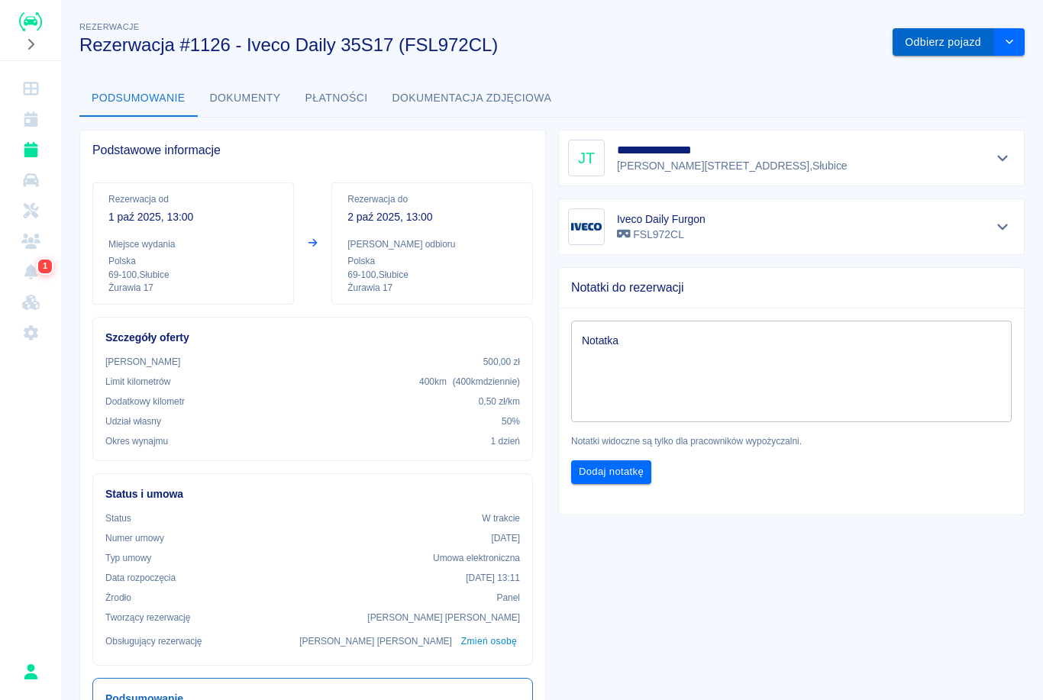
click at [937, 44] on button "Odbierz pojazd" at bounding box center [943, 42] width 102 height 28
click at [34, 140] on link "Rezerwacje" at bounding box center [30, 149] width 49 height 31
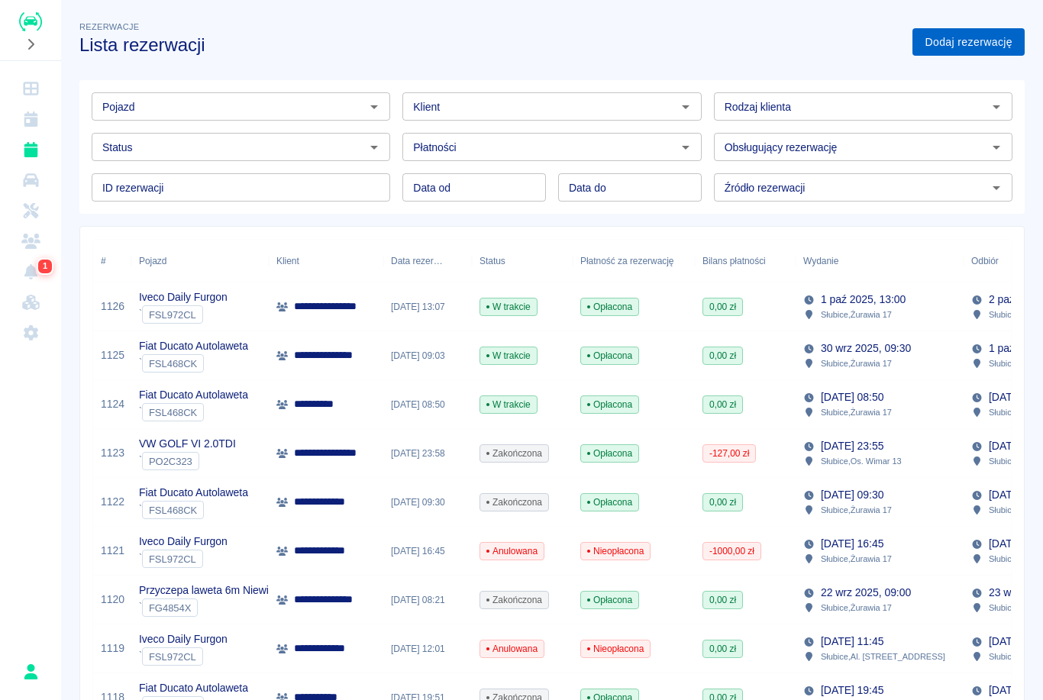
click at [958, 39] on link "Dodaj rezerwację" at bounding box center [968, 42] width 112 height 28
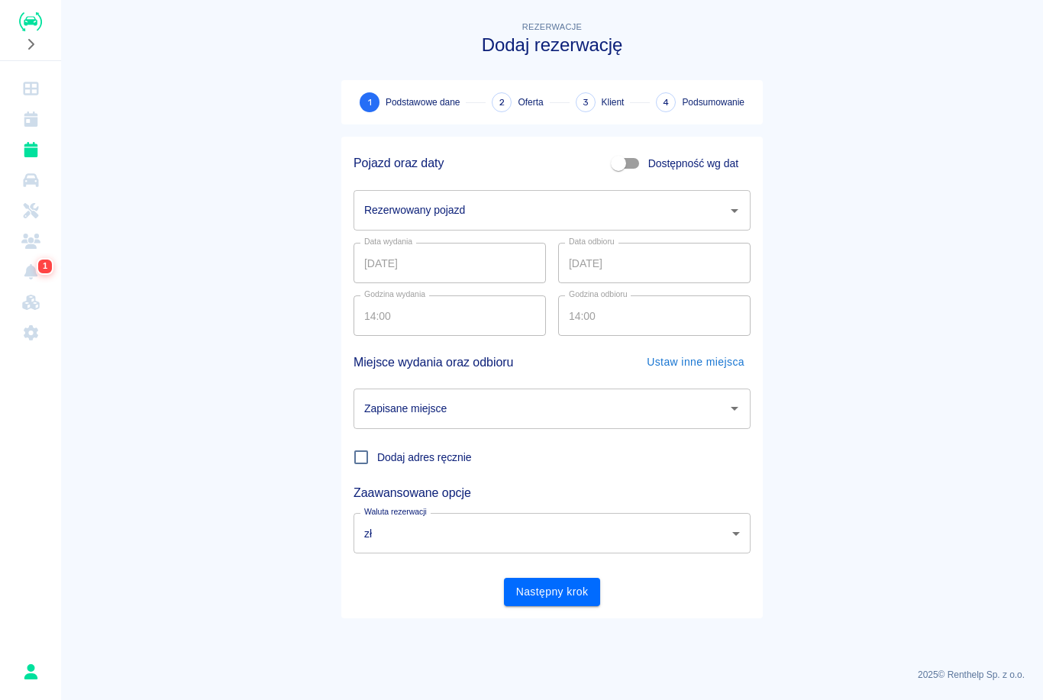
click at [559, 194] on div "Rezerwowany pojazd" at bounding box center [551, 210] width 397 height 40
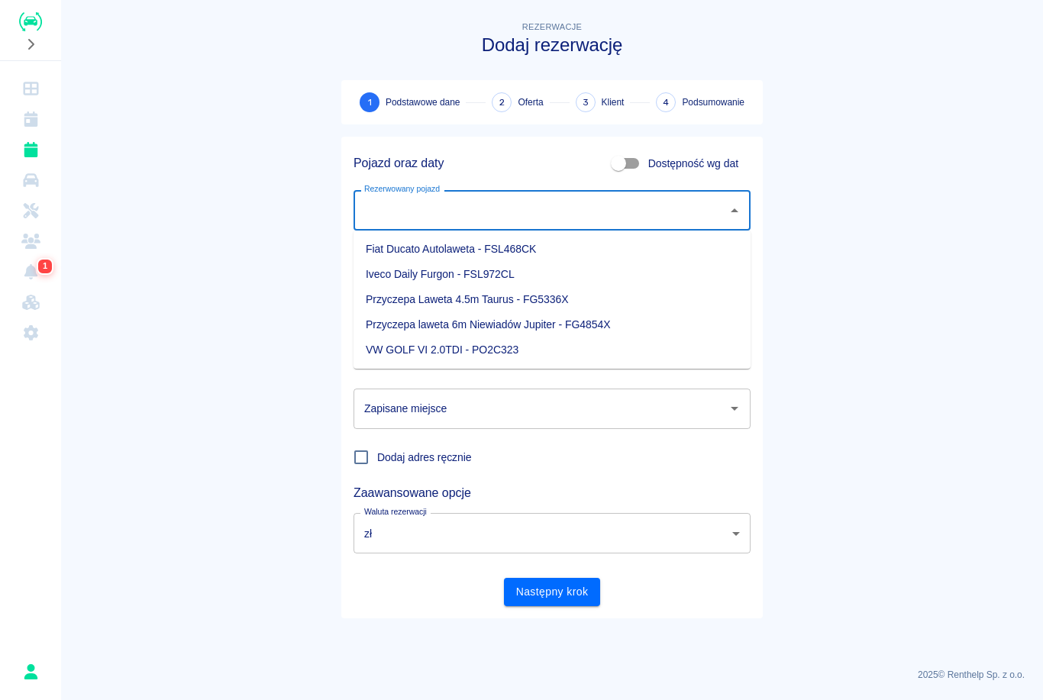
click at [434, 353] on li "VW GOLF VI 2.0TDI - PO2C323" at bounding box center [551, 349] width 397 height 25
type input "VW GOLF VI 2.0TDI - PO2C323"
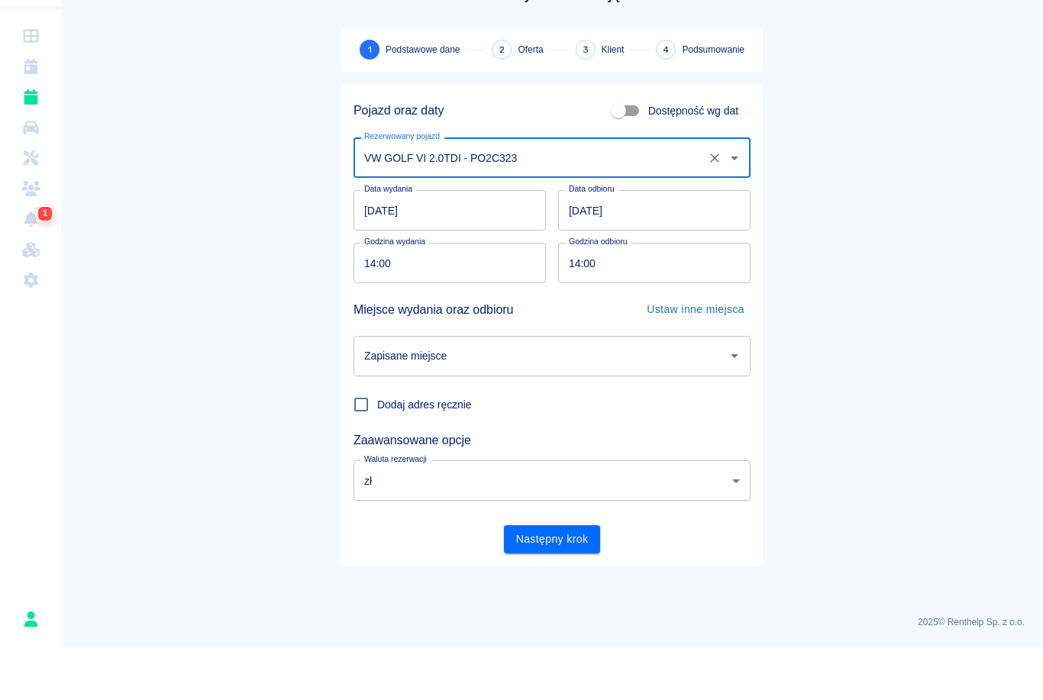
click at [594, 243] on input "[DATE]" at bounding box center [654, 263] width 192 height 40
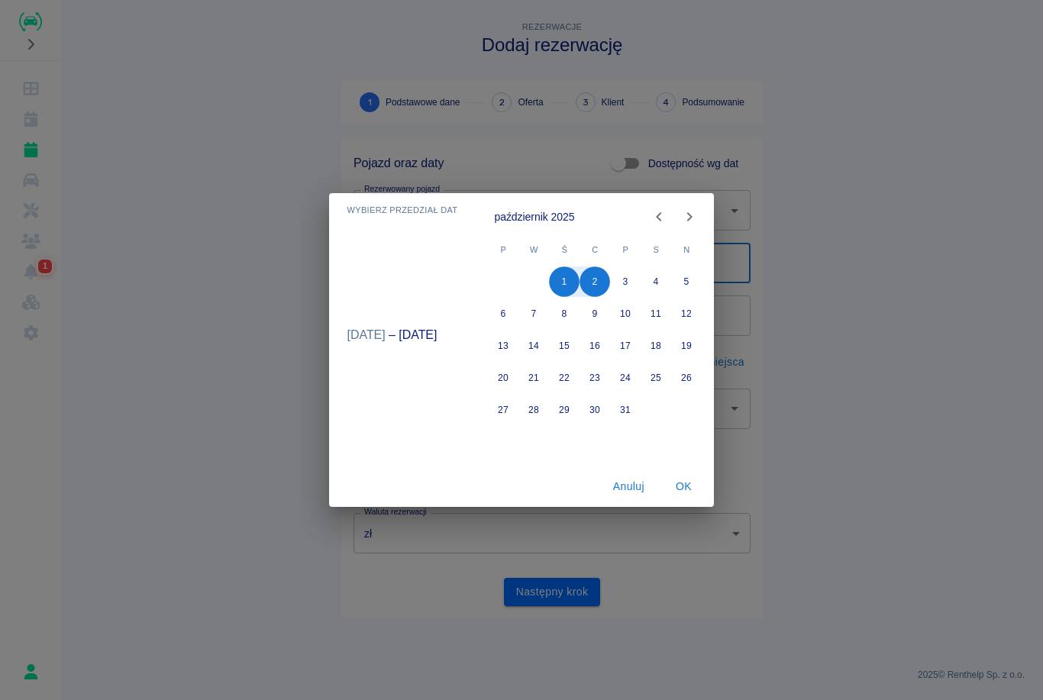
click at [617, 488] on button "Anuluj" at bounding box center [628, 486] width 49 height 28
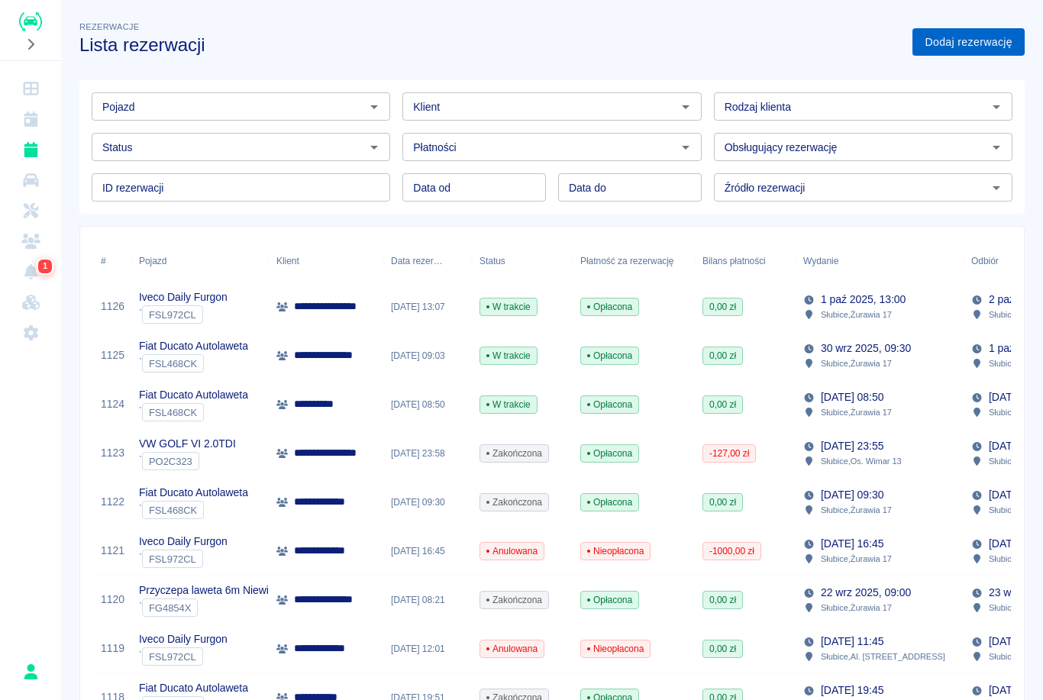
click at [947, 40] on link "Dodaj rezerwację" at bounding box center [968, 42] width 112 height 28
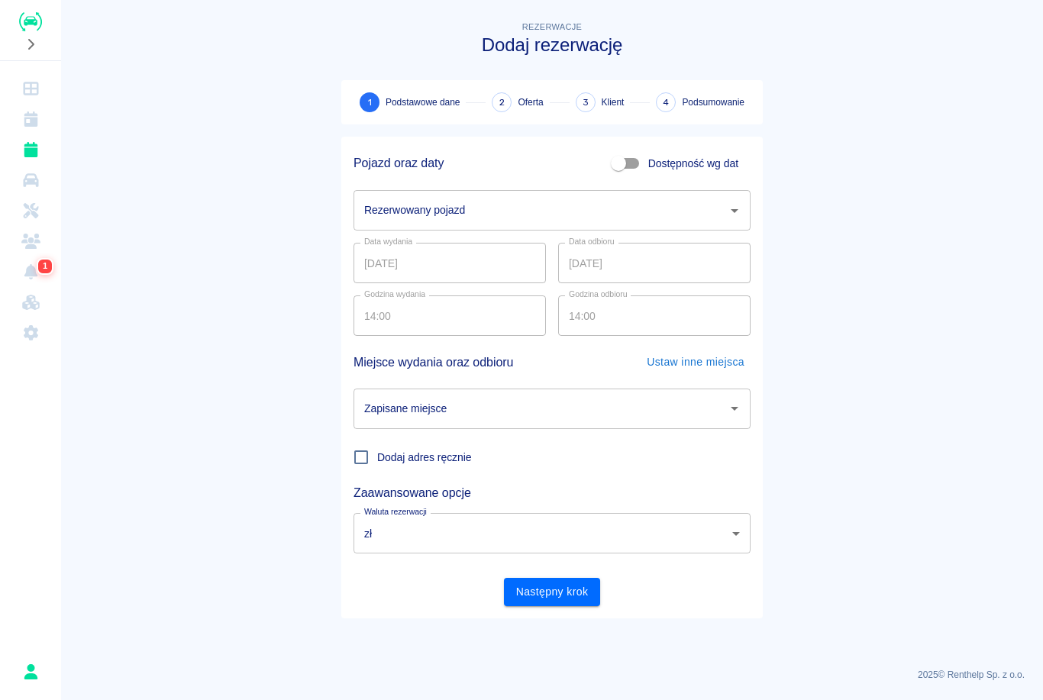
click at [501, 215] on input "Rezerwowany pojazd" at bounding box center [540, 210] width 360 height 27
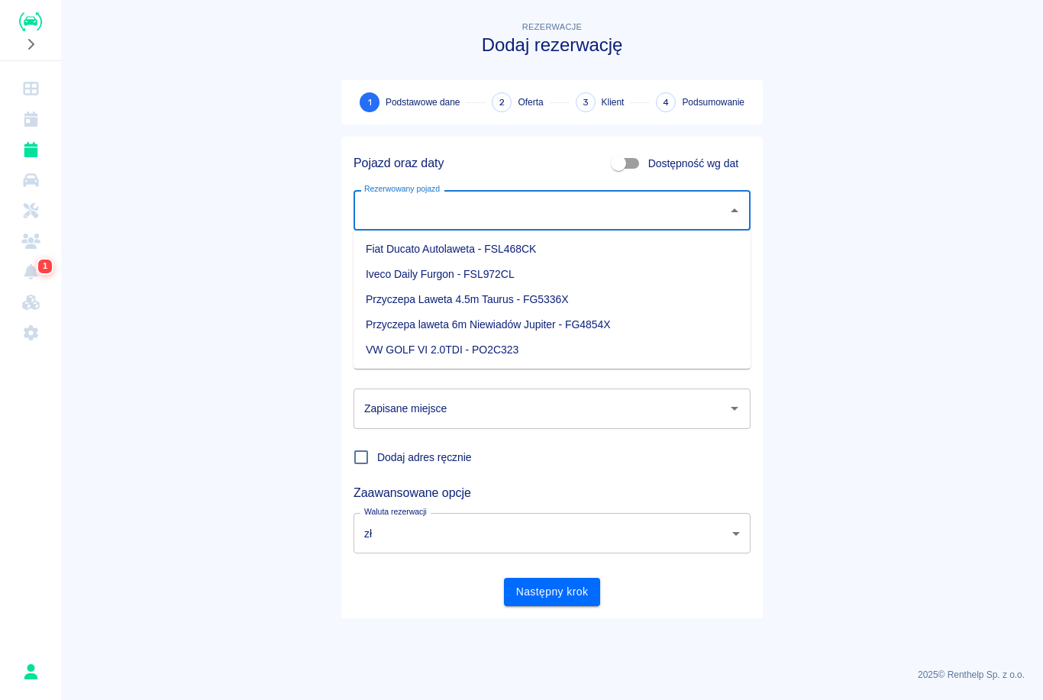
click at [451, 353] on li "VW GOLF VI 2.0TDI - PO2C323" at bounding box center [551, 349] width 397 height 25
type input "VW GOLF VI 2.0TDI - PO2C323"
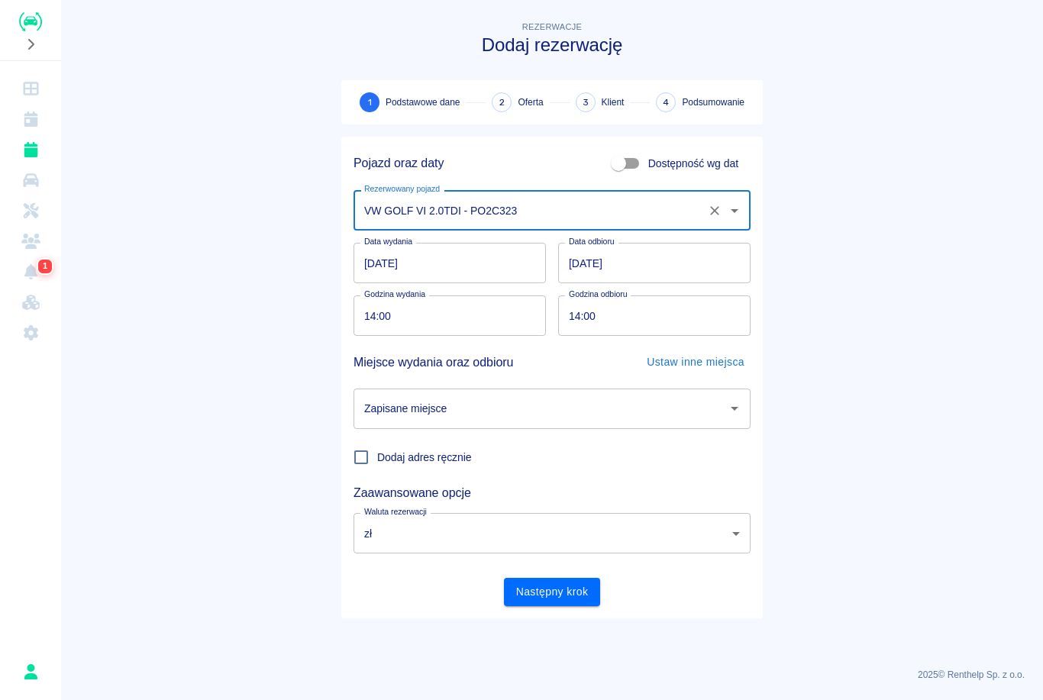
click at [603, 410] on input "Zapisane miejsce" at bounding box center [540, 408] width 360 height 27
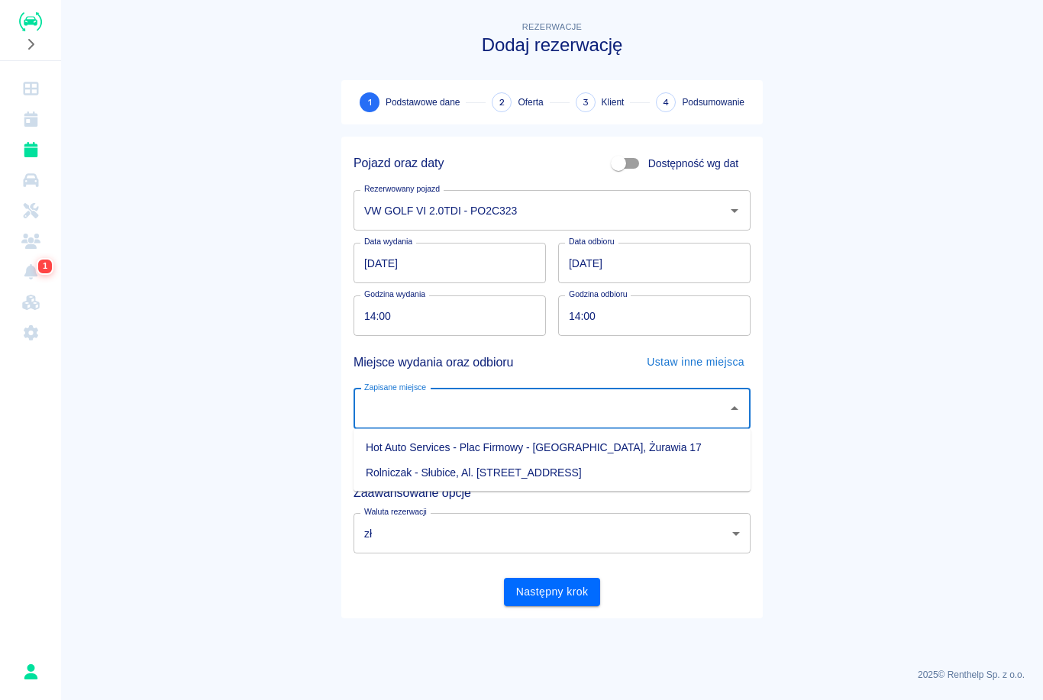
click at [559, 443] on li "Hot Auto Services - Plac Firmowy - [GEOGRAPHIC_DATA], Żurawia 17" at bounding box center [551, 447] width 397 height 25
type input "Hot Auto Services - Plac Firmowy - [GEOGRAPHIC_DATA], Żurawia 17"
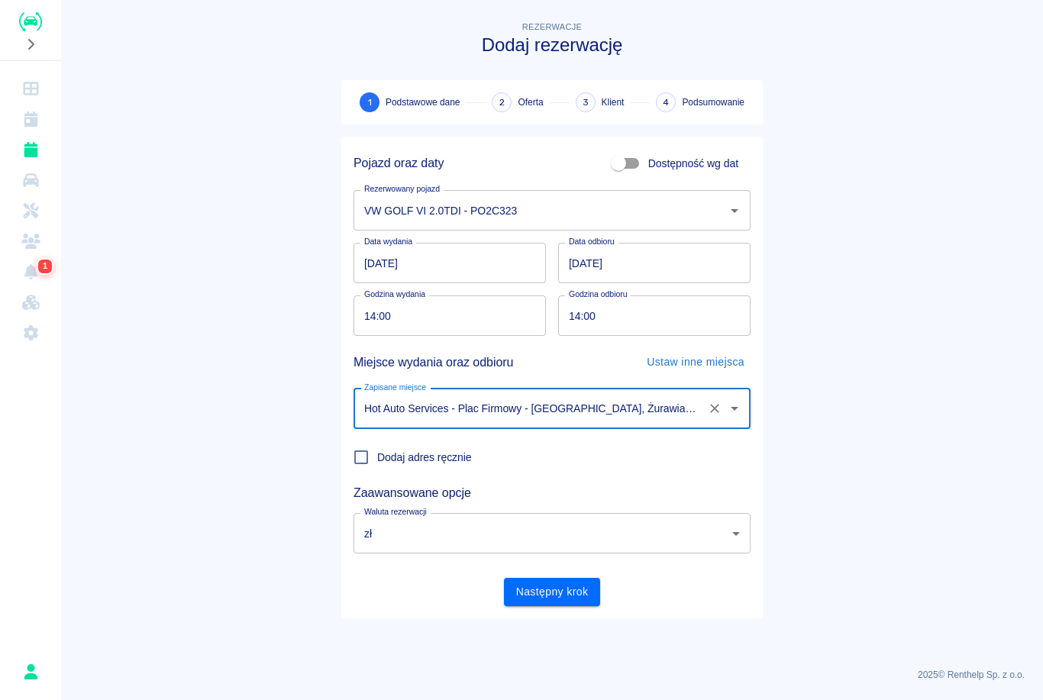
click at [665, 268] on input "[DATE]" at bounding box center [654, 263] width 192 height 40
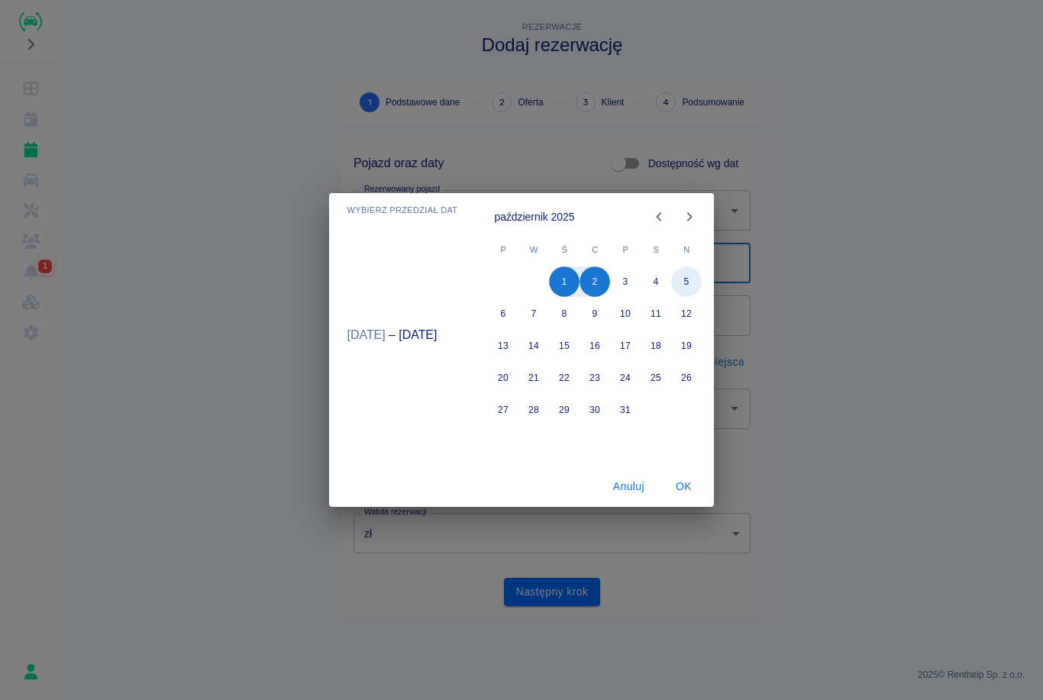
click at [694, 279] on button "5" at bounding box center [687, 281] width 31 height 31
type input "[DATE]"
click at [682, 488] on button "OK" at bounding box center [683, 486] width 49 height 28
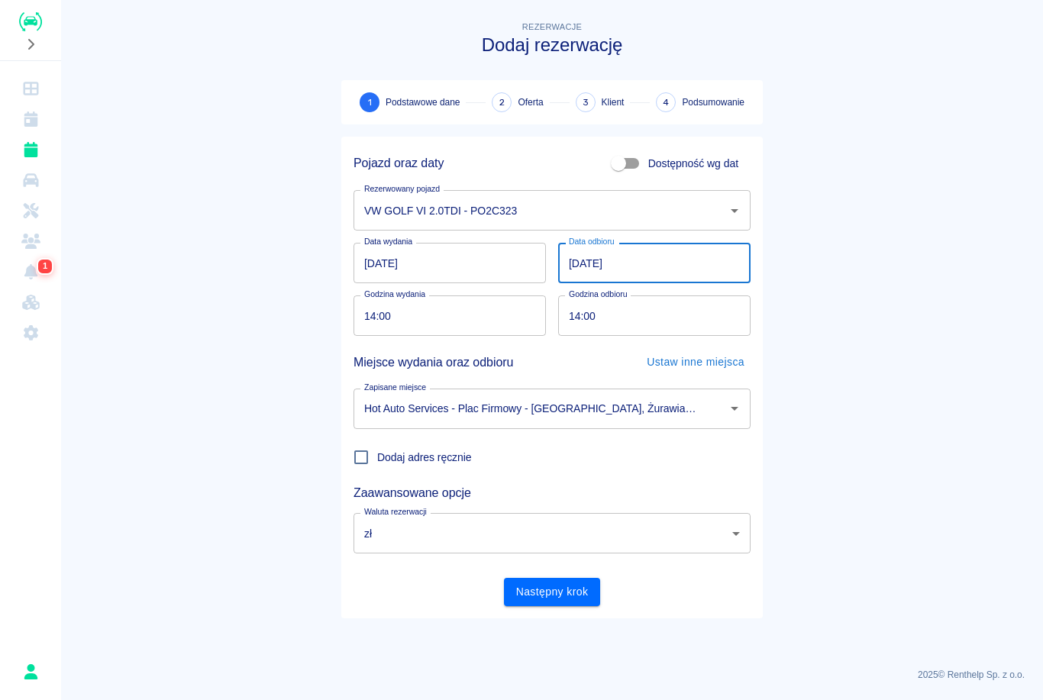
click at [370, 314] on input "14:00" at bounding box center [444, 315] width 182 height 40
type input "13:30"
click at [576, 316] on input "14:00" at bounding box center [649, 315] width 182 height 40
type input "13:30"
click at [616, 476] on div "Zaawansowane opcje" at bounding box center [545, 486] width 409 height 27
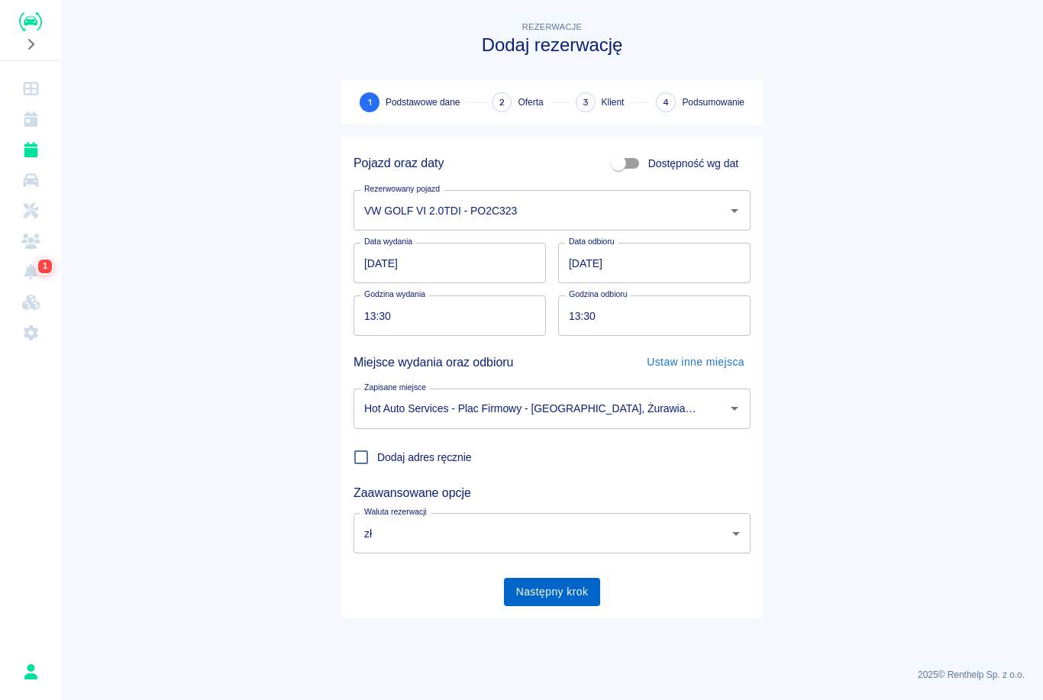
click at [566, 595] on button "Następny krok" at bounding box center [552, 592] width 97 height 28
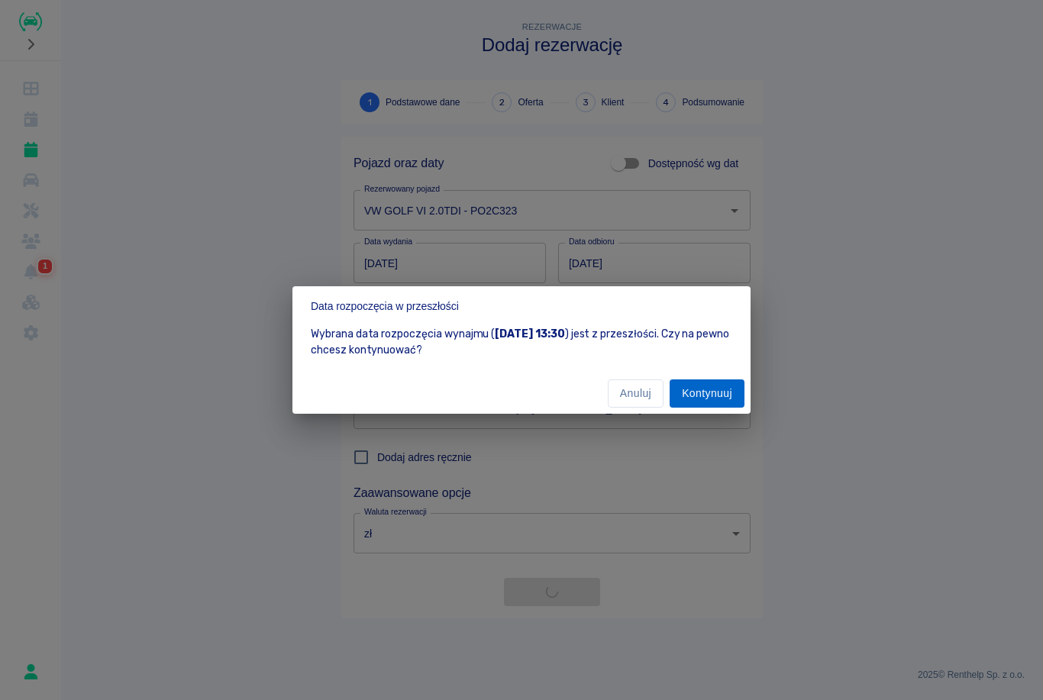
click at [720, 392] on button "Kontynuuj" at bounding box center [706, 393] width 75 height 28
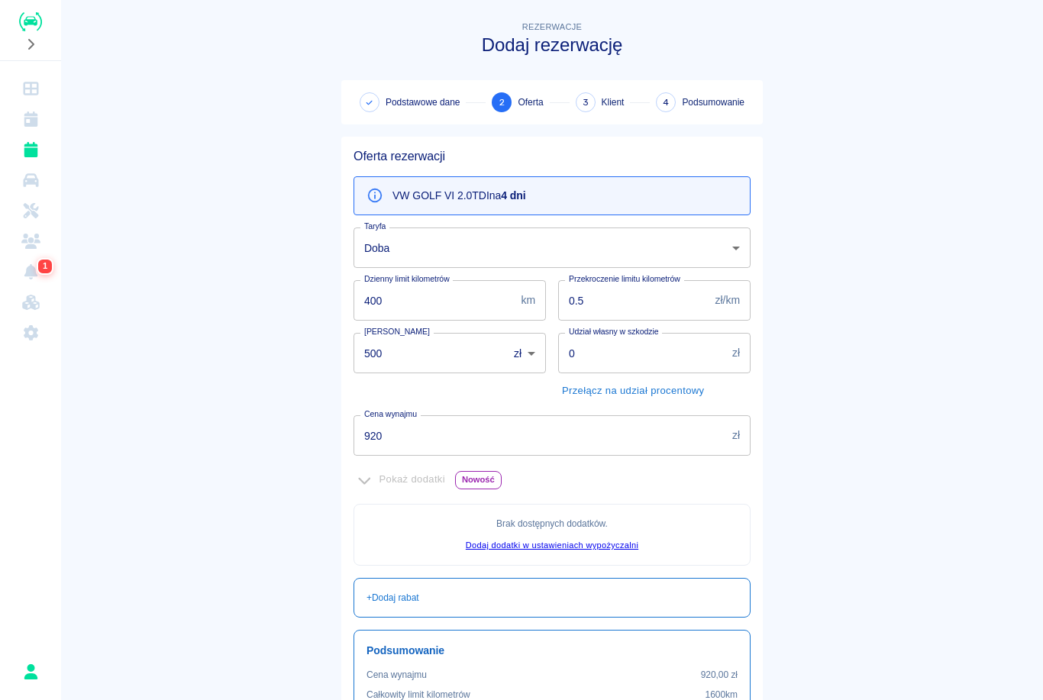
click at [479, 301] on input "400" at bounding box center [433, 300] width 161 height 40
type input "4"
type input "500"
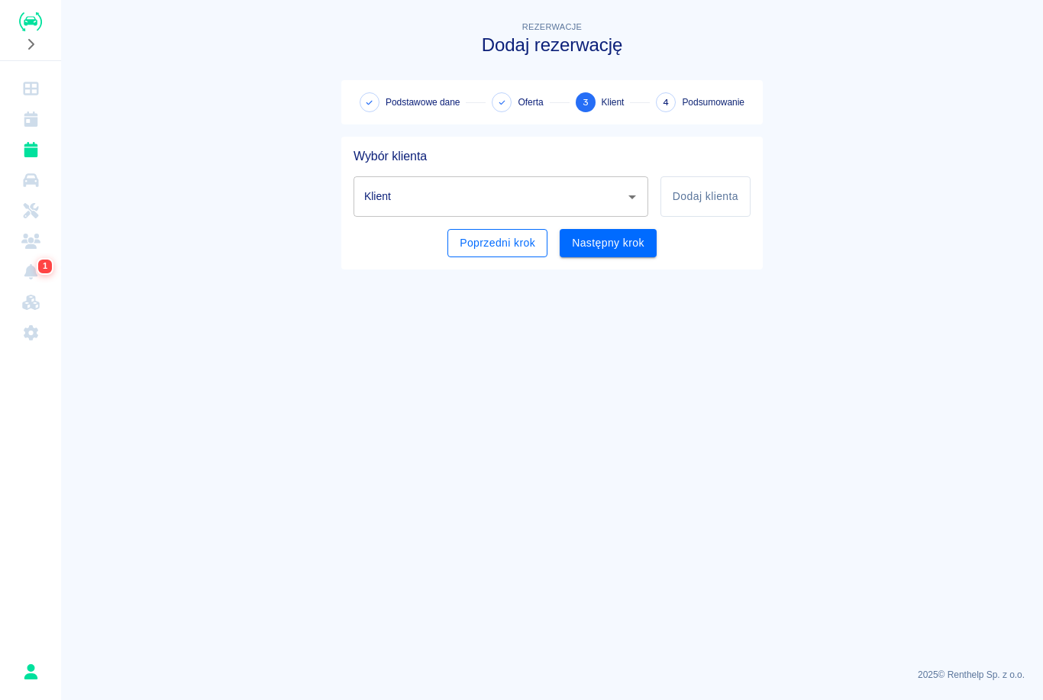
click at [514, 251] on button "Poprzedni krok" at bounding box center [497, 243] width 100 height 28
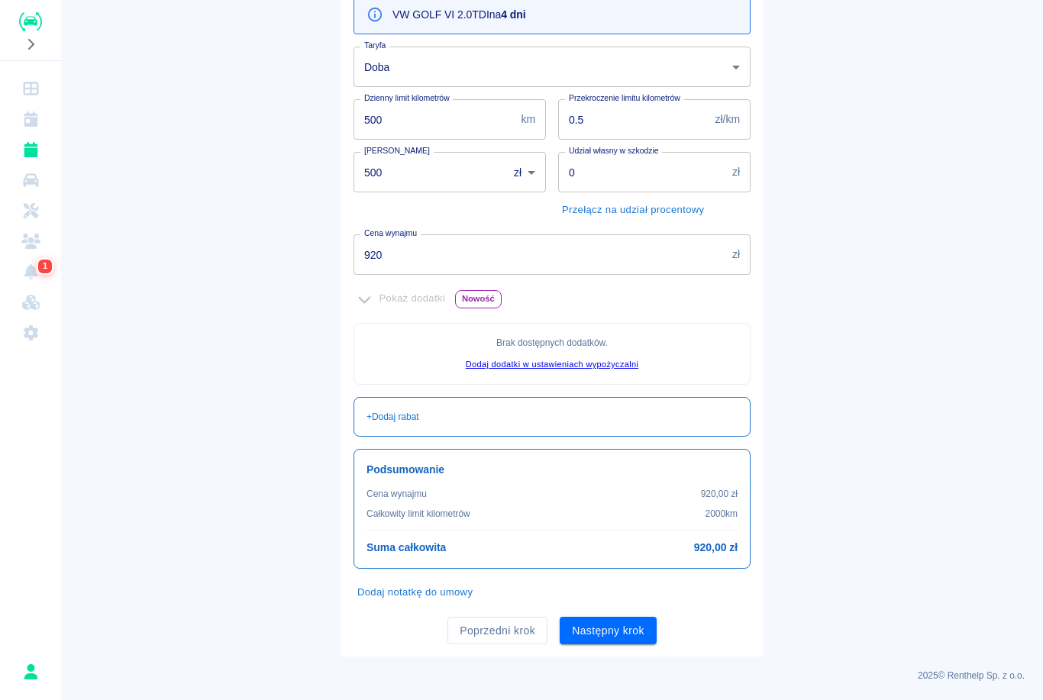
scroll to position [180, 0]
click at [659, 256] on input "920" at bounding box center [539, 255] width 372 height 40
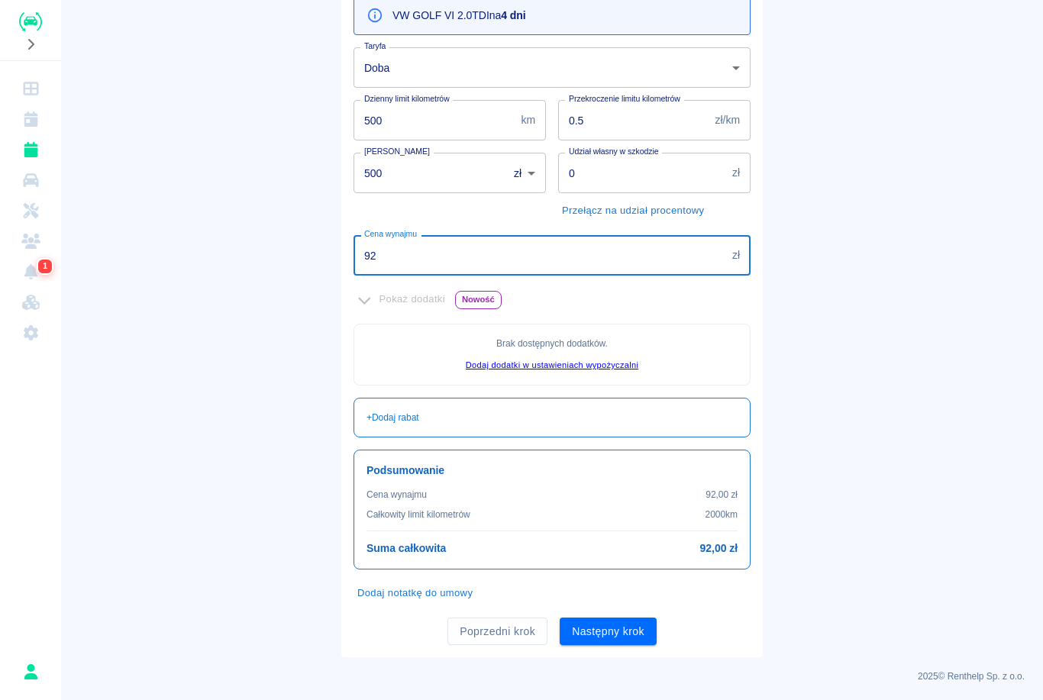
type input "9"
type input "800"
click at [683, 172] on input "0" at bounding box center [642, 173] width 168 height 40
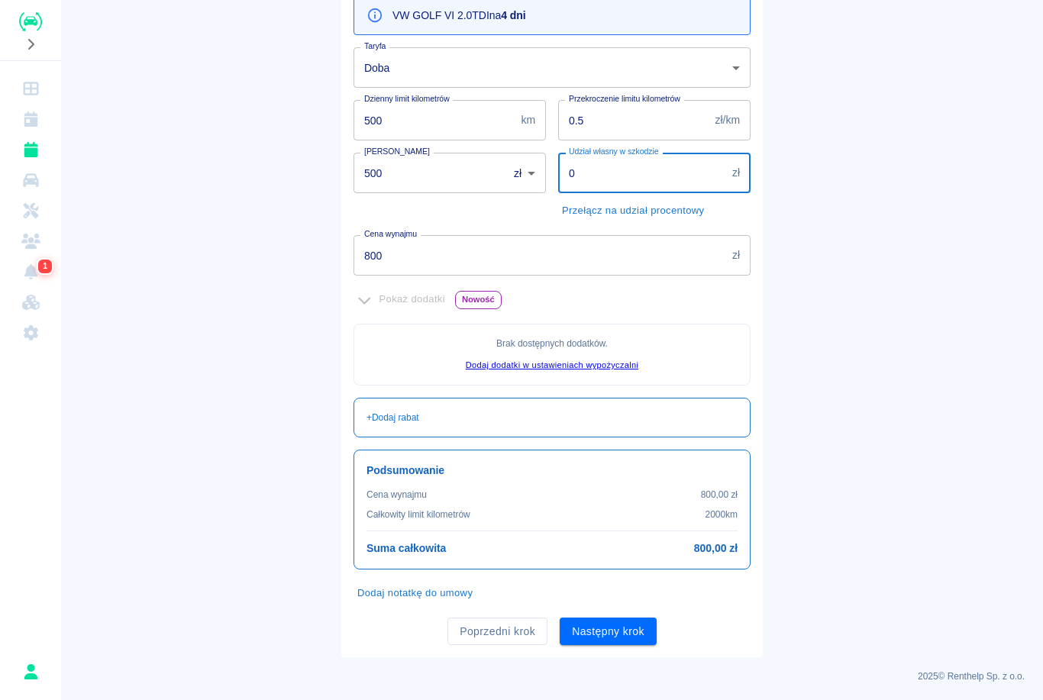
click at [666, 218] on button "Przełącz na udział procentowy" at bounding box center [633, 211] width 150 height 24
click at [669, 173] on input "0" at bounding box center [641, 173] width 166 height 40
type input "5"
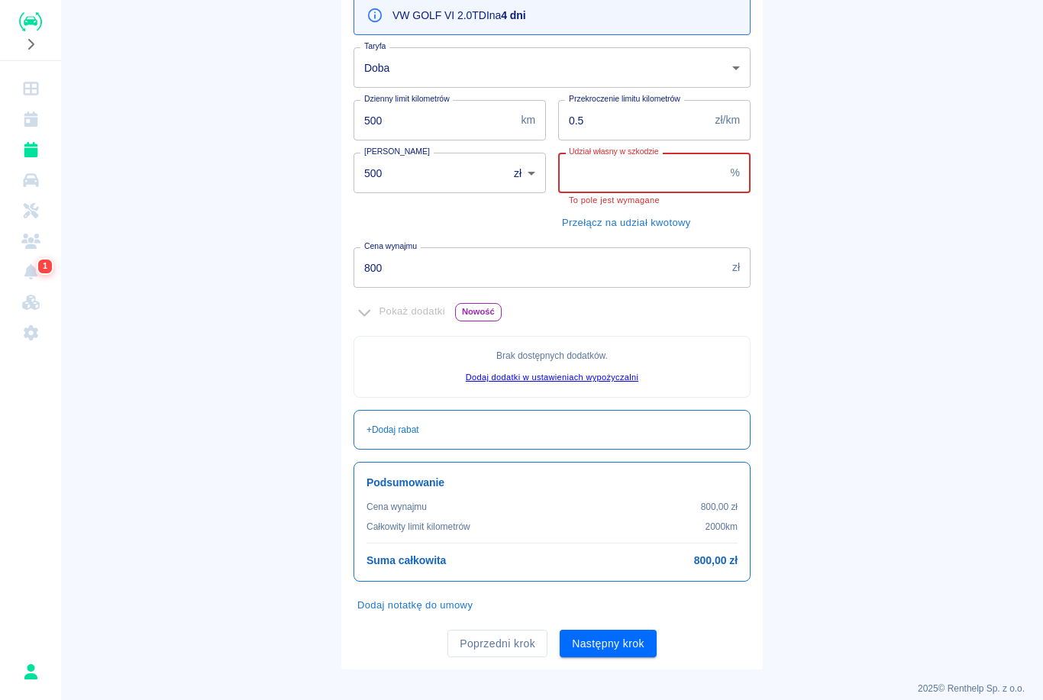
type input "7"
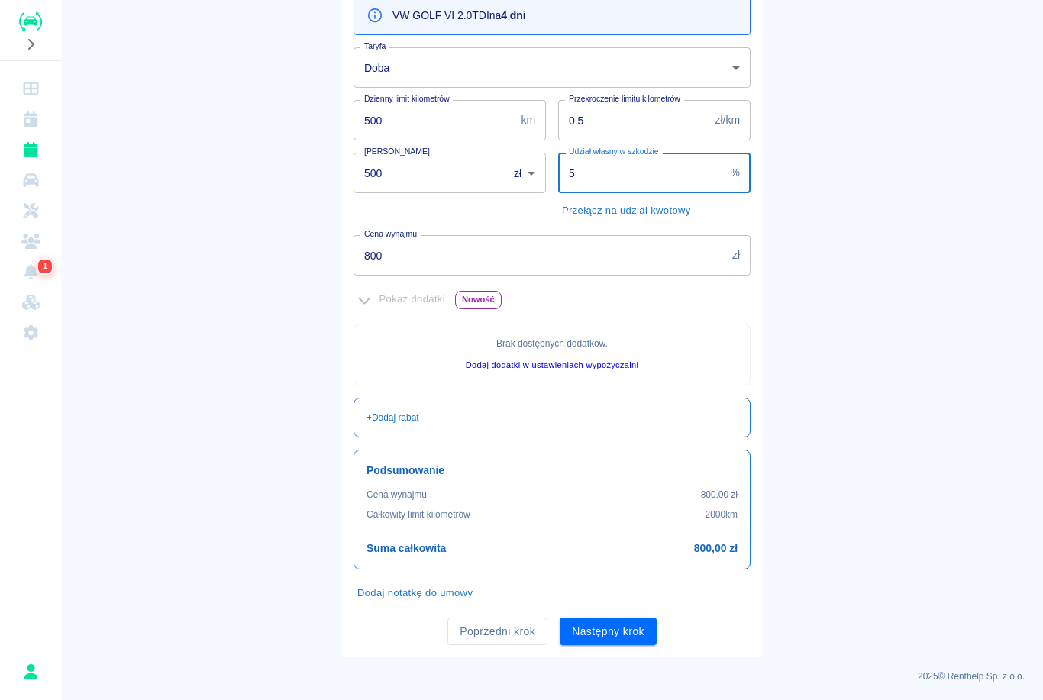
type input "50"
click at [608, 629] on button "Następny krok" at bounding box center [607, 631] width 97 height 28
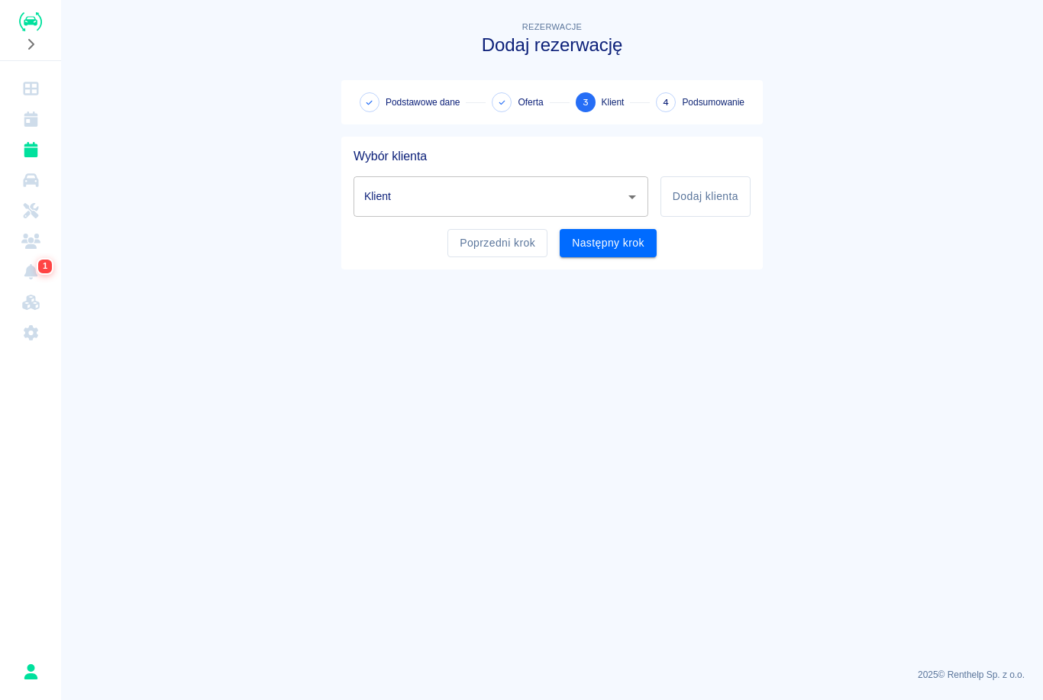
scroll to position [0, 0]
click at [686, 207] on button "Dodaj klienta" at bounding box center [705, 196] width 90 height 40
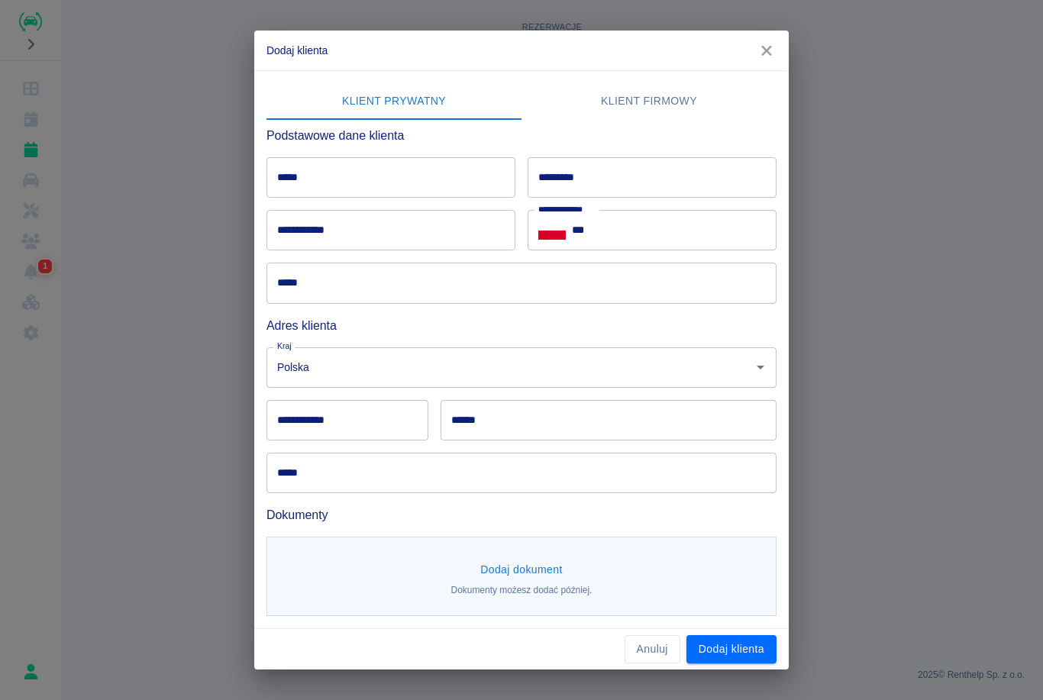
click at [436, 177] on input "*****" at bounding box center [390, 177] width 249 height 40
type input "*****"
click at [623, 174] on input "*********" at bounding box center [651, 177] width 249 height 40
type input "*********"
click at [414, 231] on input "**********" at bounding box center [390, 230] width 249 height 40
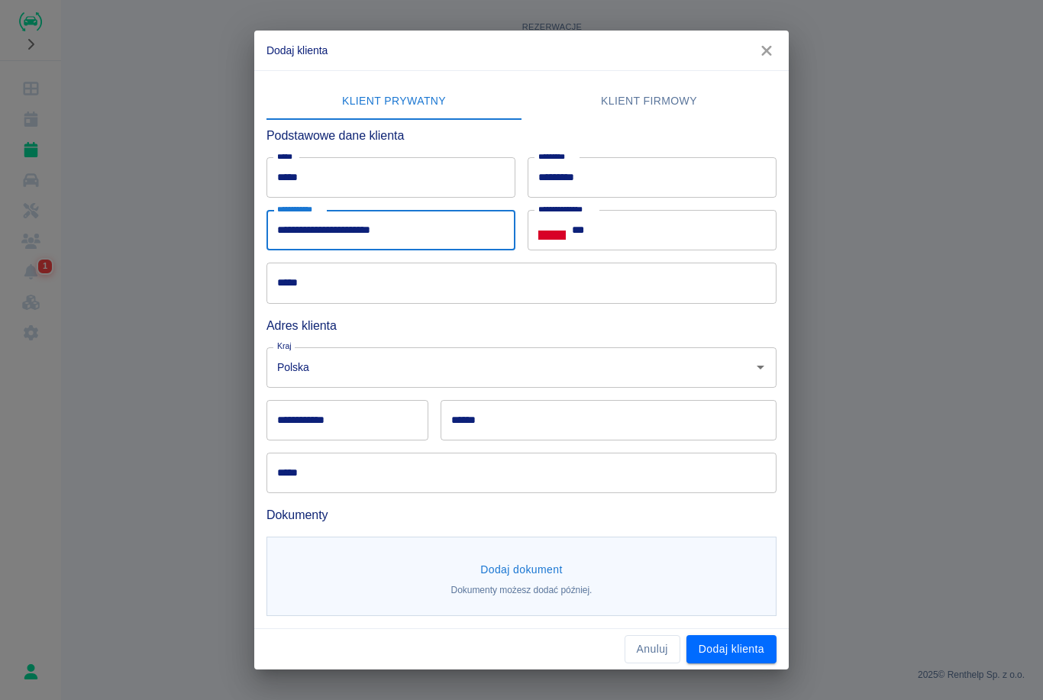
type input "**********"
click at [666, 232] on input "***" at bounding box center [674, 230] width 205 height 40
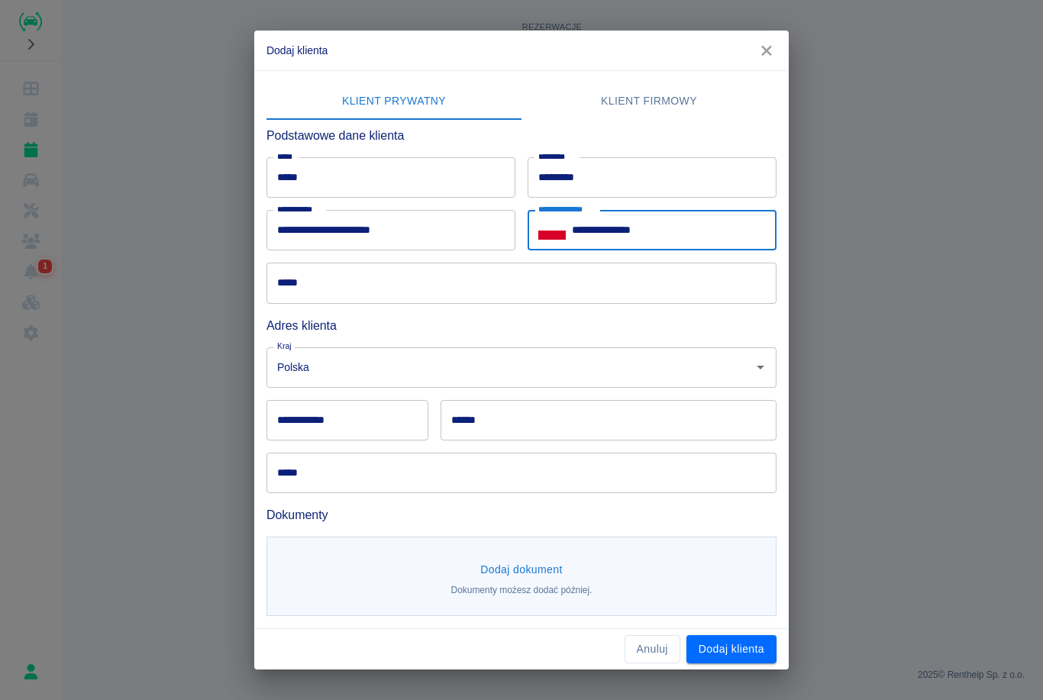
type input "**********"
click at [589, 282] on input "*****" at bounding box center [521, 283] width 510 height 40
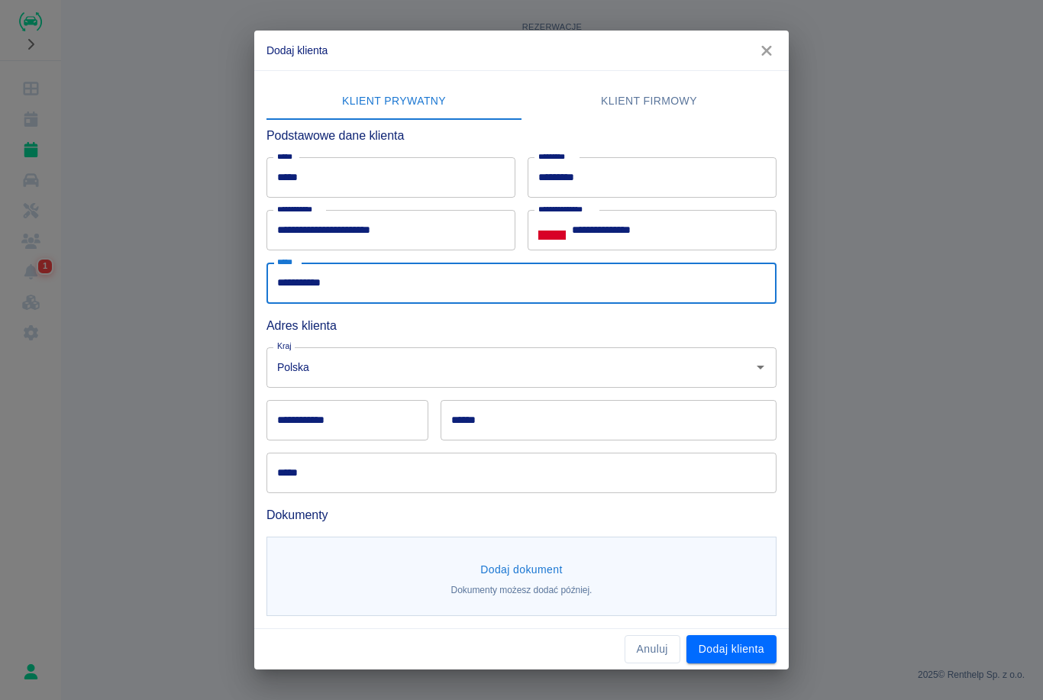
type input "**********"
click at [378, 414] on input "**********" at bounding box center [347, 420] width 162 height 40
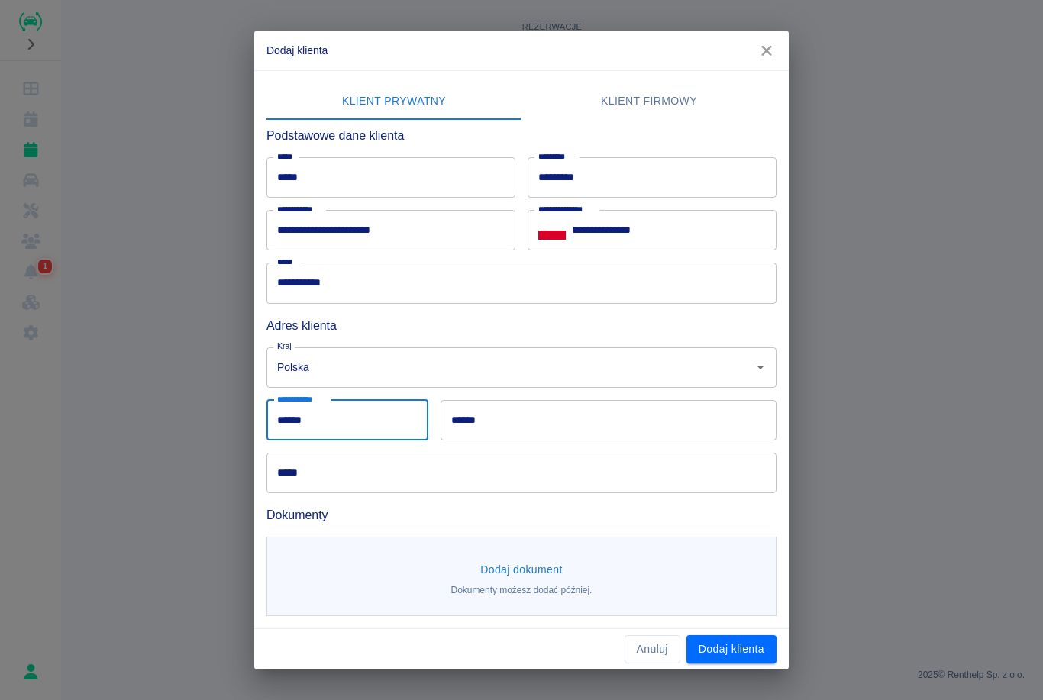
type input "******"
click at [515, 438] on input "******" at bounding box center [608, 420] width 336 height 40
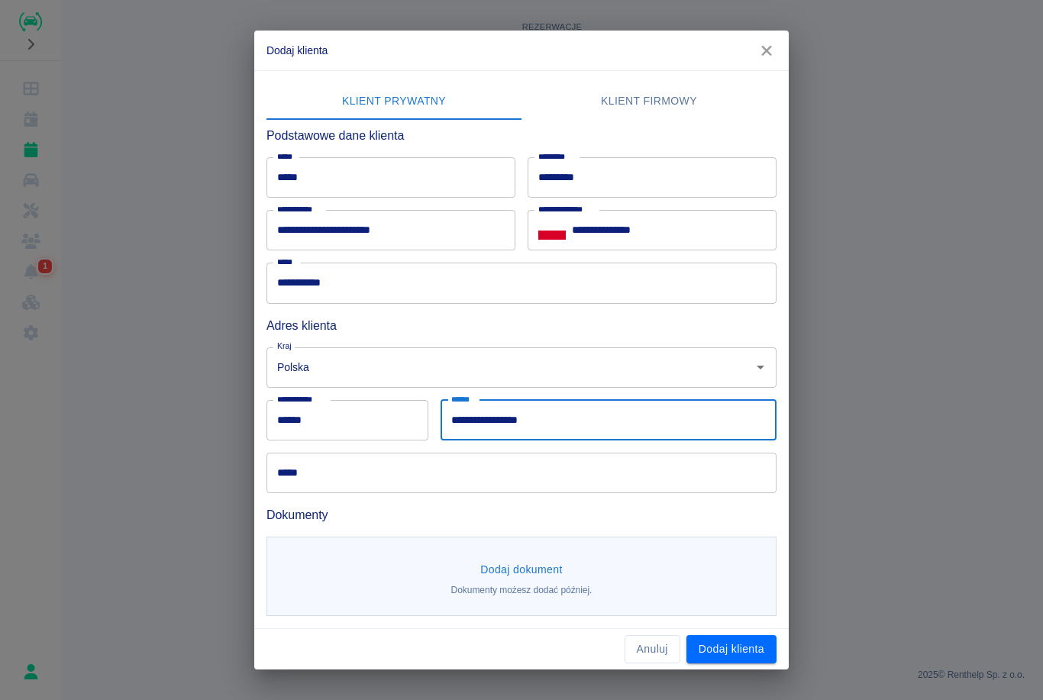
type input "**********"
click at [490, 475] on input "*****" at bounding box center [521, 473] width 510 height 40
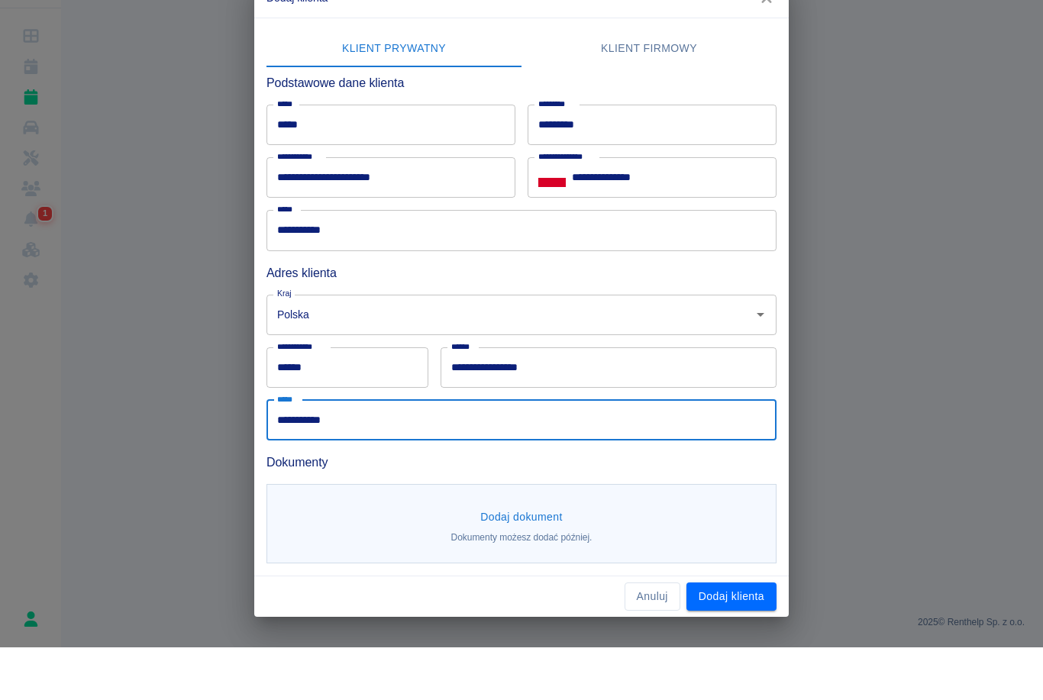
type input "**********"
click at [518, 556] on button "Dodaj dokument" at bounding box center [521, 570] width 95 height 28
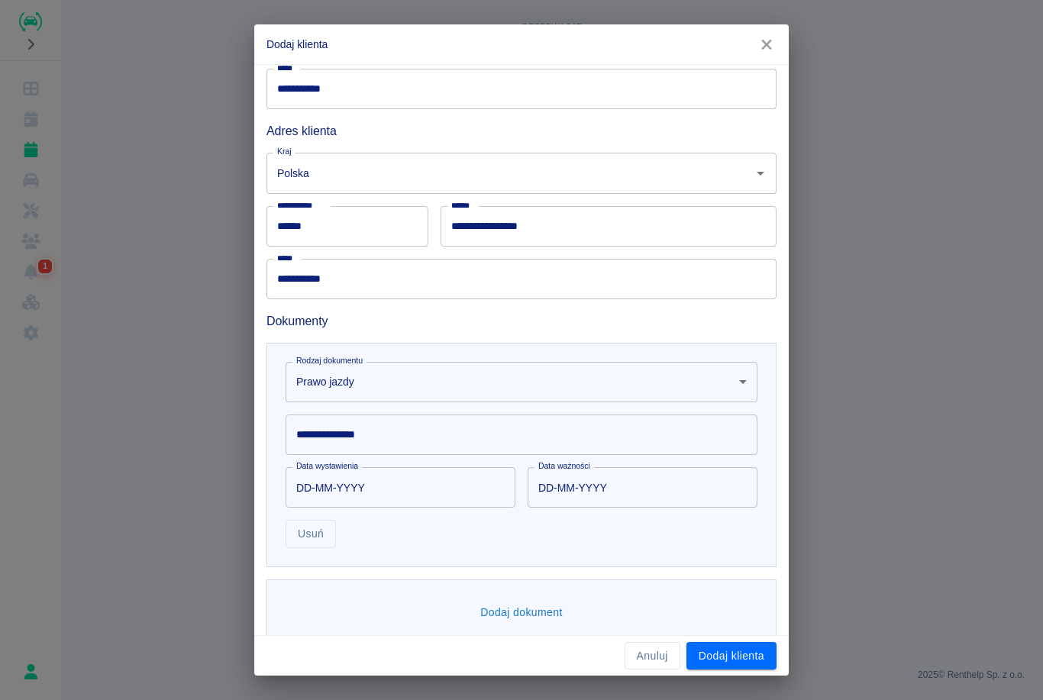
scroll to position [198, 0]
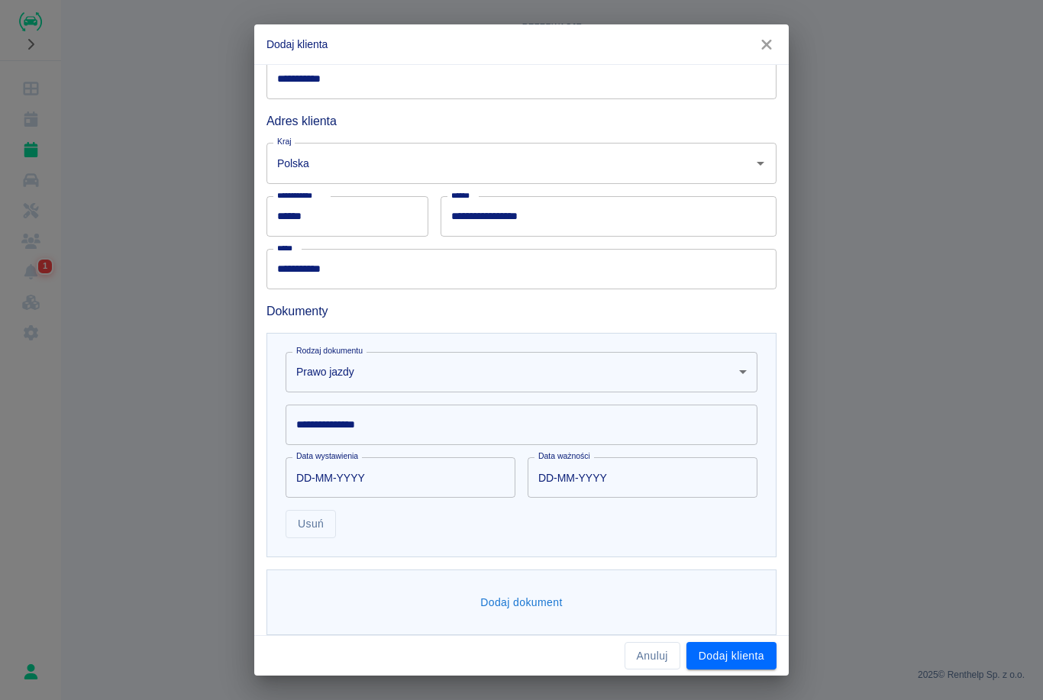
click at [582, 380] on body "**********" at bounding box center [521, 350] width 1043 height 700
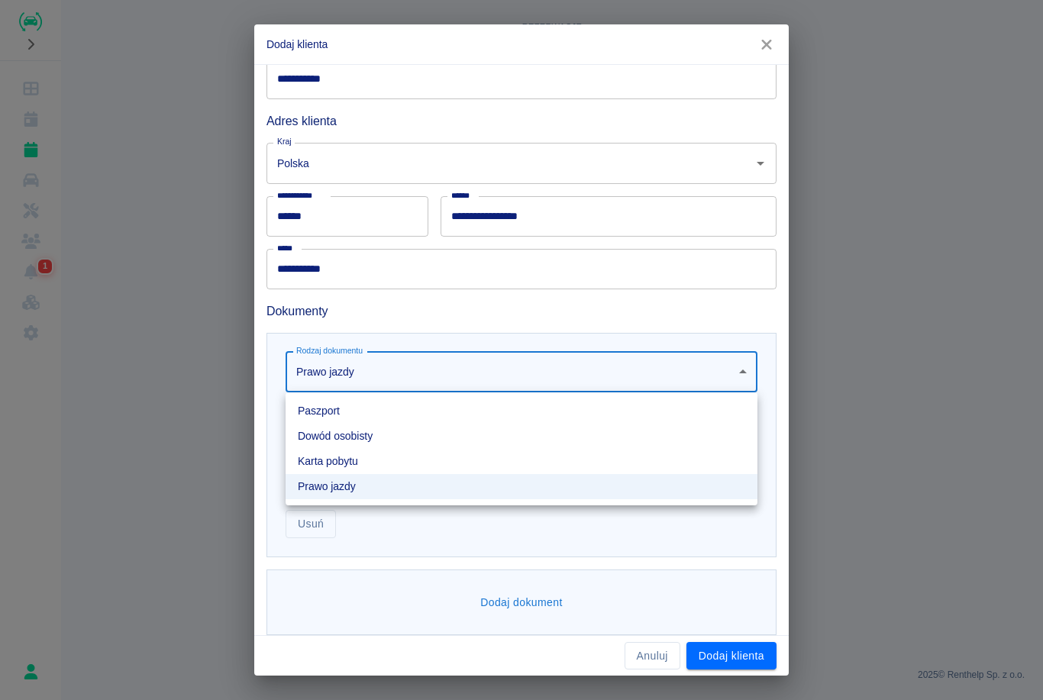
click at [416, 440] on li "Dowód osobisty" at bounding box center [521, 436] width 472 height 25
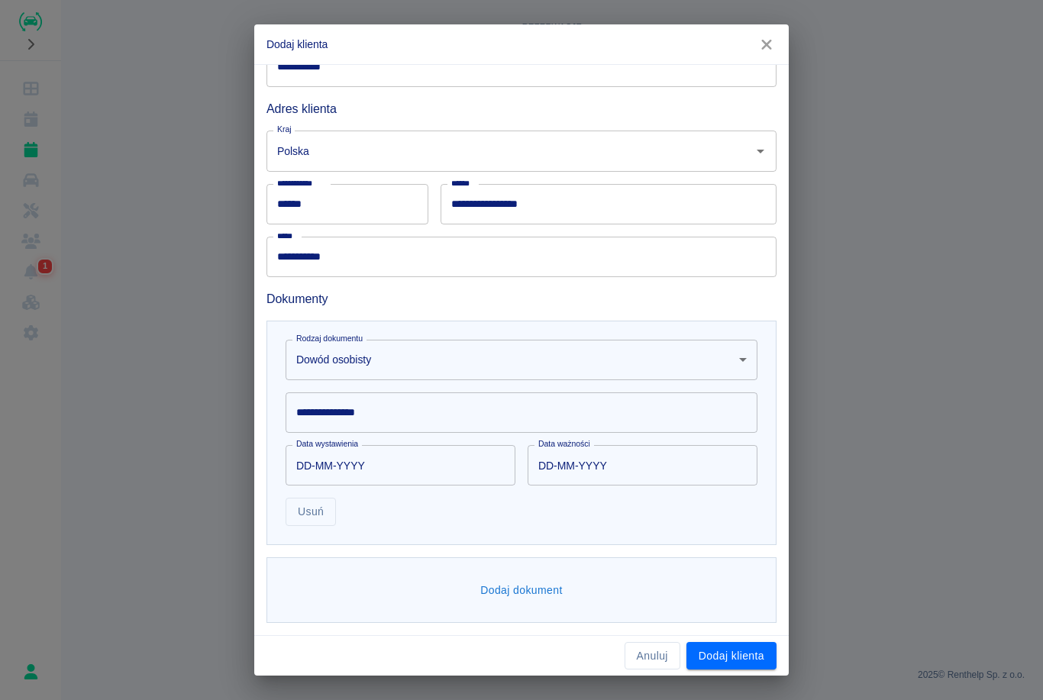
scroll to position [209, 0]
click at [698, 373] on body "**********" at bounding box center [521, 350] width 1043 height 700
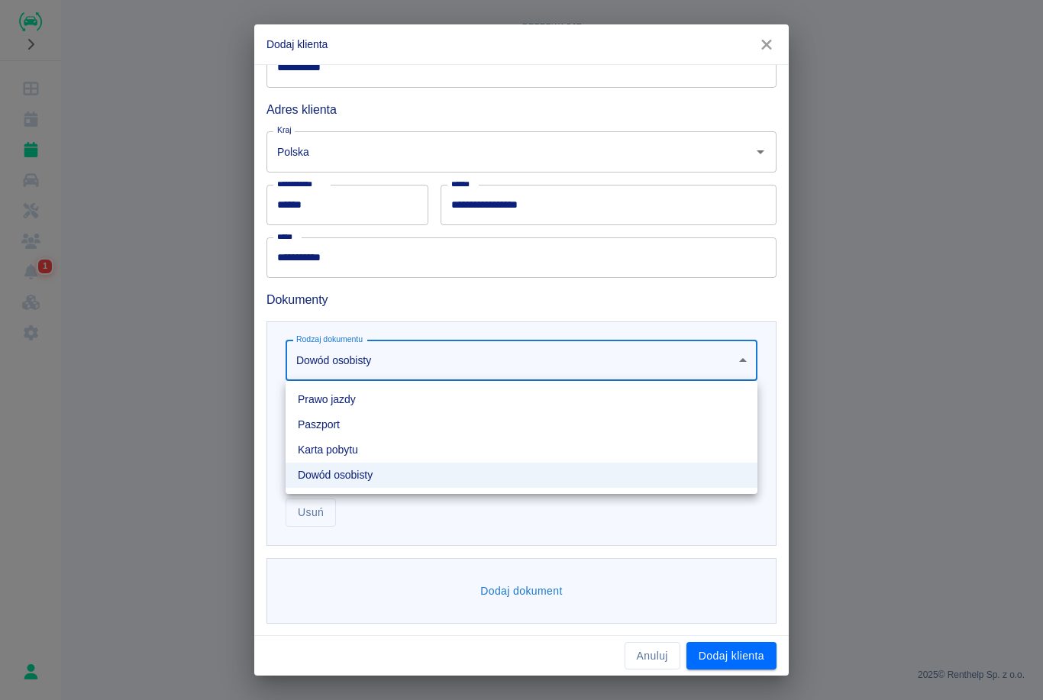
click at [372, 473] on li "Dowód osobisty" at bounding box center [521, 475] width 472 height 25
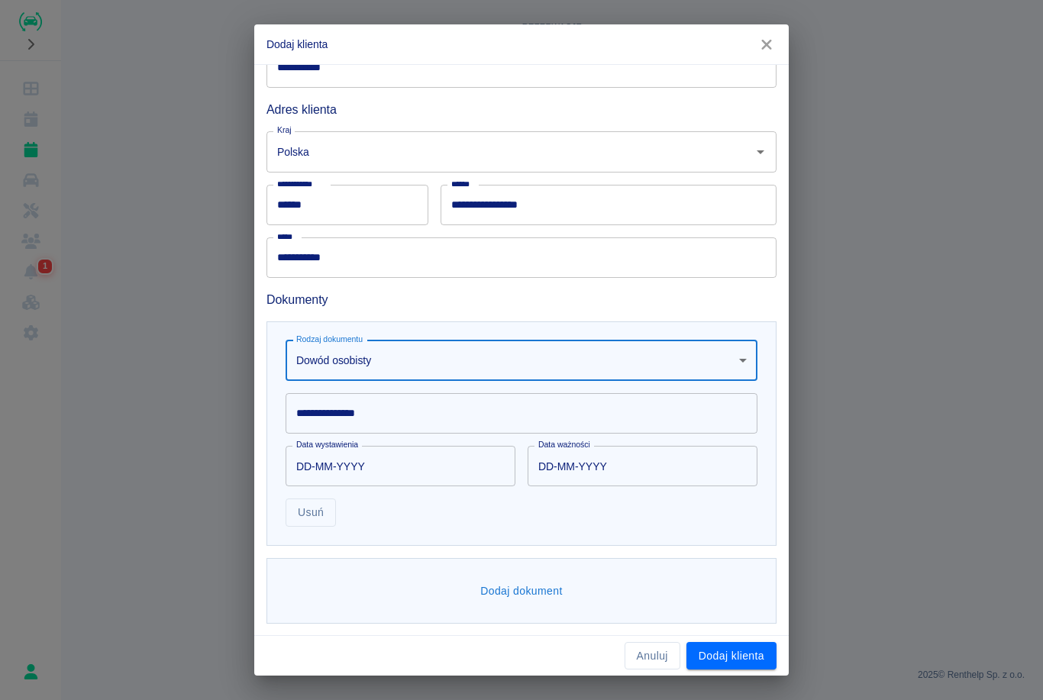
click at [447, 409] on input "**********" at bounding box center [521, 413] width 472 height 40
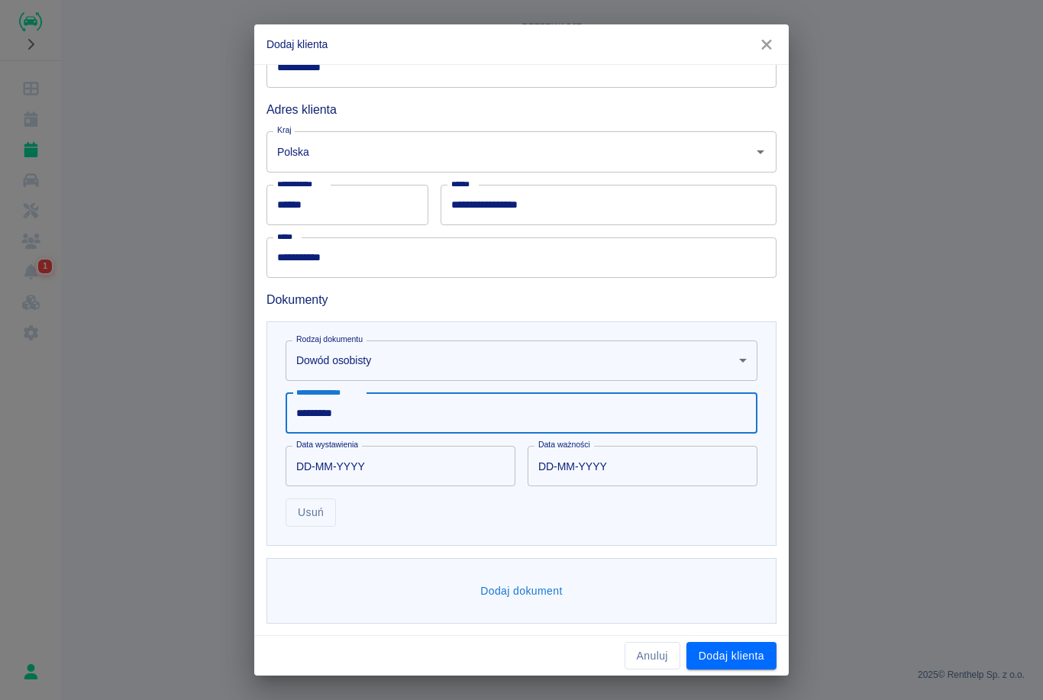
type input "*********"
click at [317, 459] on input "DD-MM-YYYY" at bounding box center [394, 466] width 219 height 40
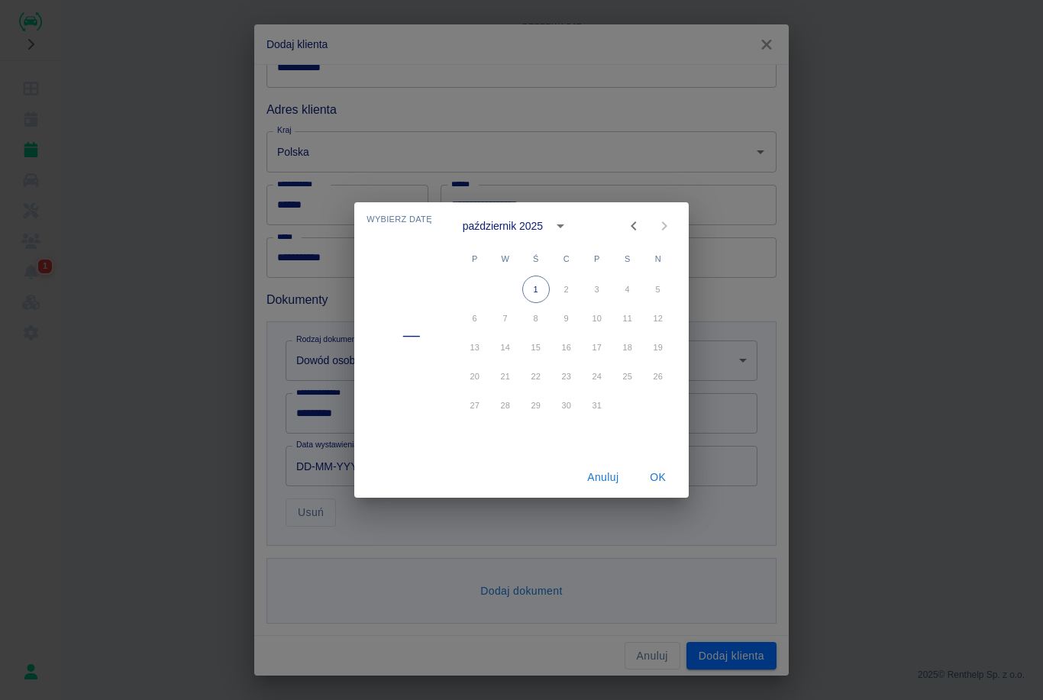
click at [543, 231] on div "październik 2025" at bounding box center [505, 226] width 85 height 16
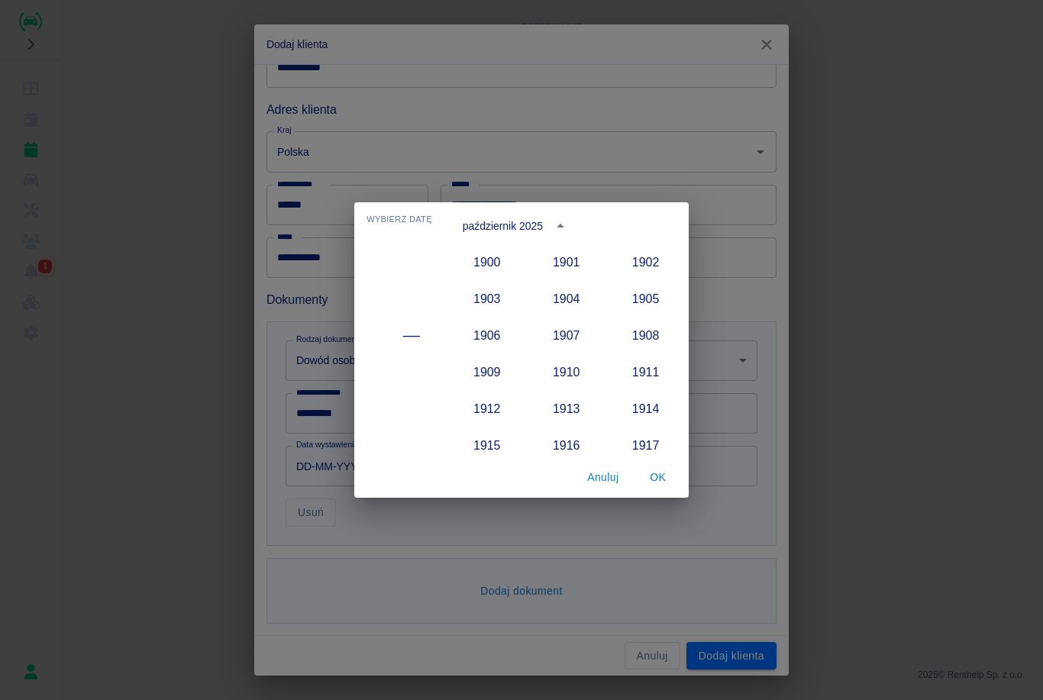
scroll to position [1414, 0]
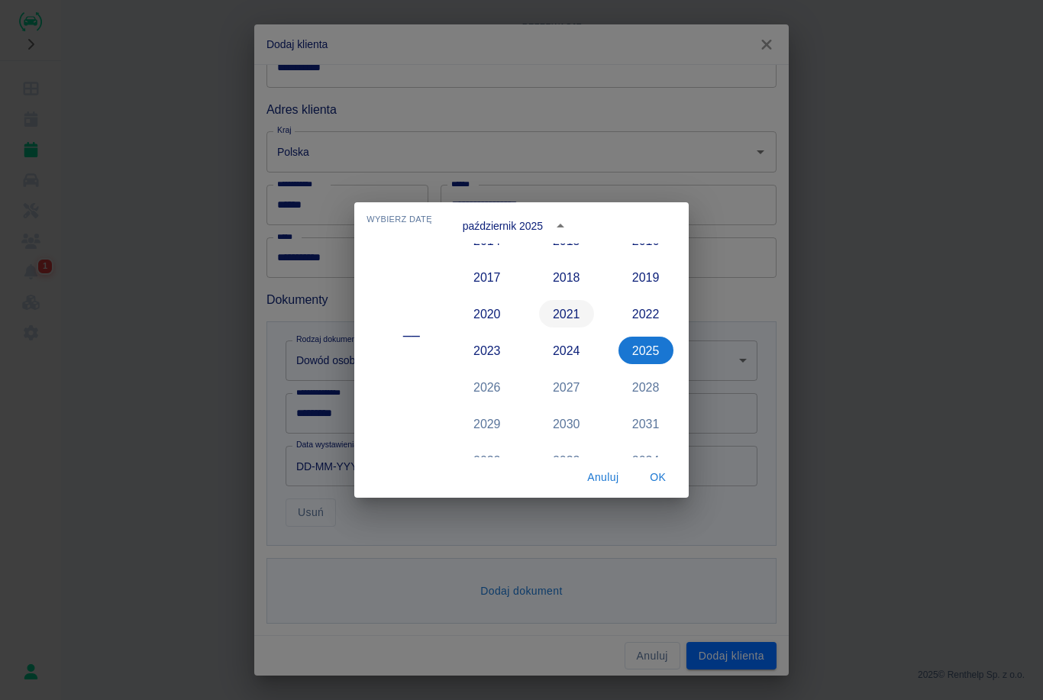
click at [572, 305] on button "2021" at bounding box center [566, 313] width 55 height 27
type input "[DATE]"
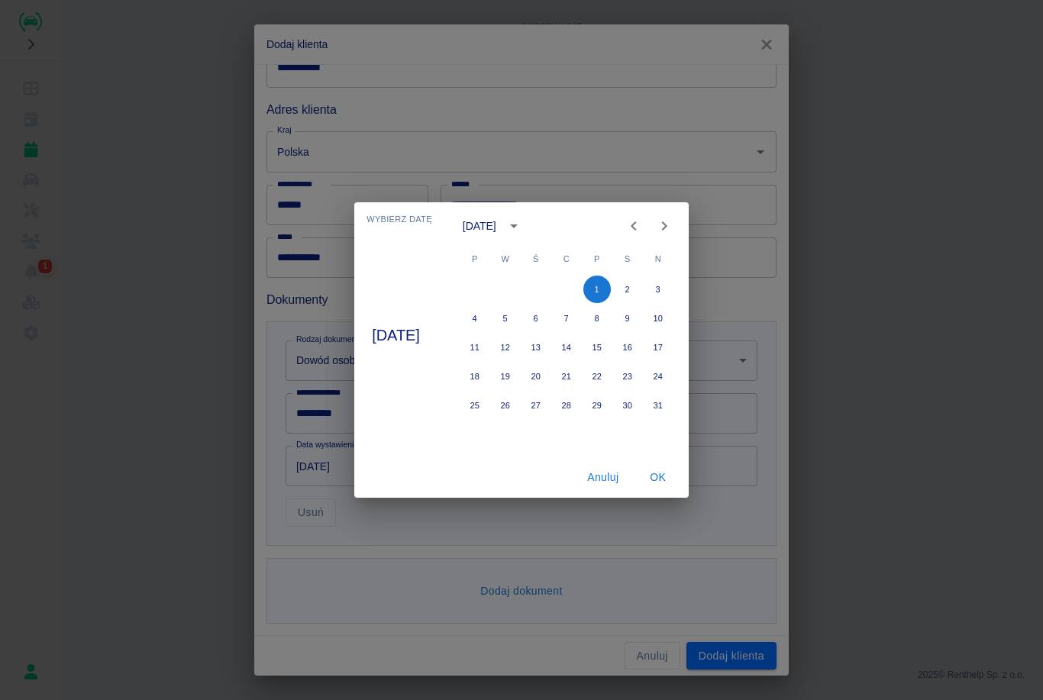
click at [496, 227] on div "[DATE]" at bounding box center [480, 226] width 34 height 16
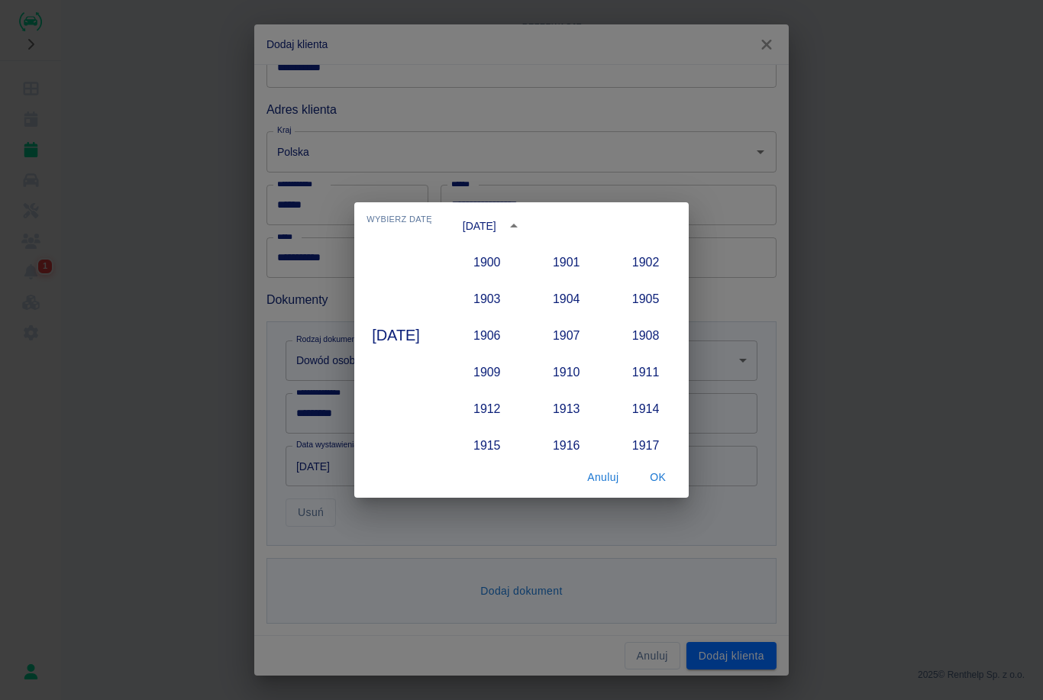
scroll to position [1377, 0]
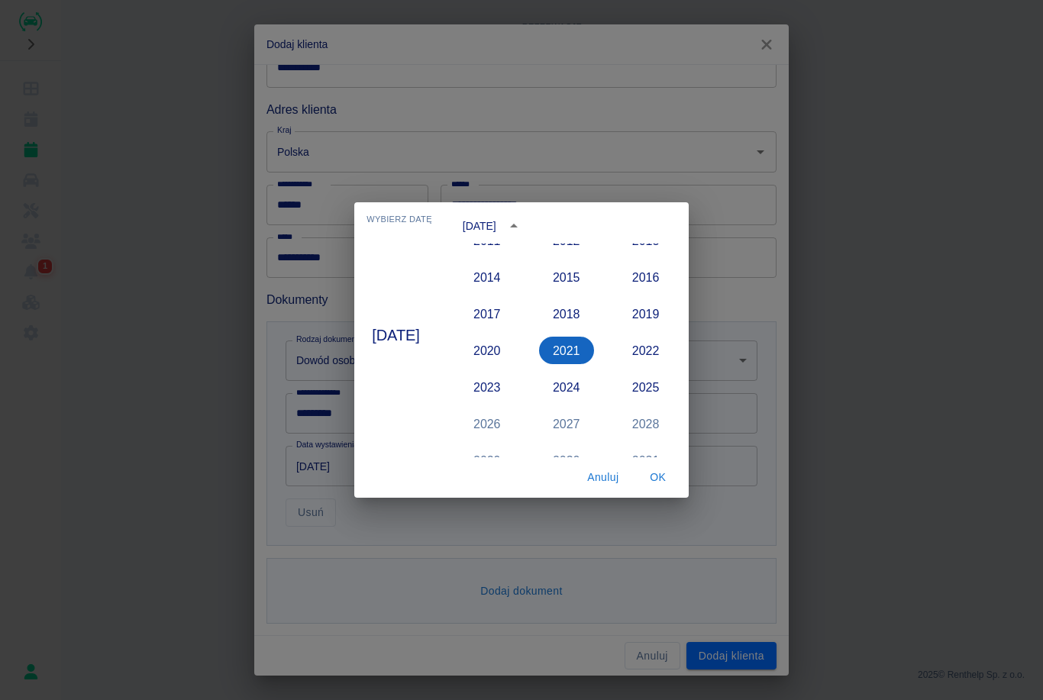
click at [582, 357] on button "2021" at bounding box center [566, 350] width 55 height 27
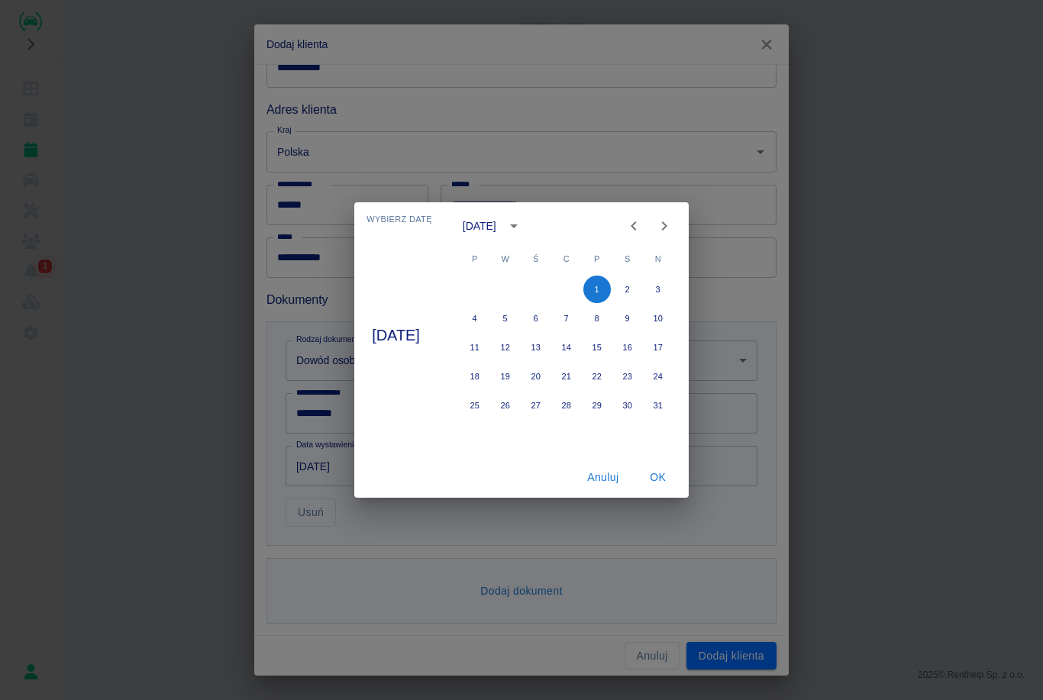
click at [643, 230] on icon "Previous month" at bounding box center [633, 226] width 18 height 18
click at [643, 226] on icon "Previous month" at bounding box center [633, 226] width 18 height 18
click at [643, 225] on icon "Previous month" at bounding box center [633, 226] width 18 height 18
click at [643, 222] on icon "Previous month" at bounding box center [633, 226] width 18 height 18
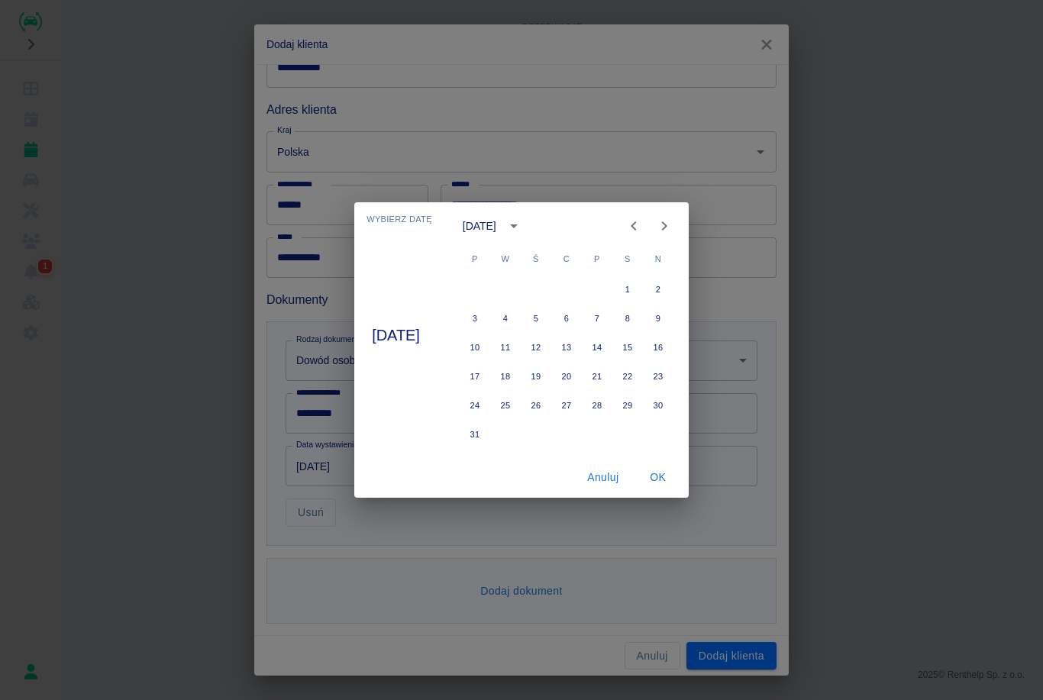
click at [643, 221] on icon "Previous month" at bounding box center [633, 226] width 18 height 18
click at [649, 214] on button "Previous month" at bounding box center [633, 226] width 31 height 31
click at [580, 294] on button "4" at bounding box center [566, 289] width 27 height 27
type input "[DATE]"
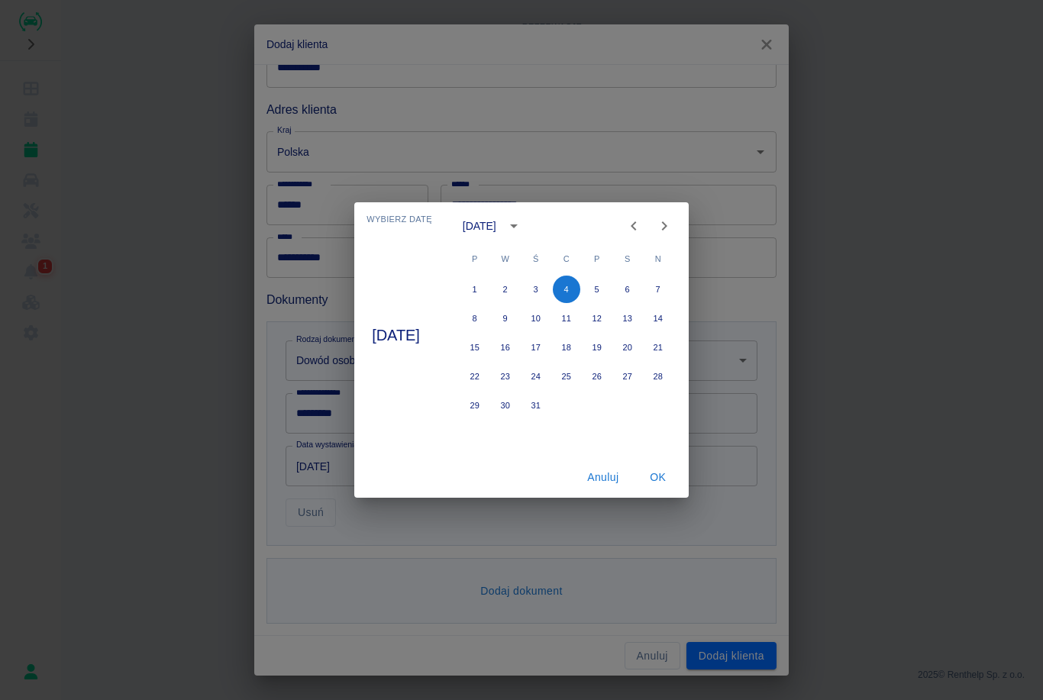
click at [668, 478] on button "OK" at bounding box center [658, 477] width 49 height 28
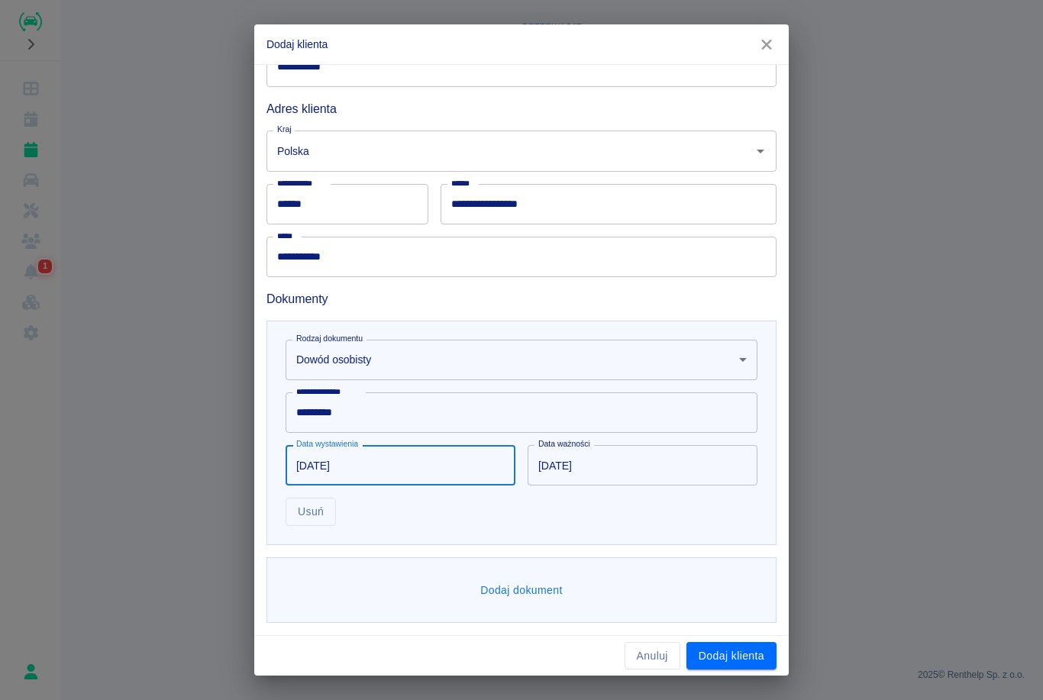
scroll to position [209, 0]
click at [475, 592] on button "Dodaj dokument" at bounding box center [521, 591] width 95 height 28
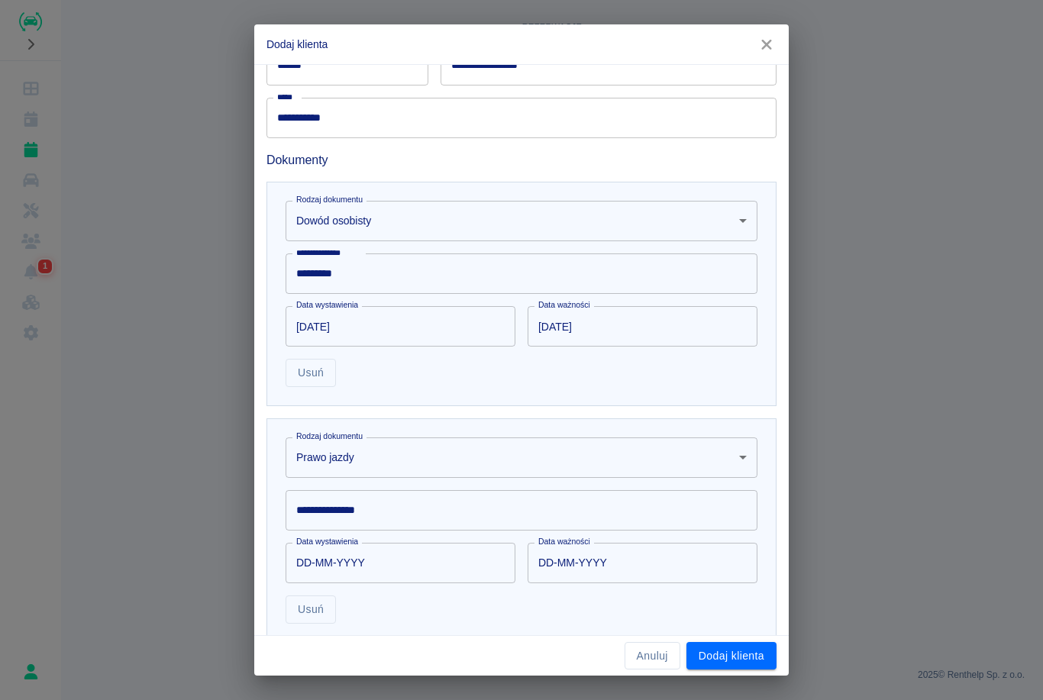
scroll to position [414, 0]
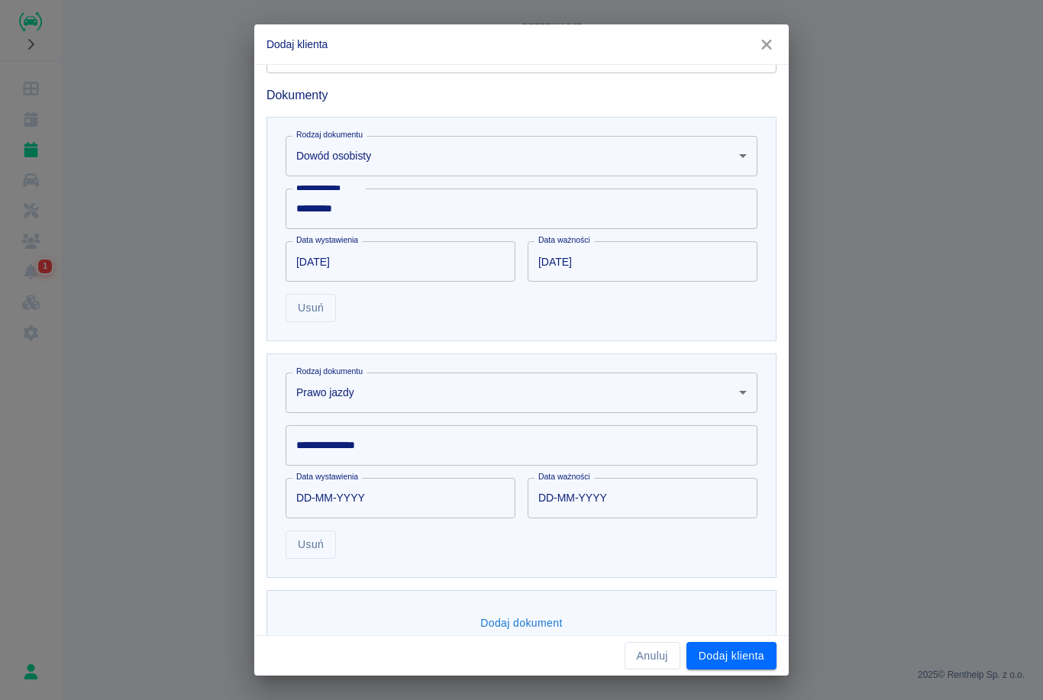
click at [459, 456] on input "**********" at bounding box center [521, 445] width 472 height 40
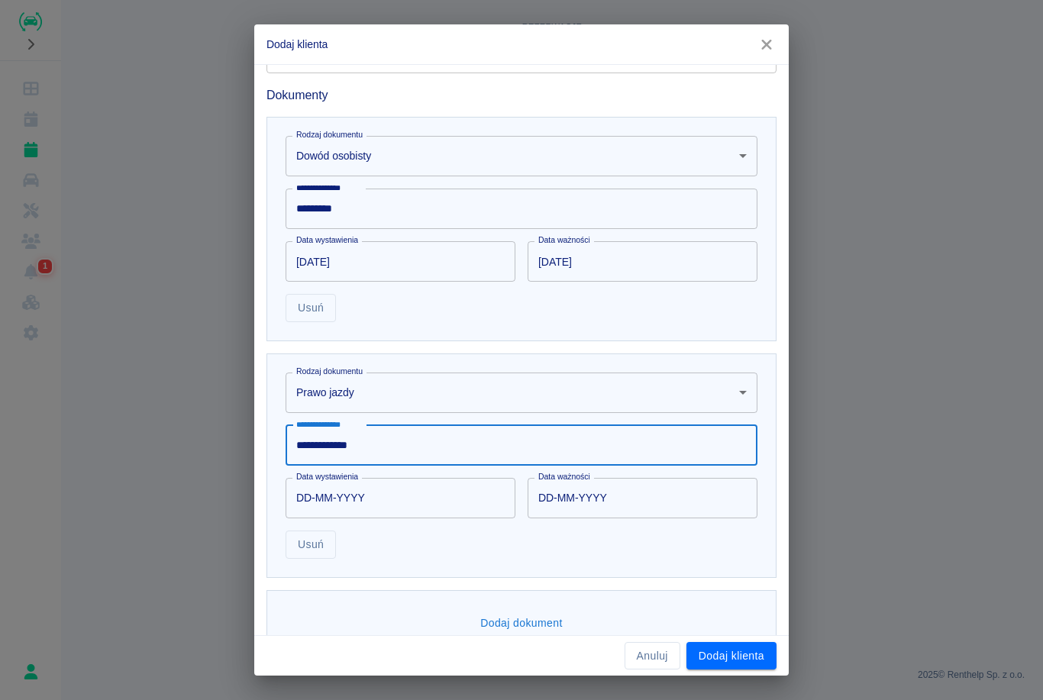
type input "**********"
click at [370, 494] on input "DD-MM-YYYY" at bounding box center [394, 498] width 219 height 40
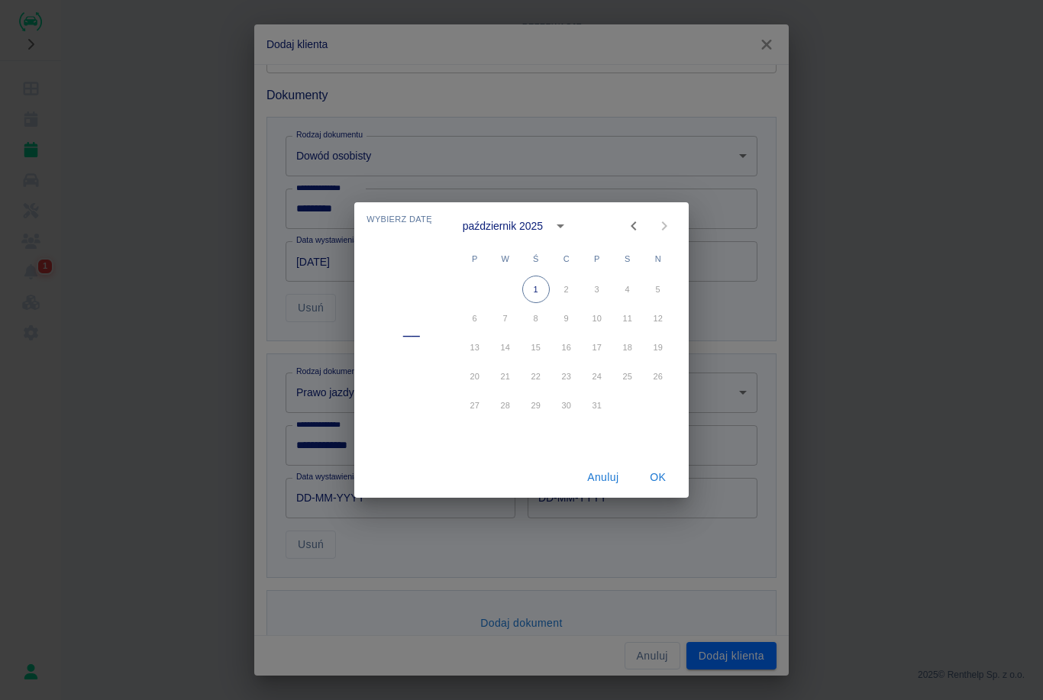
click at [600, 488] on button "Anuluj" at bounding box center [603, 477] width 49 height 28
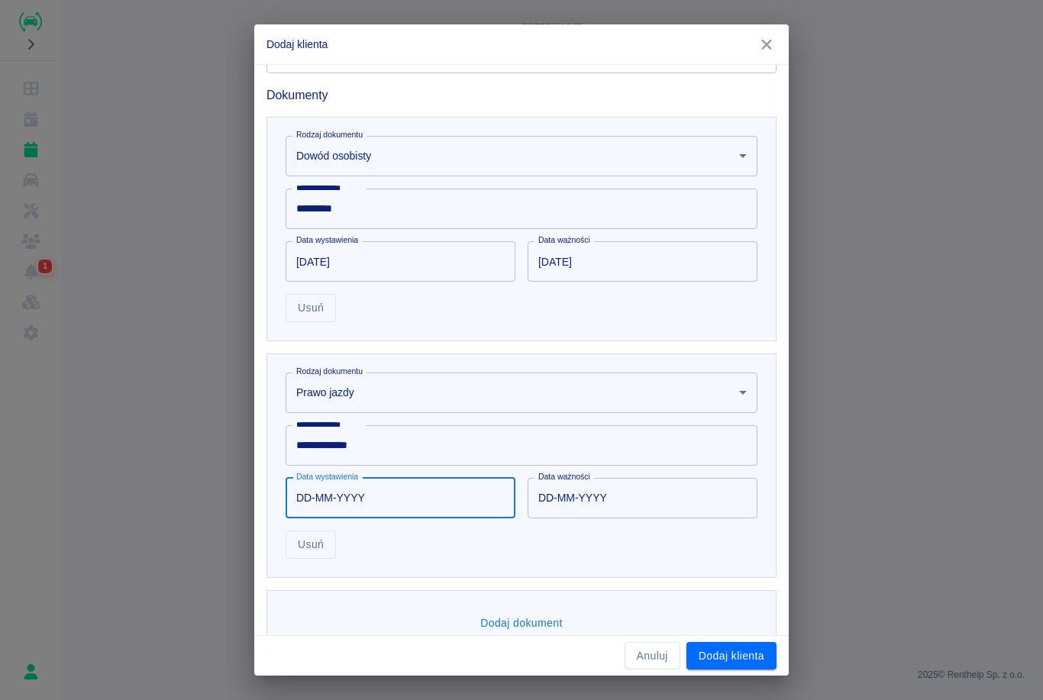
click at [393, 500] on input "DD-MM-YYYY" at bounding box center [394, 498] width 219 height 40
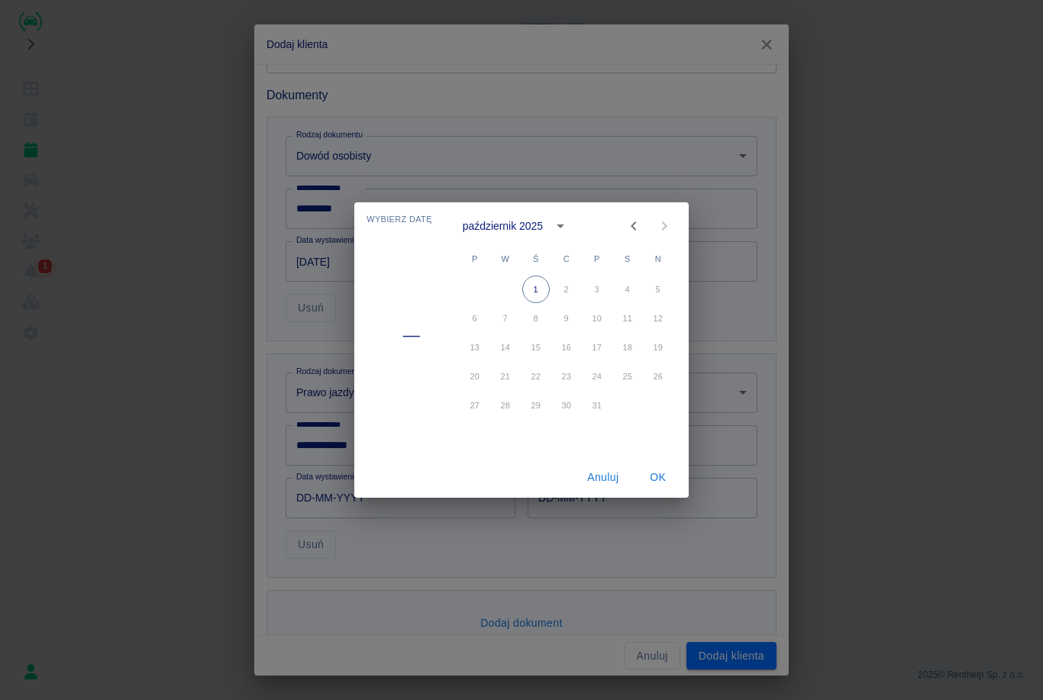
click at [540, 233] on div "październik 2025" at bounding box center [503, 226] width 80 height 16
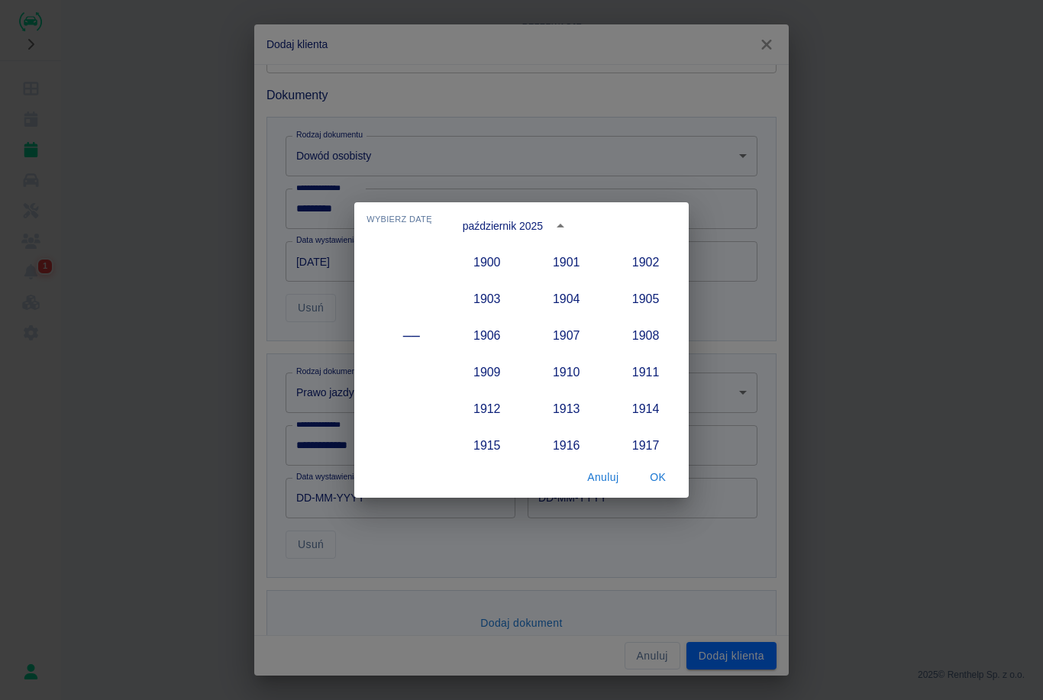
scroll to position [1414, 0]
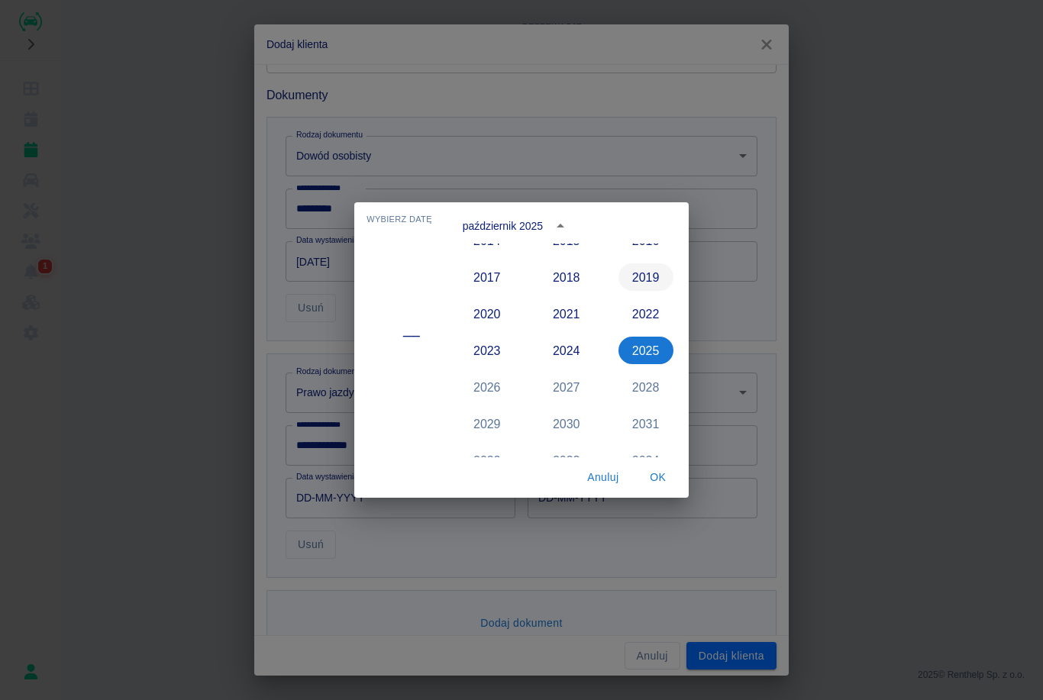
click at [648, 272] on button "2019" at bounding box center [645, 276] width 55 height 27
type input "[DATE]"
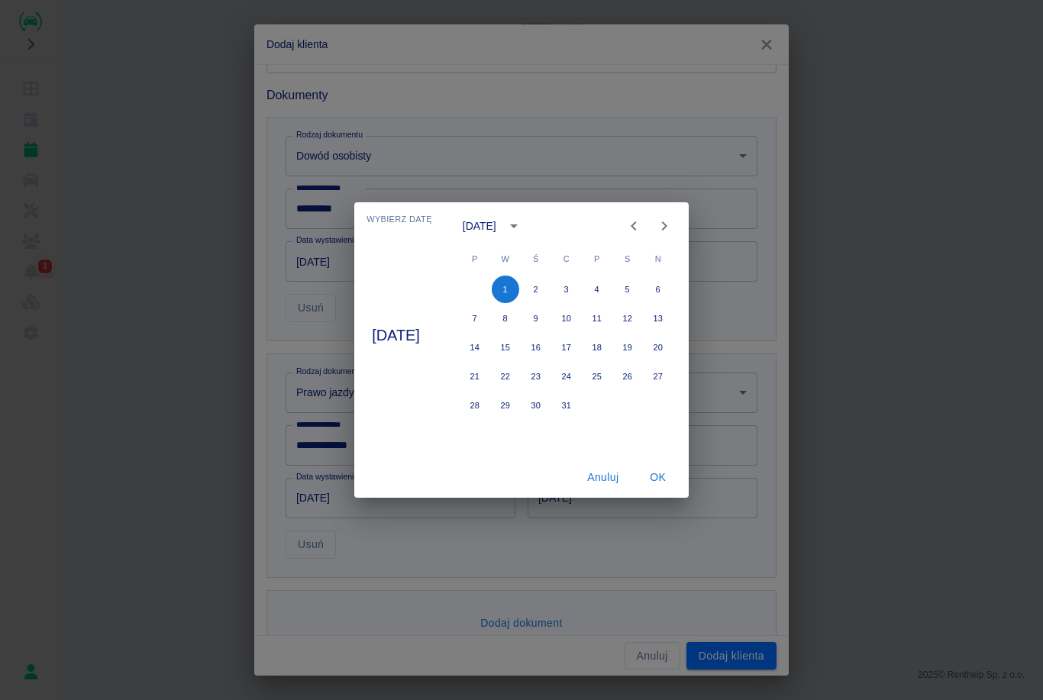
click at [496, 233] on div "[DATE]" at bounding box center [480, 226] width 34 height 16
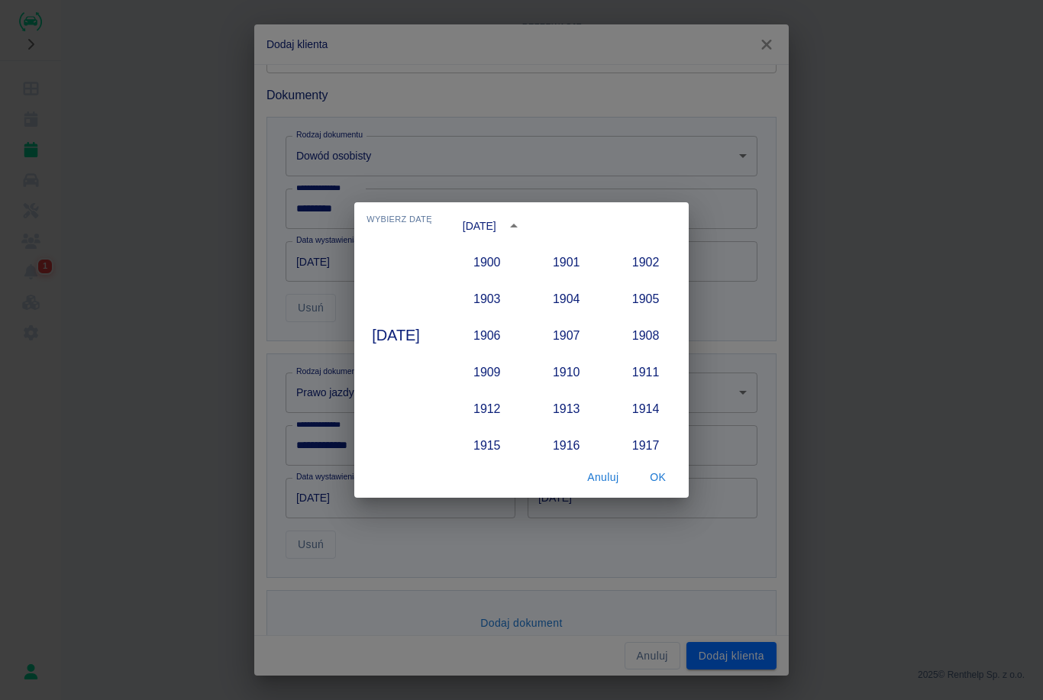
scroll to position [1340, 0]
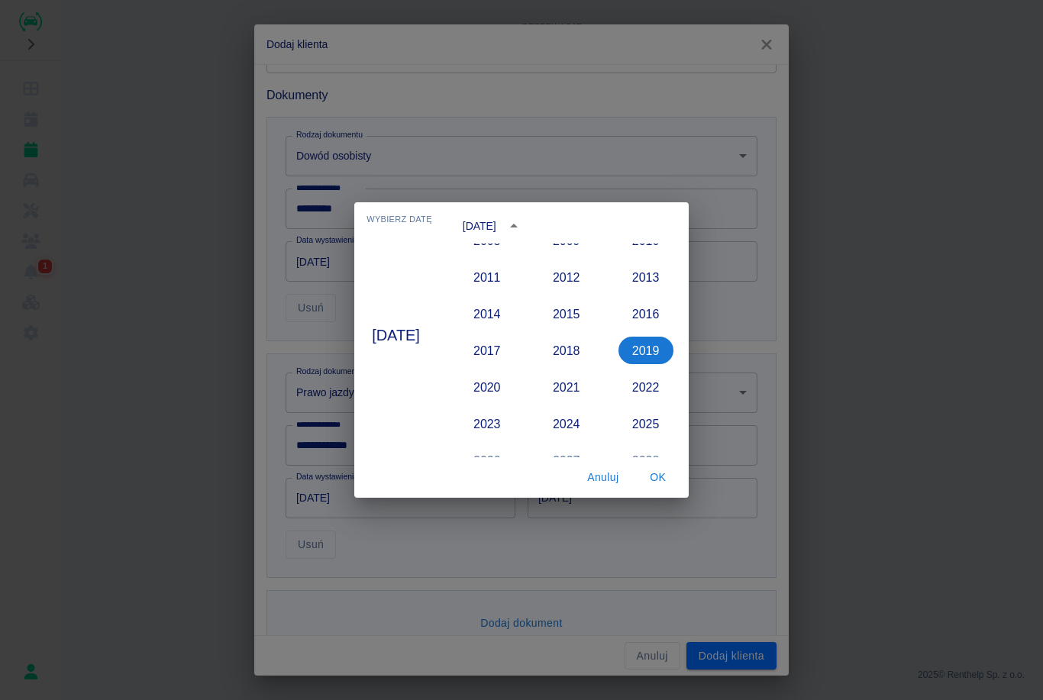
click at [674, 480] on button "OK" at bounding box center [658, 477] width 49 height 28
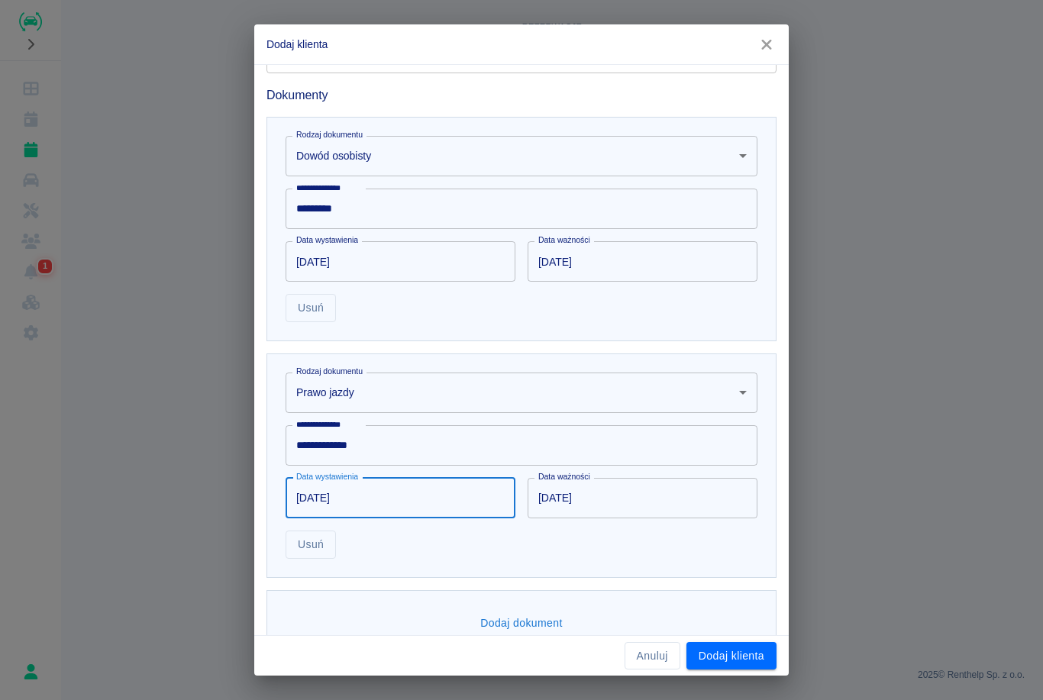
click at [443, 488] on input "[DATE]" at bounding box center [394, 498] width 219 height 40
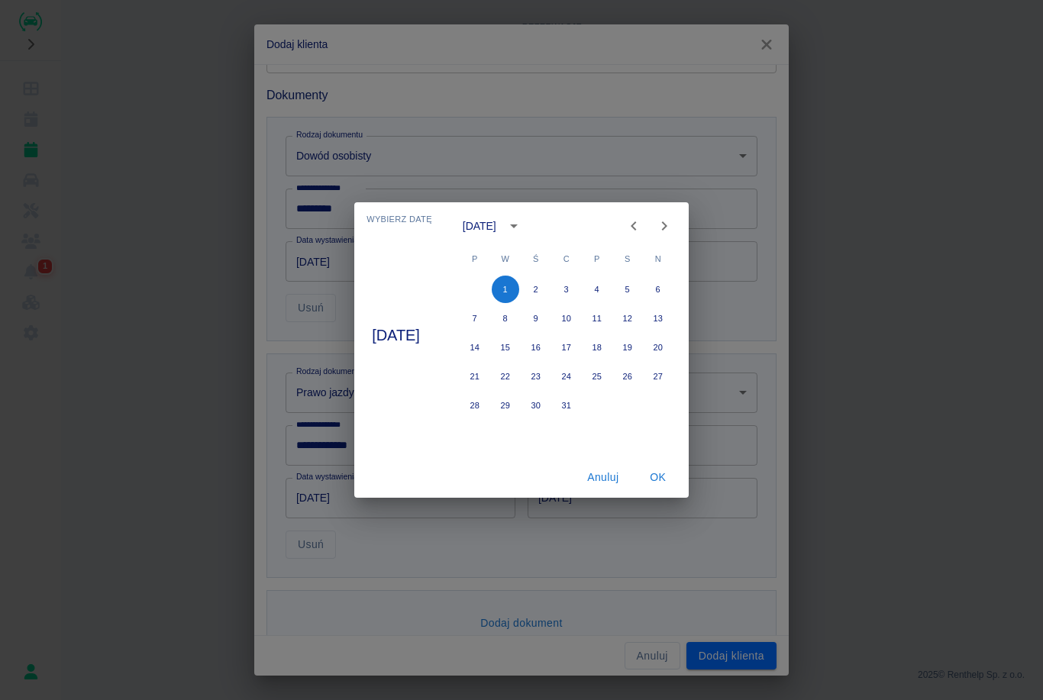
click at [643, 220] on icon "Previous month" at bounding box center [633, 226] width 18 height 18
click at [519, 314] on button "6" at bounding box center [505, 318] width 27 height 27
type input "[DATE]"
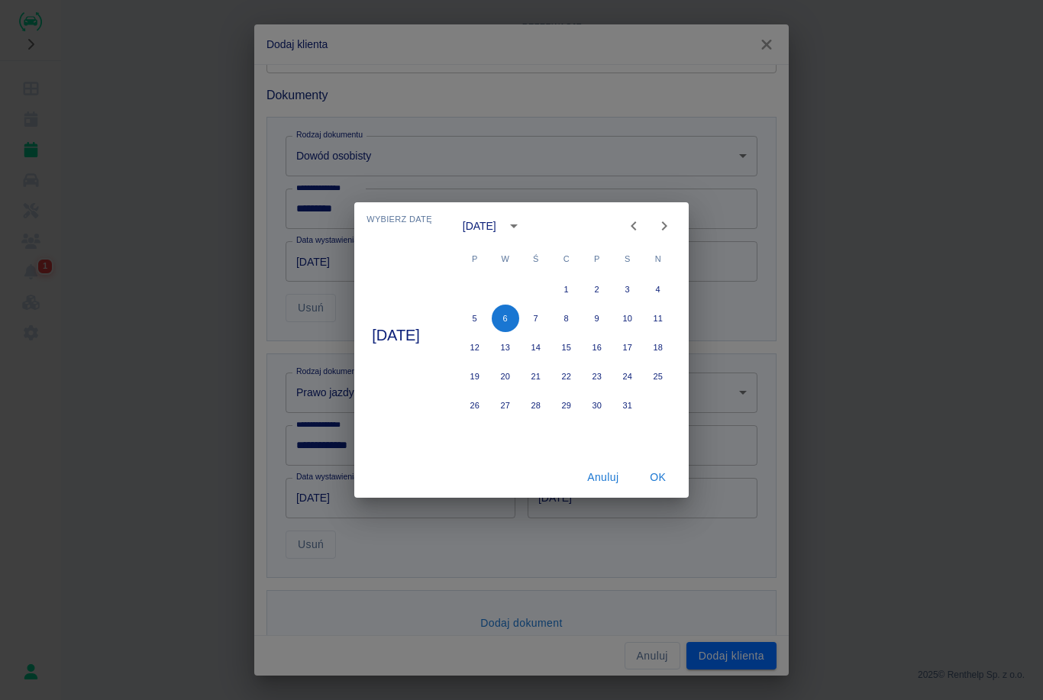
click at [670, 488] on button "OK" at bounding box center [658, 477] width 49 height 28
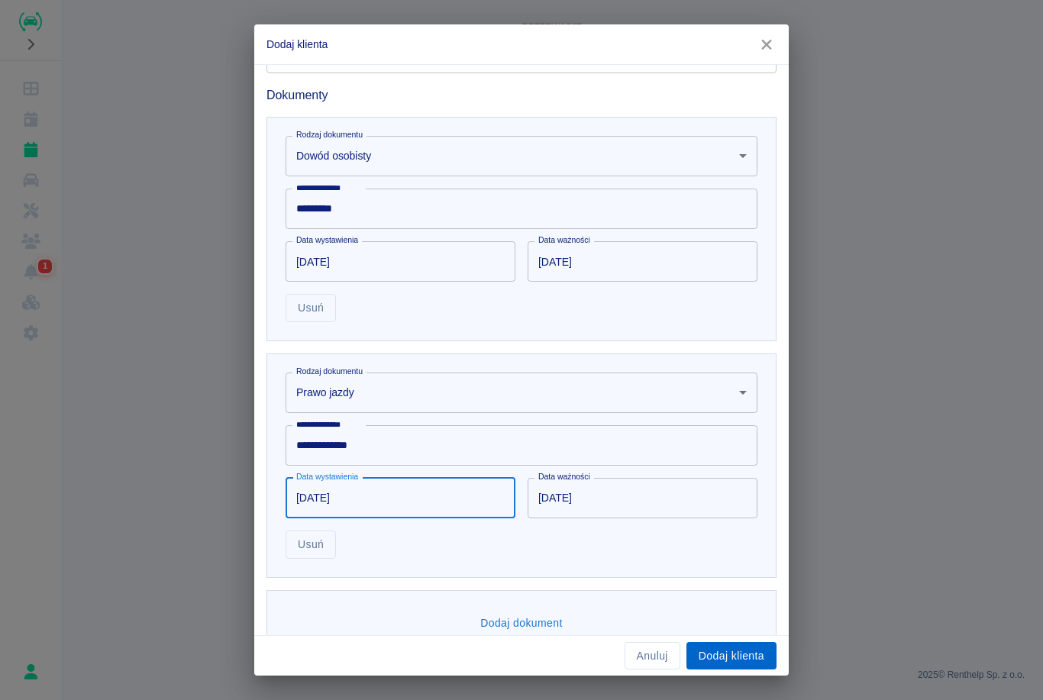
click at [734, 665] on button "Dodaj klienta" at bounding box center [731, 656] width 90 height 28
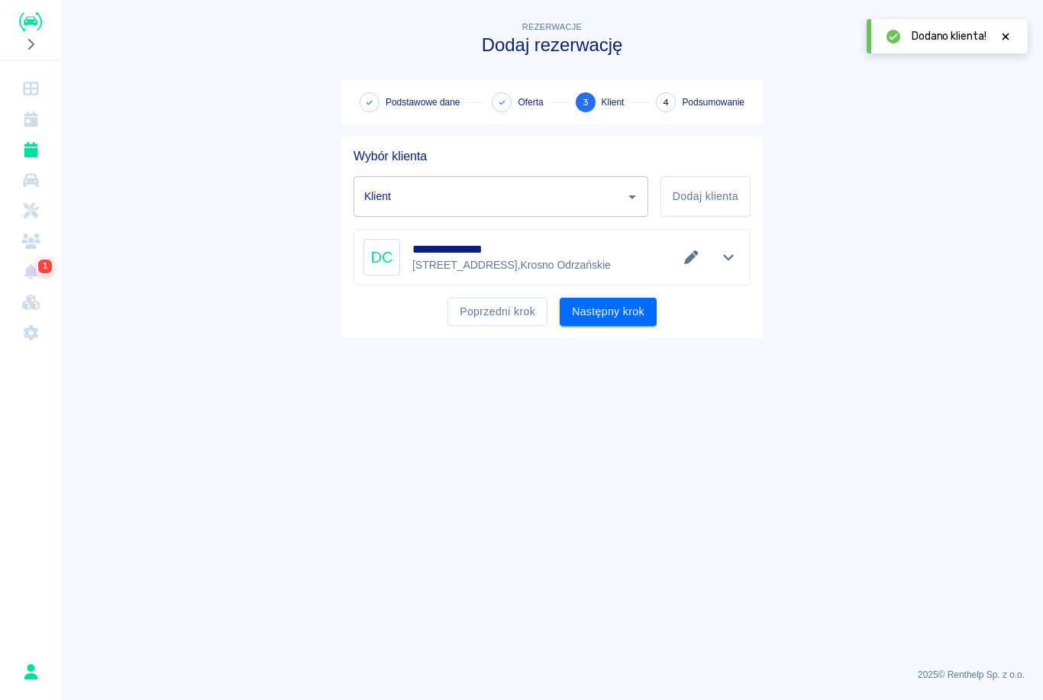
type input "[PERSON_NAME] ([PHONE_NUMBER])"
click at [601, 312] on button "Następny krok" at bounding box center [607, 312] width 97 height 28
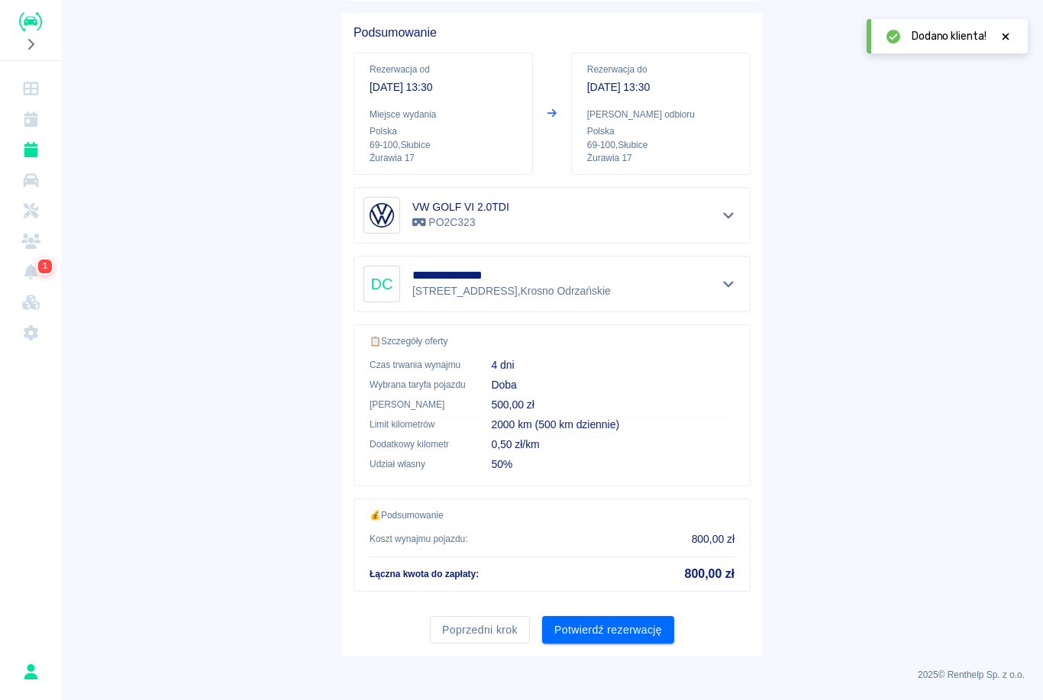
scroll to position [123, 0]
click at [617, 630] on button "Potwierdź rezerwację" at bounding box center [608, 631] width 132 height 28
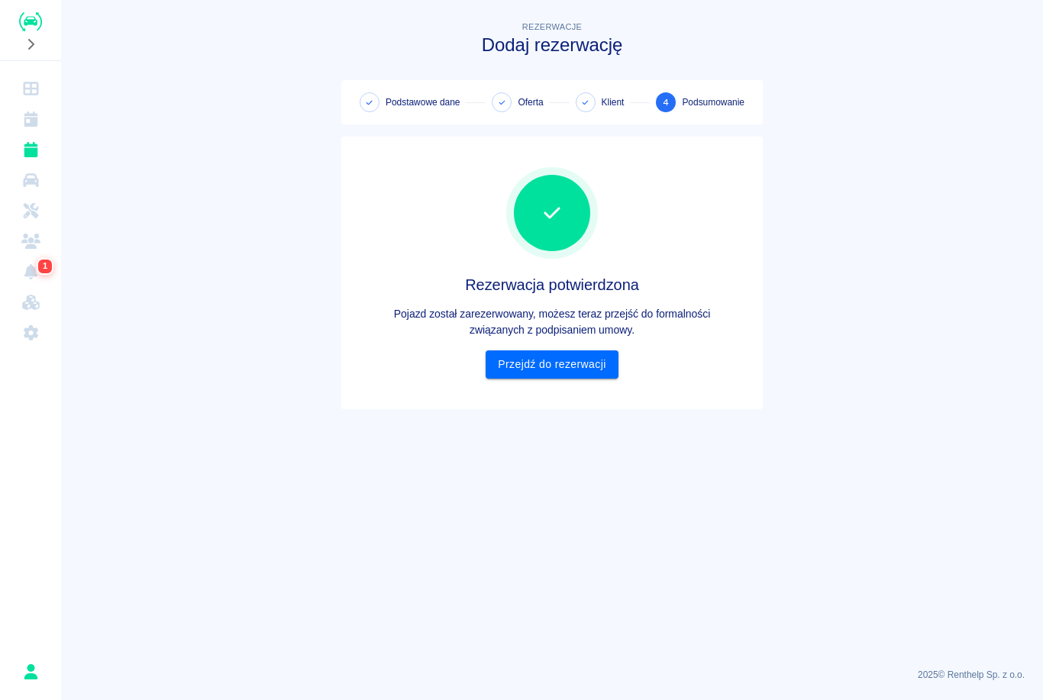
scroll to position [0, 0]
click at [595, 371] on link "Przejdź do rezerwacji" at bounding box center [551, 364] width 132 height 28
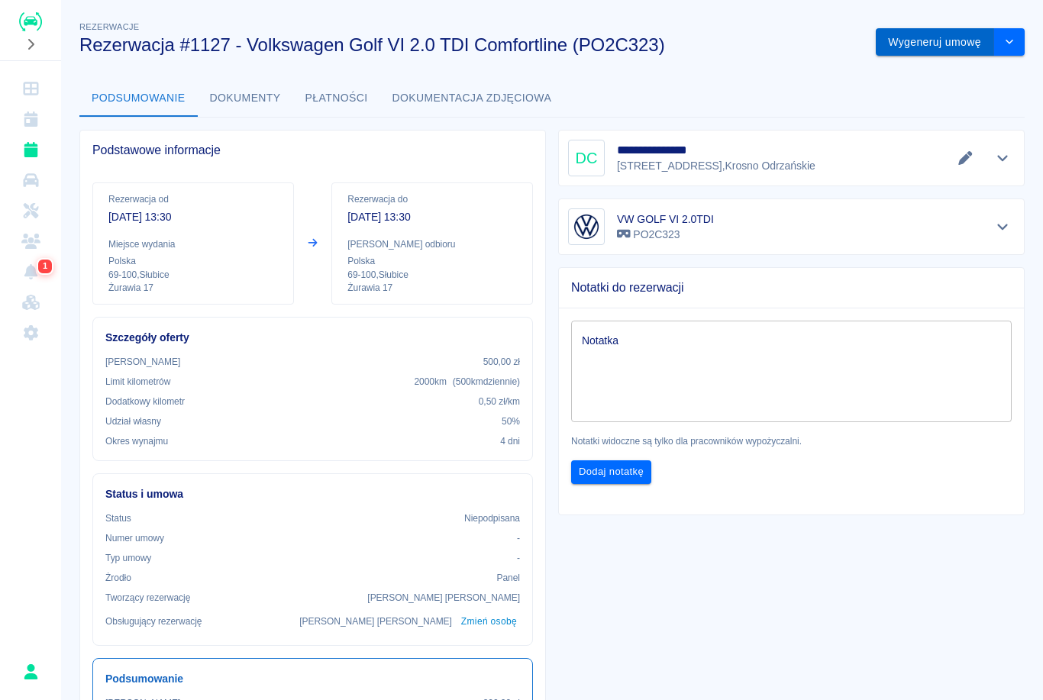
click at [942, 44] on button "Wygeneruj umowę" at bounding box center [934, 42] width 118 height 28
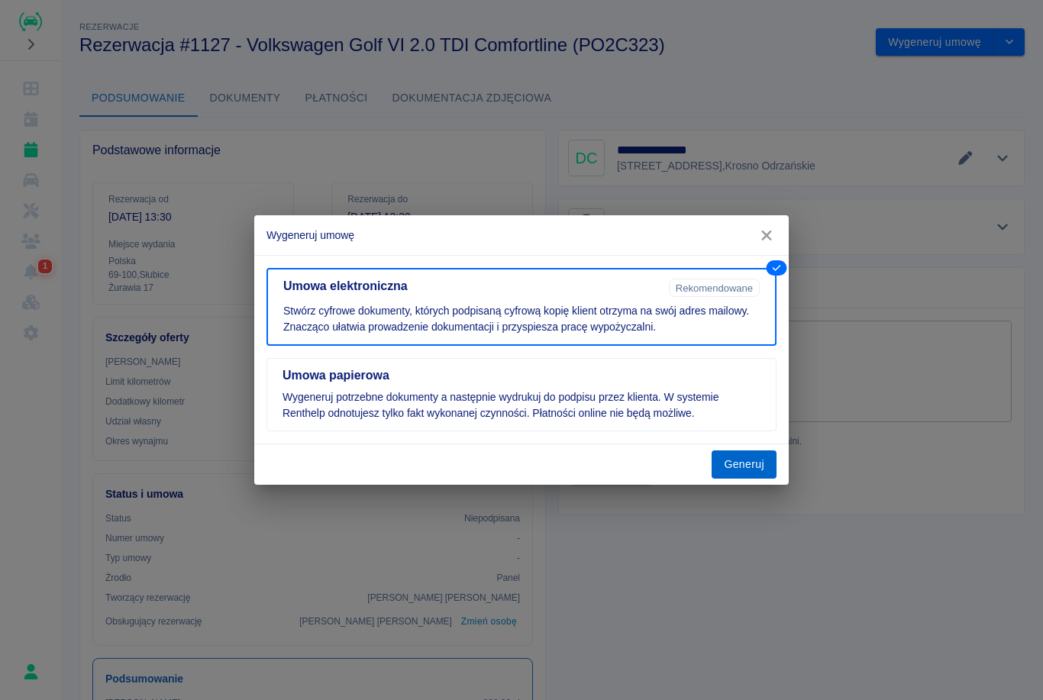
click at [763, 470] on button "Generuj" at bounding box center [743, 464] width 65 height 28
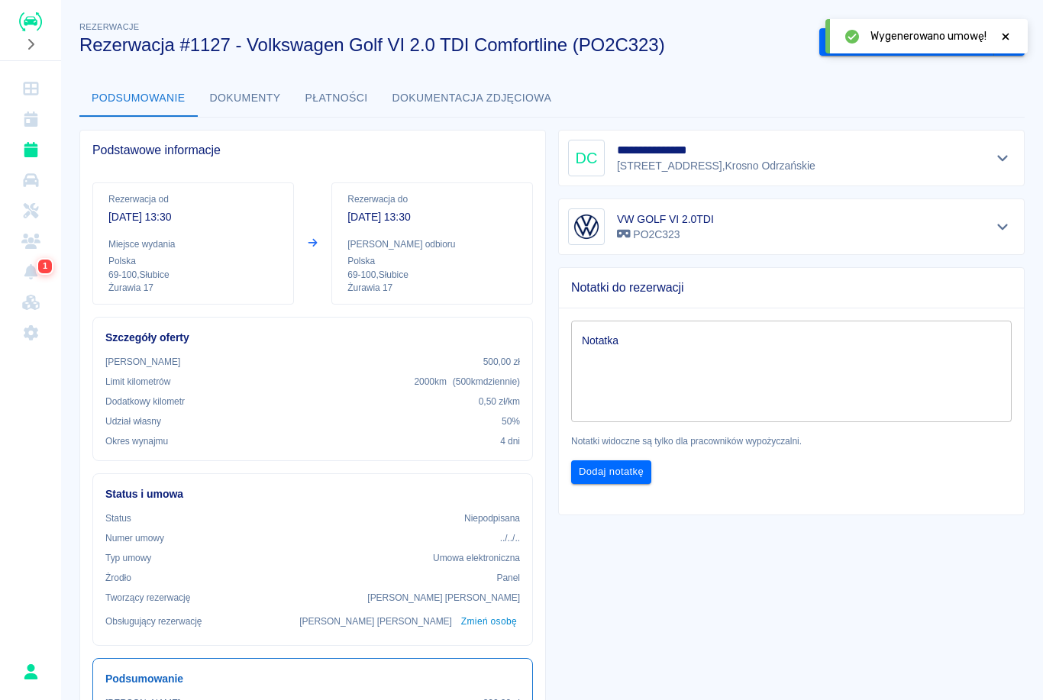
click at [1008, 31] on icon at bounding box center [1005, 36] width 14 height 11
click at [906, 45] on button "Podpisz umowę elektroniczną" at bounding box center [906, 42] width 175 height 28
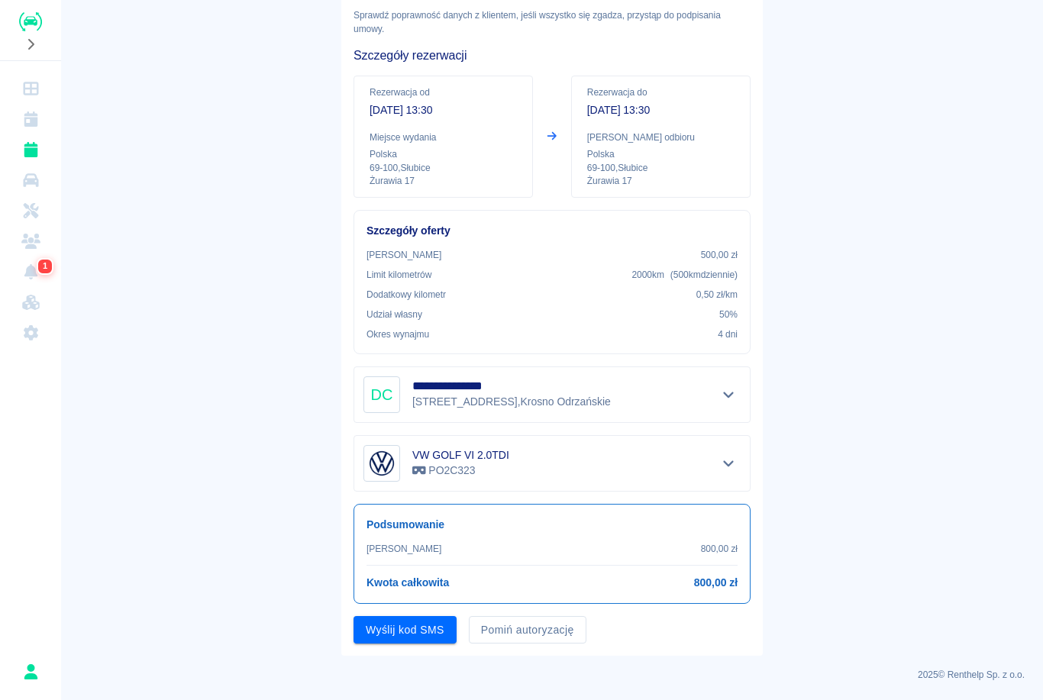
scroll to position [83, 0]
click at [528, 638] on button "Pomiń autoryzację" at bounding box center [528, 631] width 118 height 28
click at [438, 624] on button "Podpisz umowę" at bounding box center [405, 631] width 104 height 28
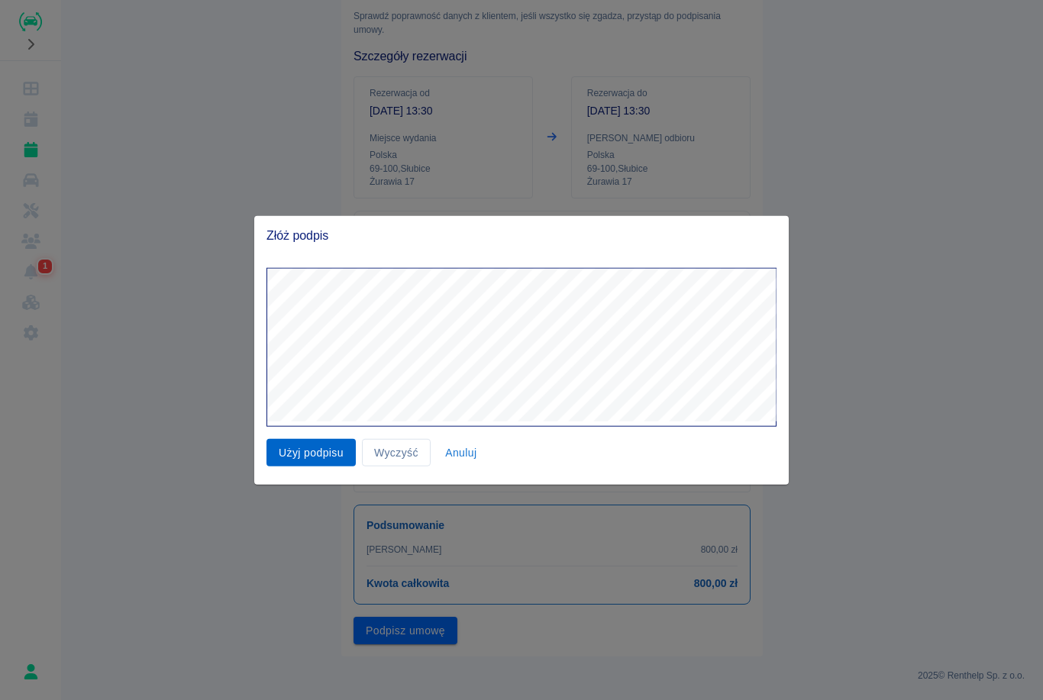
click at [335, 443] on button "Użyj podpisu" at bounding box center [310, 452] width 89 height 28
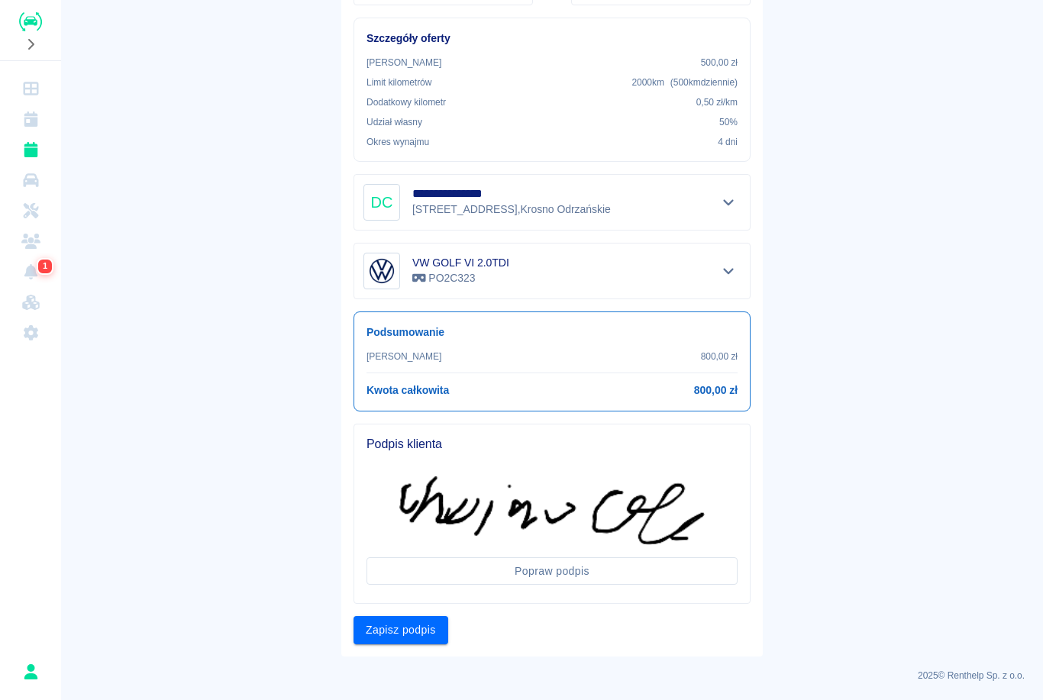
scroll to position [276, 0]
click at [414, 624] on button "Zapisz podpis" at bounding box center [400, 631] width 95 height 28
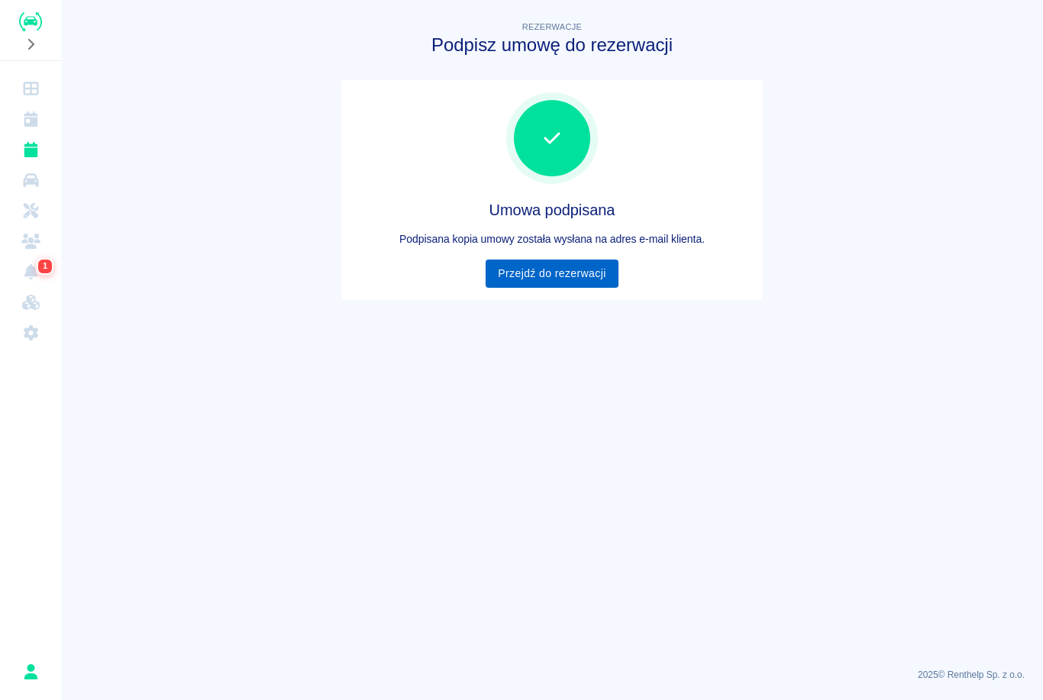
click at [593, 265] on link "Przejdź do rezerwacji" at bounding box center [551, 274] width 132 height 28
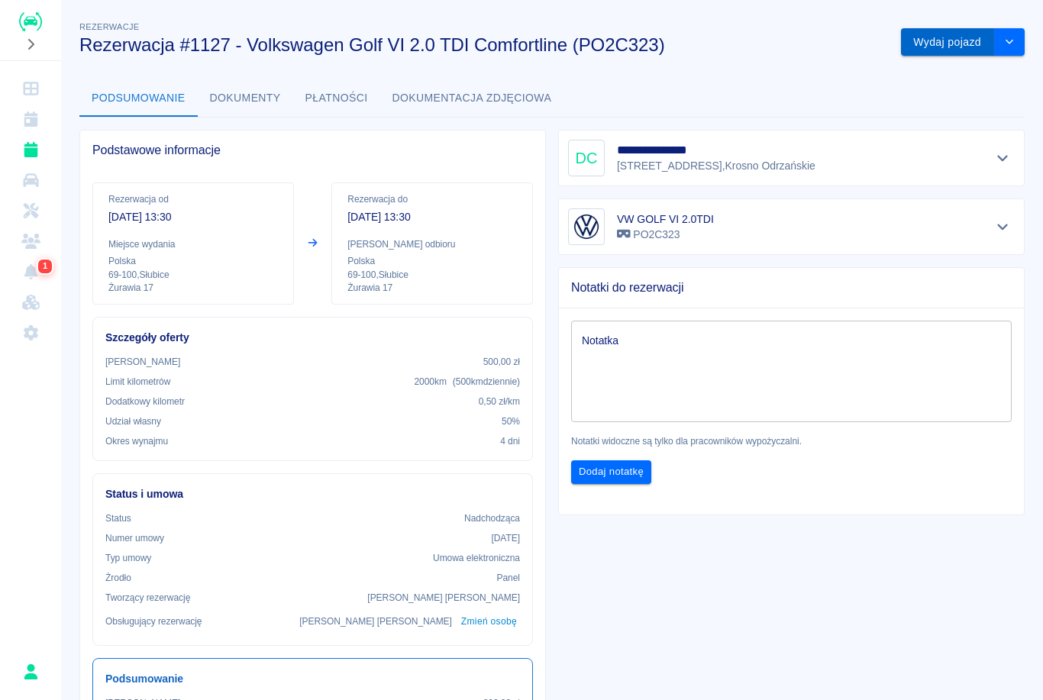
click at [952, 45] on button "Wydaj pojazd" at bounding box center [947, 42] width 93 height 28
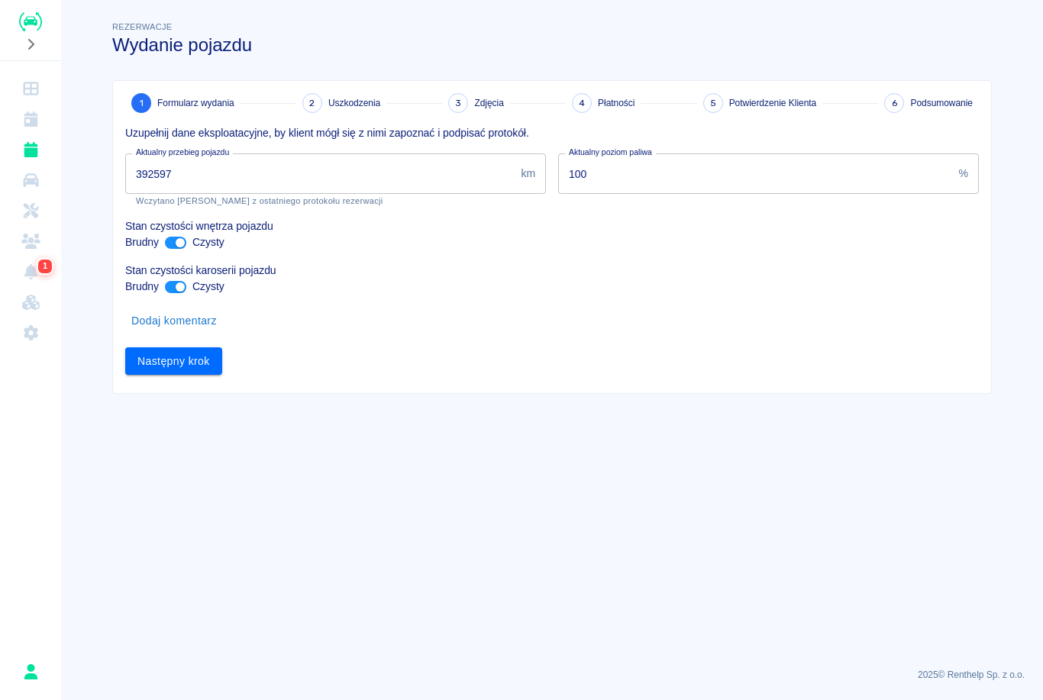
click at [273, 173] on input "392597" at bounding box center [319, 173] width 389 height 40
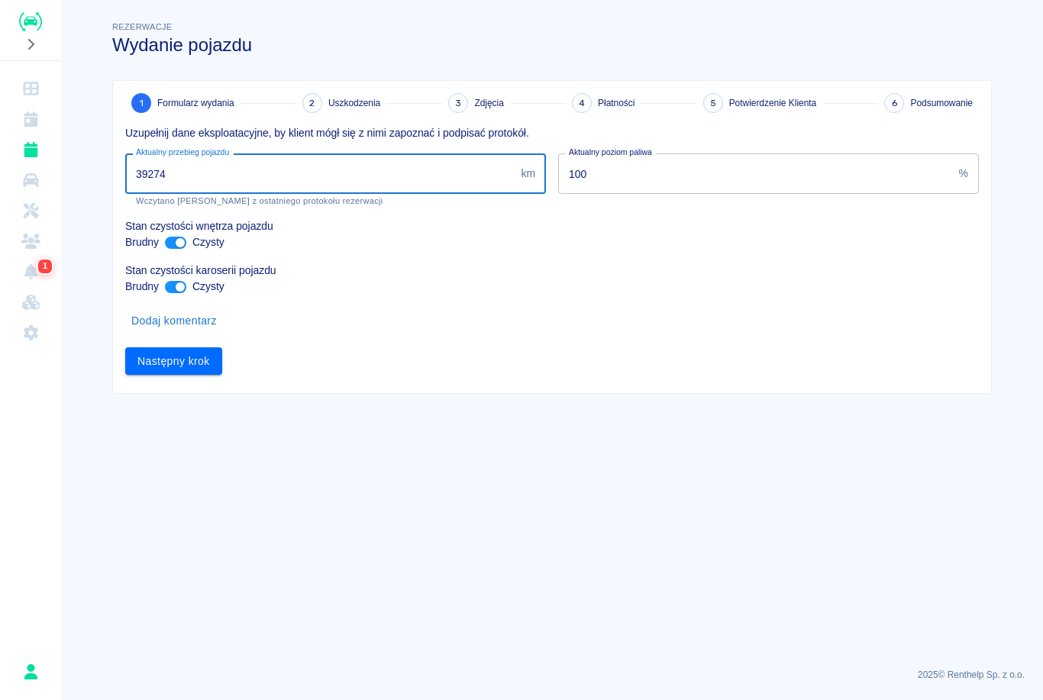
type input "392740"
click at [187, 360] on button "Następny krok" at bounding box center [173, 361] width 97 height 28
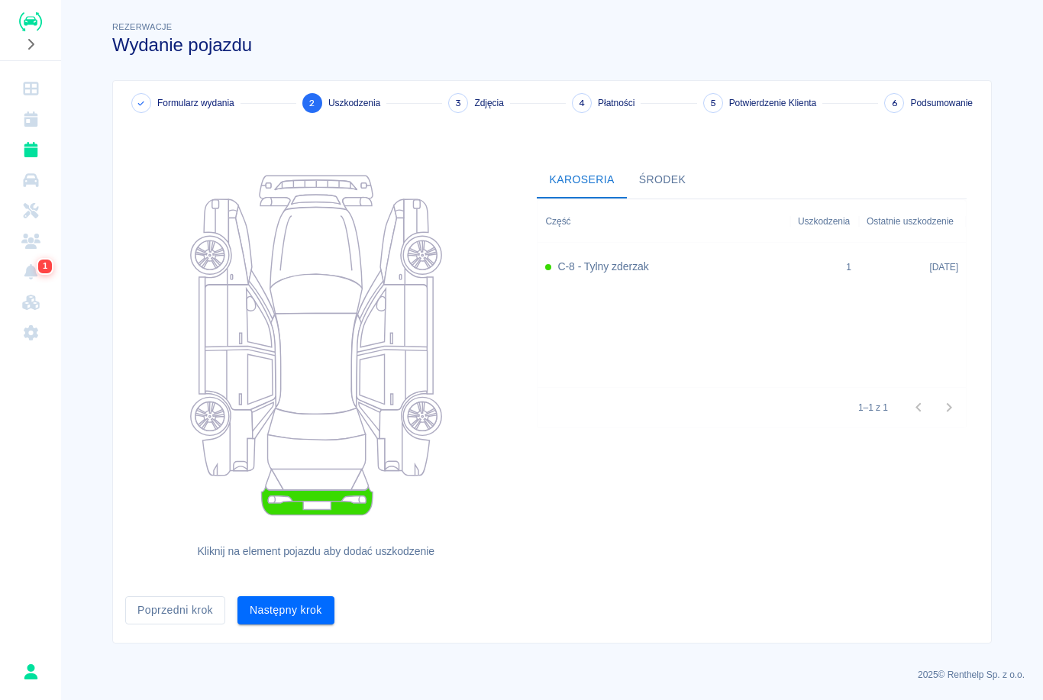
click at [290, 608] on button "Następny krok" at bounding box center [285, 610] width 97 height 28
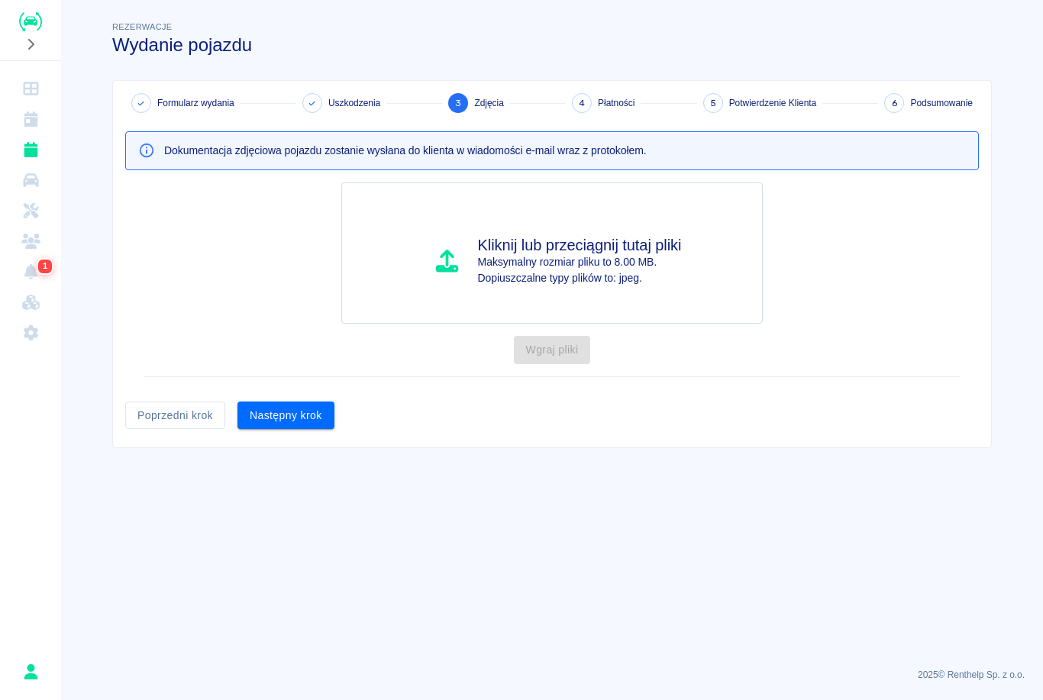
click at [292, 422] on button "Następny krok" at bounding box center [285, 415] width 97 height 28
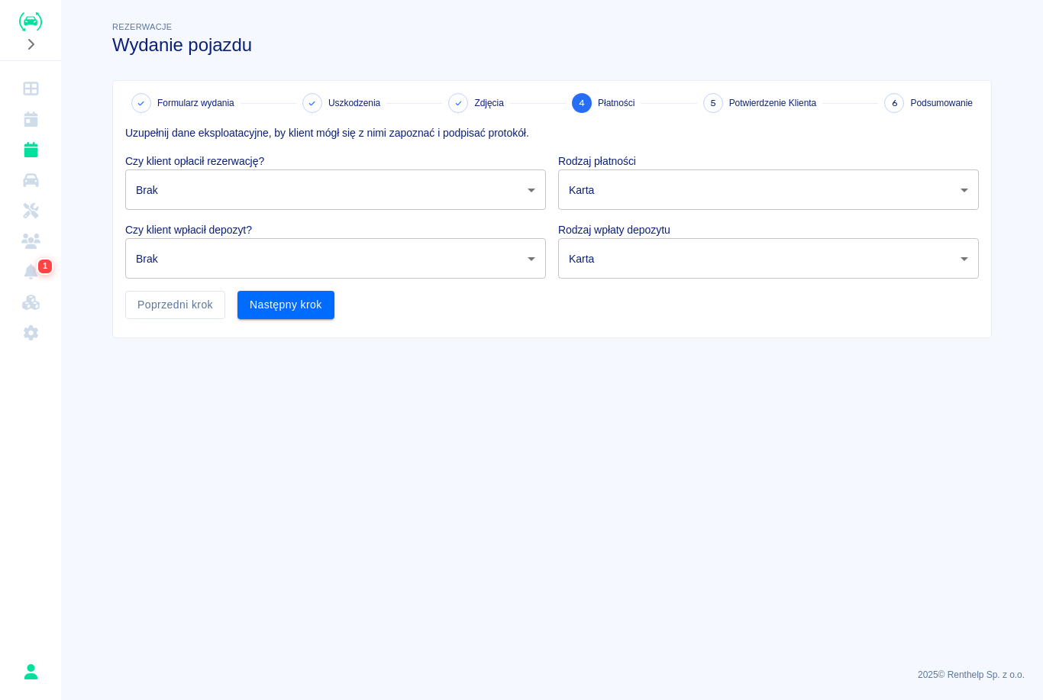
click at [445, 195] on body "Używamy plików Cookies, by zapewnić Ci najlepsze możliwe doświadczenie. Aby dow…" at bounding box center [521, 350] width 1043 height 700
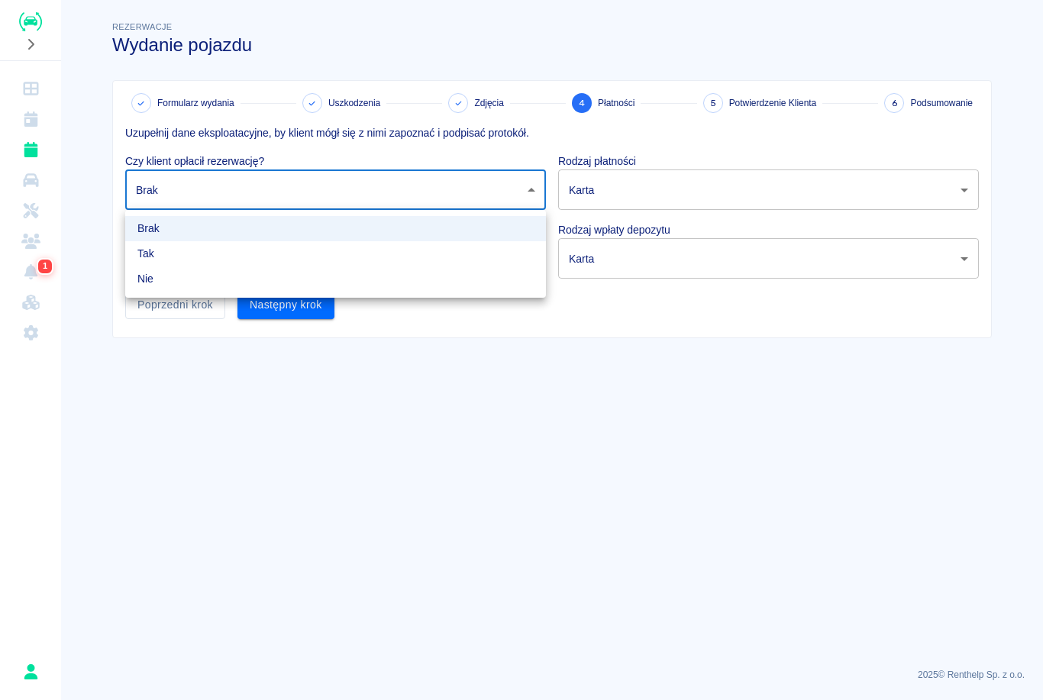
click at [236, 250] on li "Tak" at bounding box center [335, 253] width 421 height 25
type input "true"
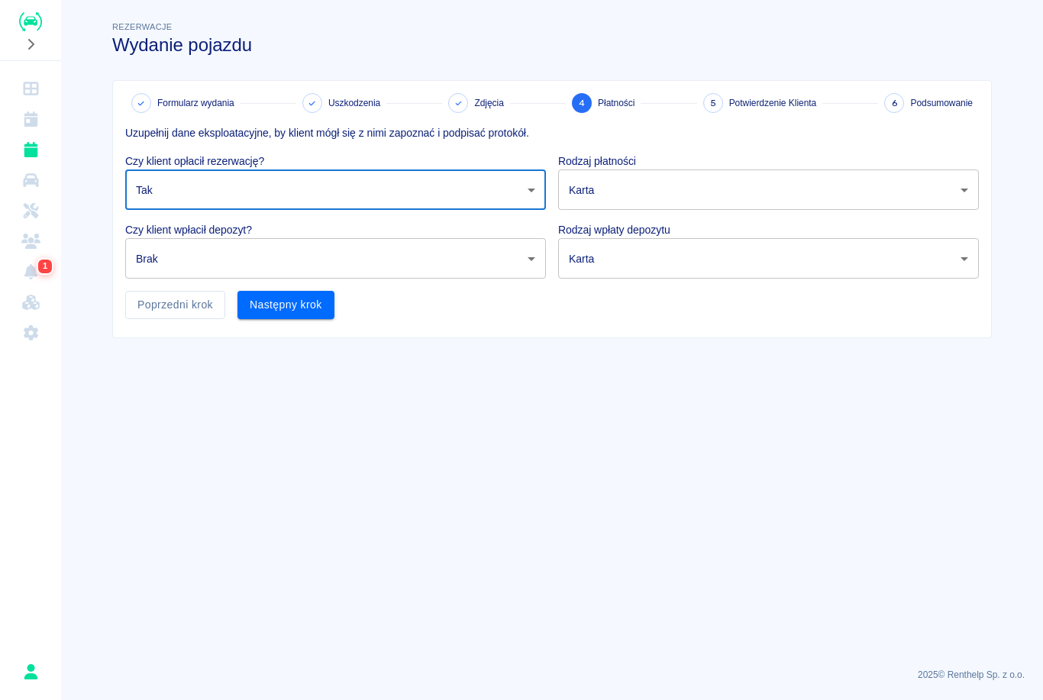
click at [294, 251] on body "Używamy plików Cookies, by zapewnić Ci najlepsze możliwe doświadczenie. Aby dow…" at bounding box center [521, 350] width 1043 height 700
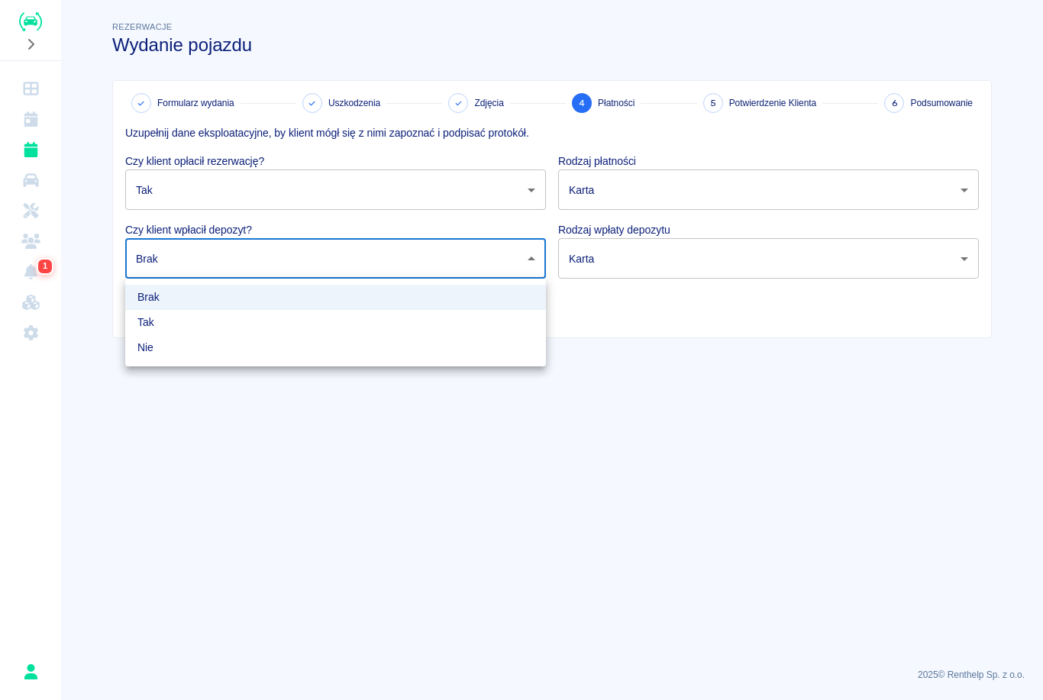
click at [232, 321] on li "Tak" at bounding box center [335, 322] width 421 height 25
type input "true"
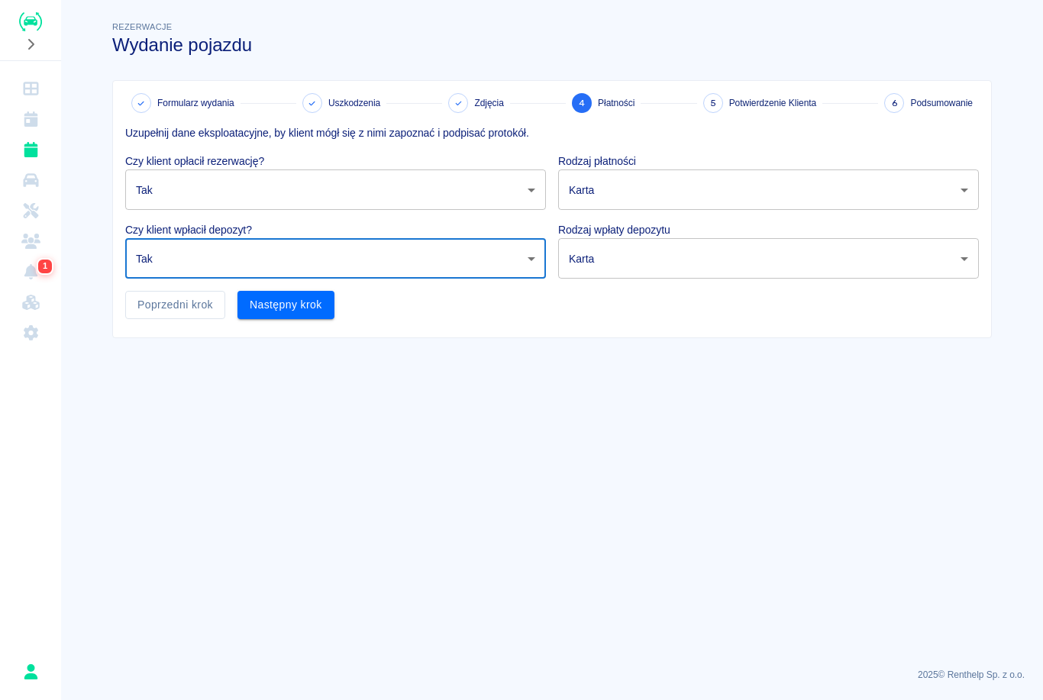
click at [670, 183] on body "Używamy plików Cookies, by zapewnić Ci najlepsze możliwe doświadczenie. Aby dow…" at bounding box center [521, 350] width 1043 height 700
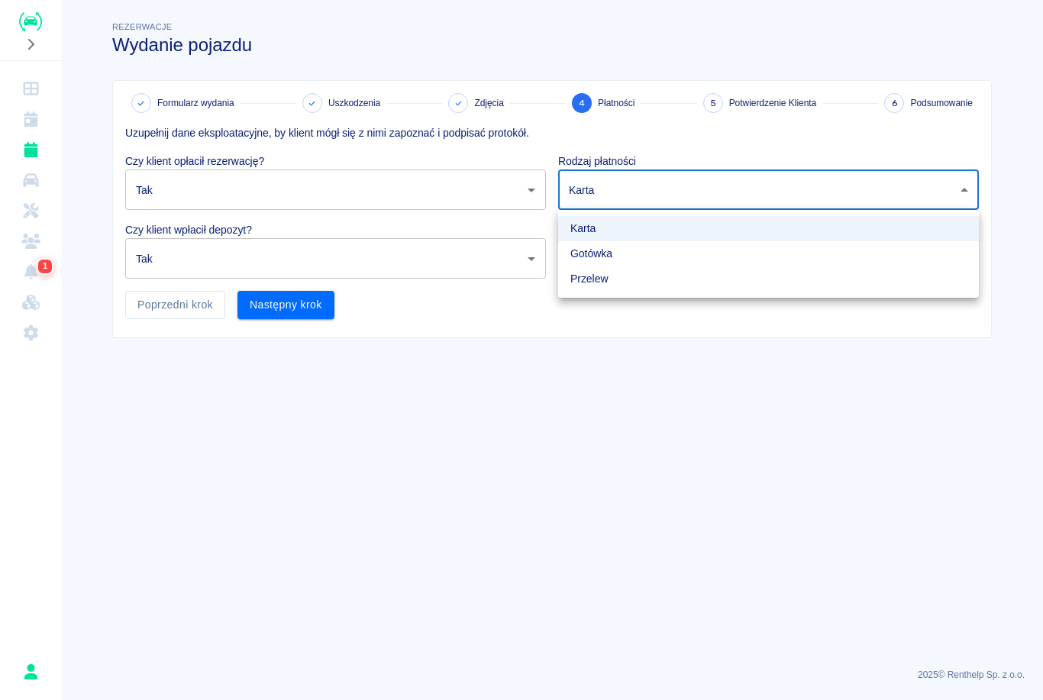
click at [616, 253] on li "Gotówka" at bounding box center [768, 253] width 421 height 25
type input "cash"
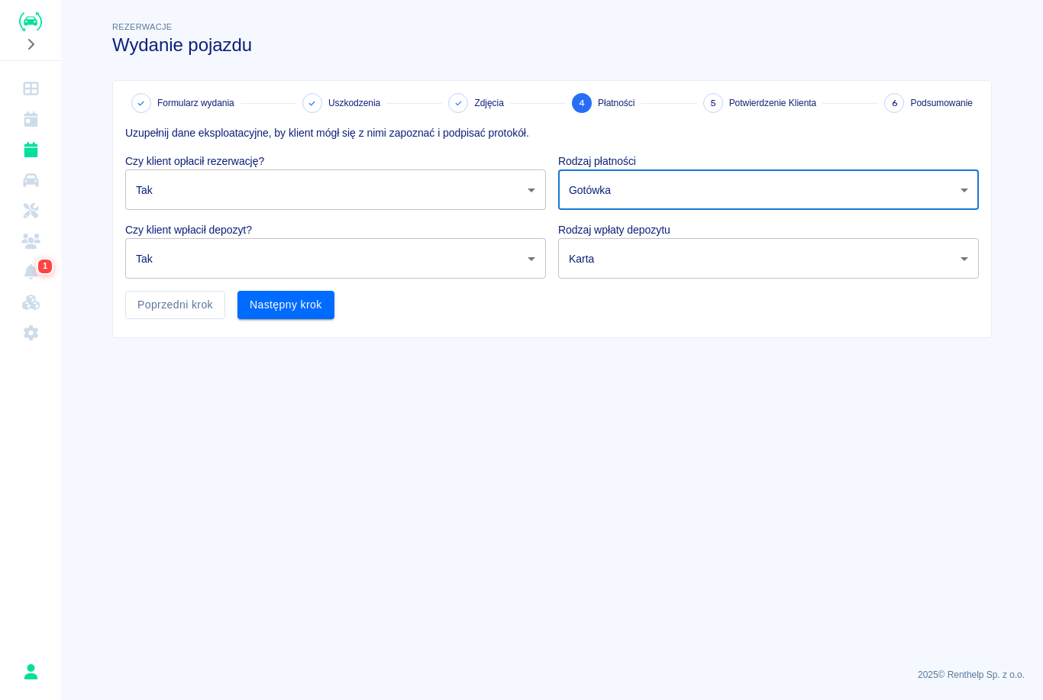
click at [630, 256] on body "Używamy plików Cookies, by zapewnić Ci najlepsze możliwe doświadczenie. Aby dow…" at bounding box center [521, 350] width 1043 height 700
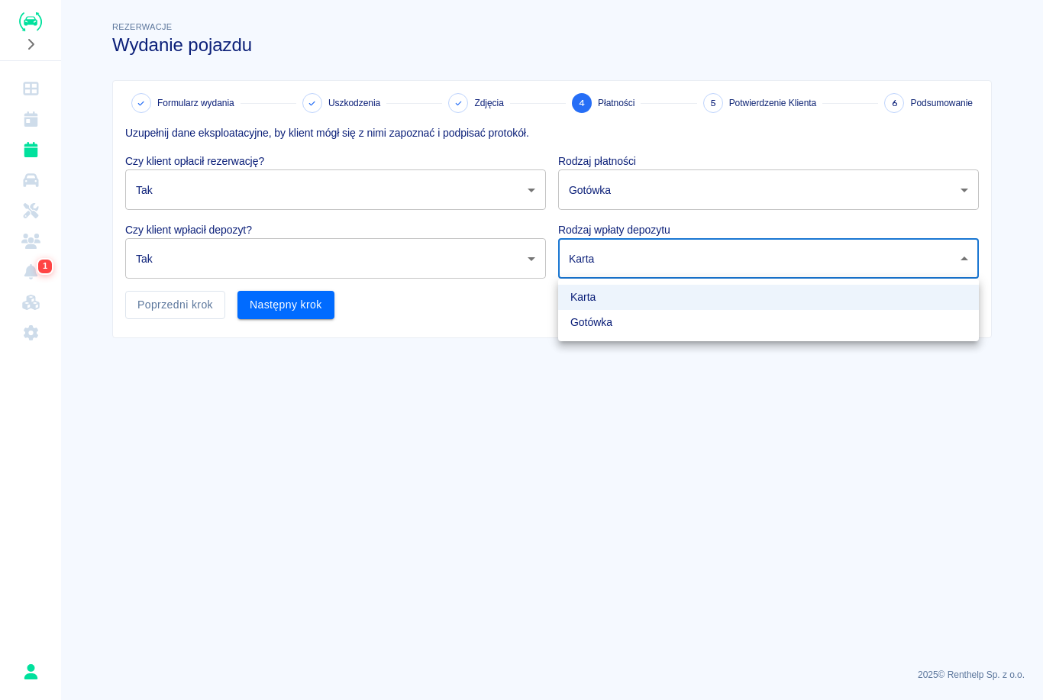
click at [614, 325] on li "Gotówka" at bounding box center [768, 322] width 421 height 25
type input "cash"
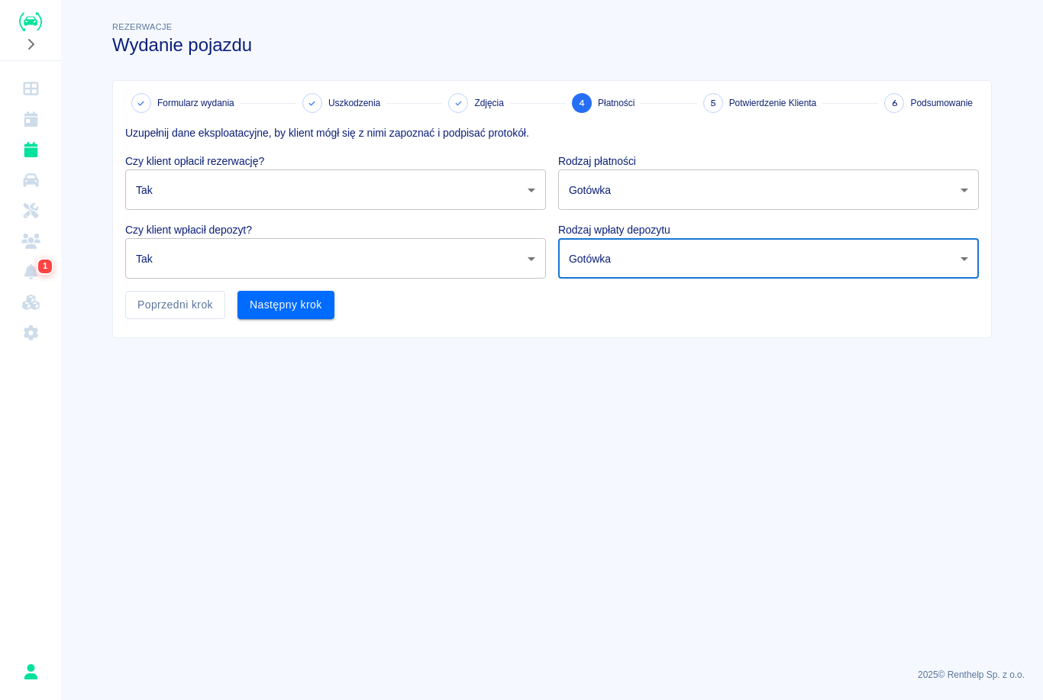
click at [293, 296] on button "Następny krok" at bounding box center [285, 305] width 97 height 28
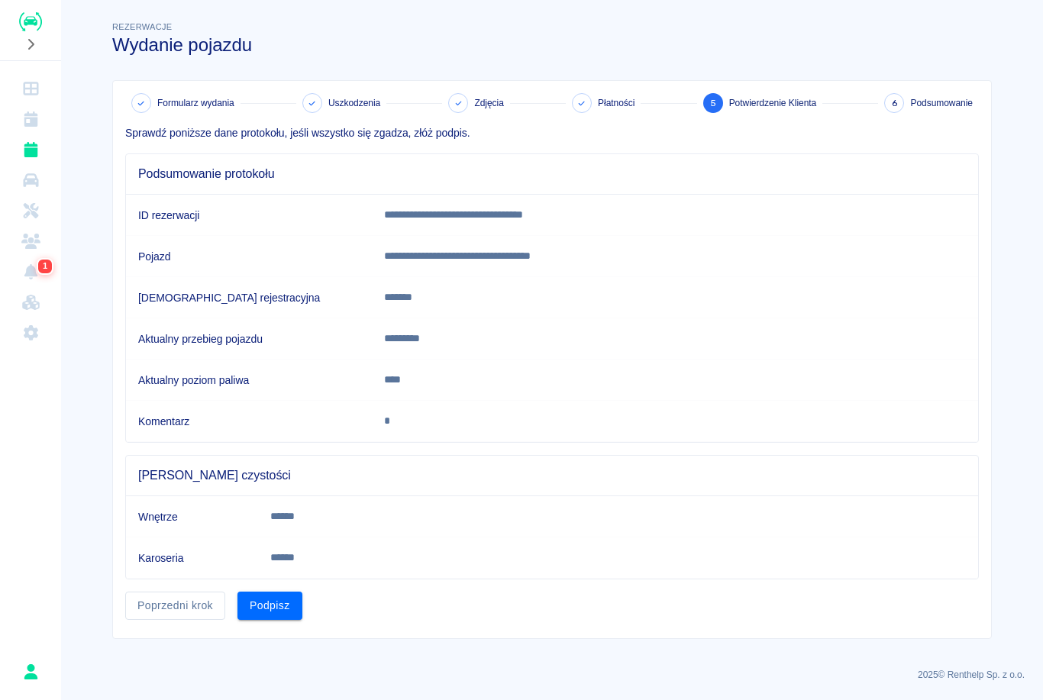
click at [272, 604] on button "Podpisz" at bounding box center [269, 606] width 65 height 28
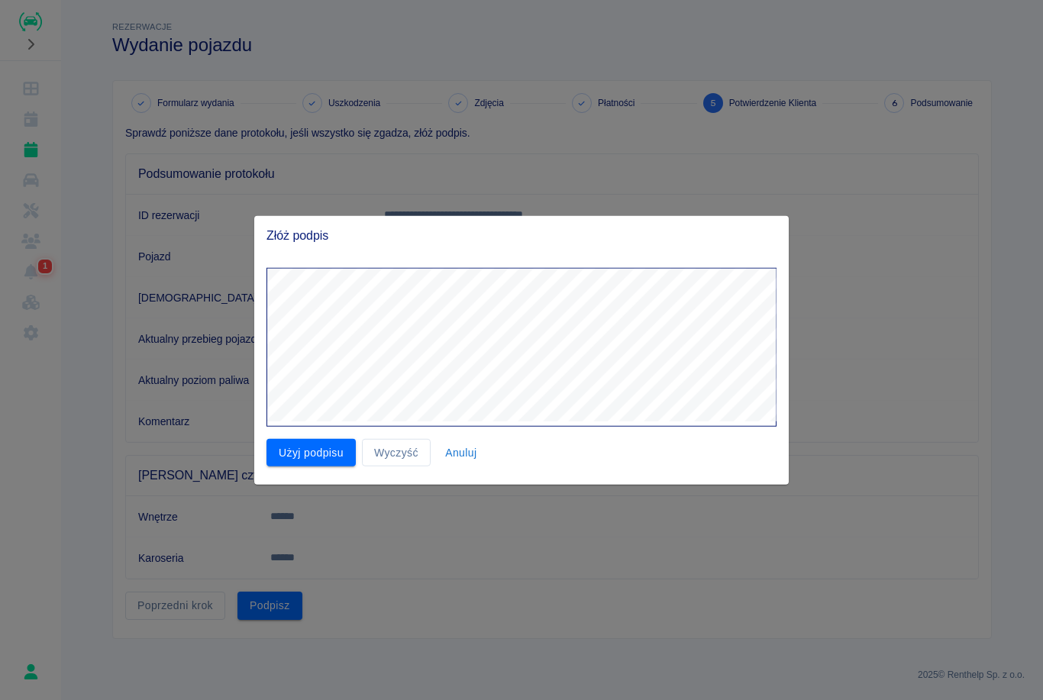
click at [287, 450] on button "Użyj podpisu" at bounding box center [310, 452] width 89 height 28
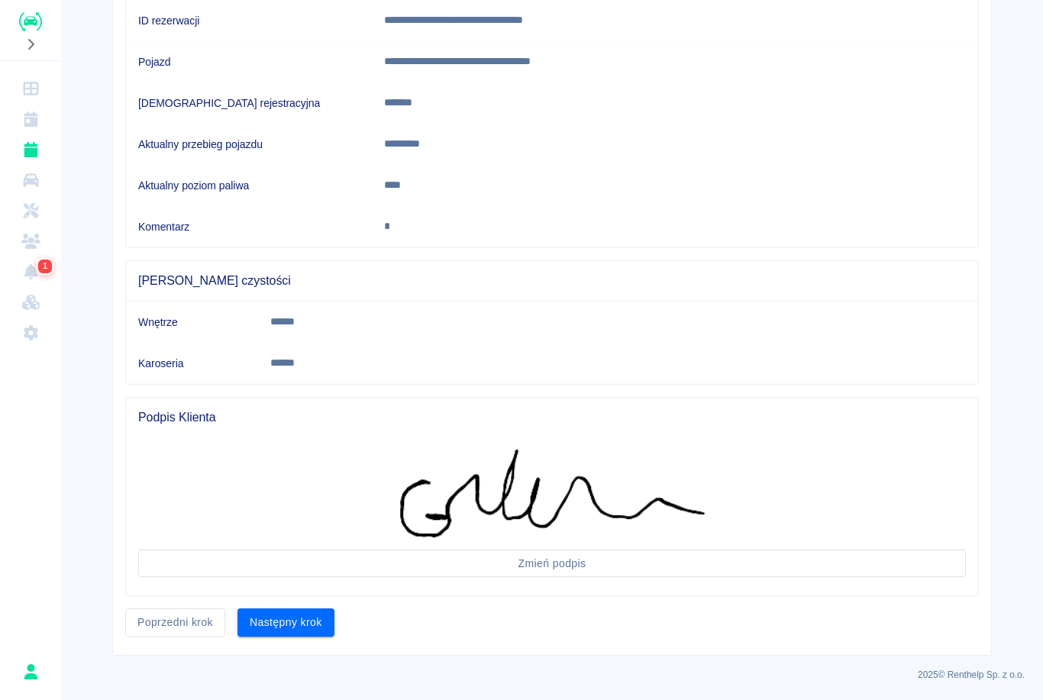
scroll to position [194, 0]
click at [296, 629] on button "Następny krok" at bounding box center [285, 623] width 97 height 28
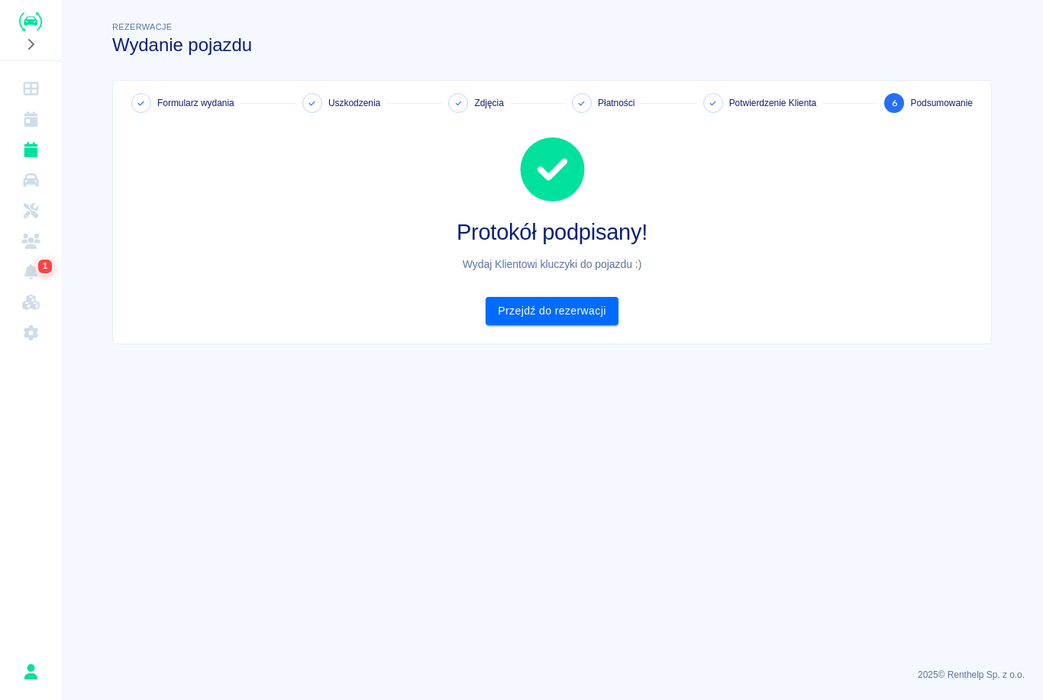
scroll to position [0, 0]
click at [573, 312] on link "Przejdź do rezerwacji" at bounding box center [551, 311] width 132 height 28
